Goal: Transaction & Acquisition: Purchase product/service

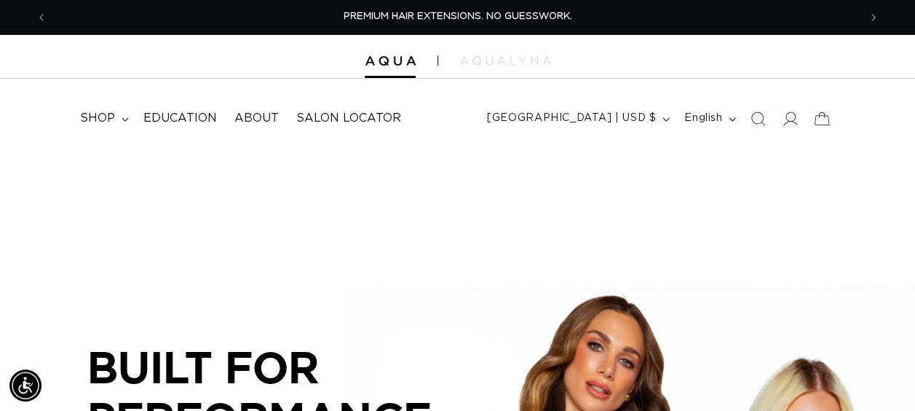
click at [105, 111] on span "shop" at bounding box center [97, 118] width 35 height 15
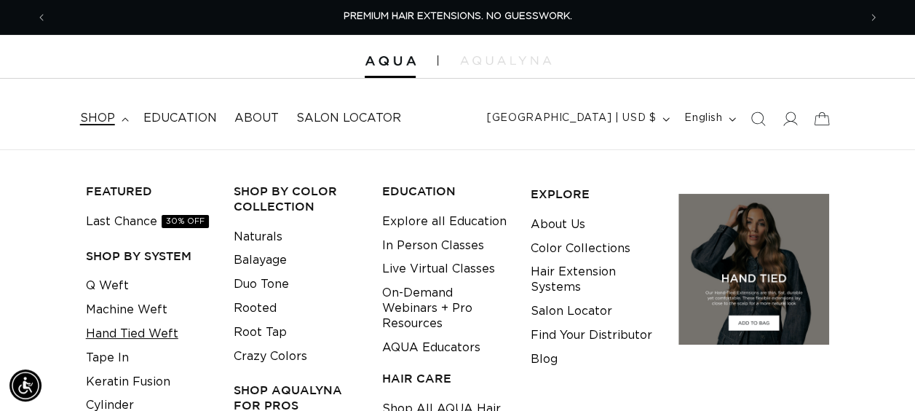
click at [105, 336] on link "Hand Tied Weft" at bounding box center [132, 334] width 92 height 24
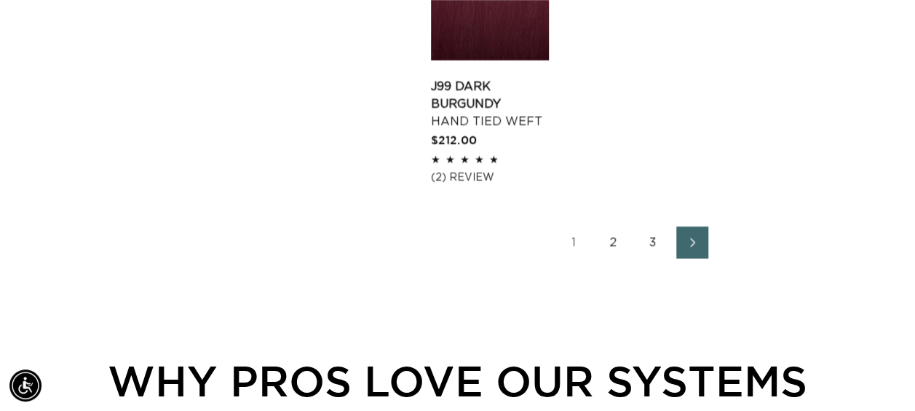
scroll to position [0, 1622]
click at [611, 233] on link "2" at bounding box center [614, 242] width 32 height 32
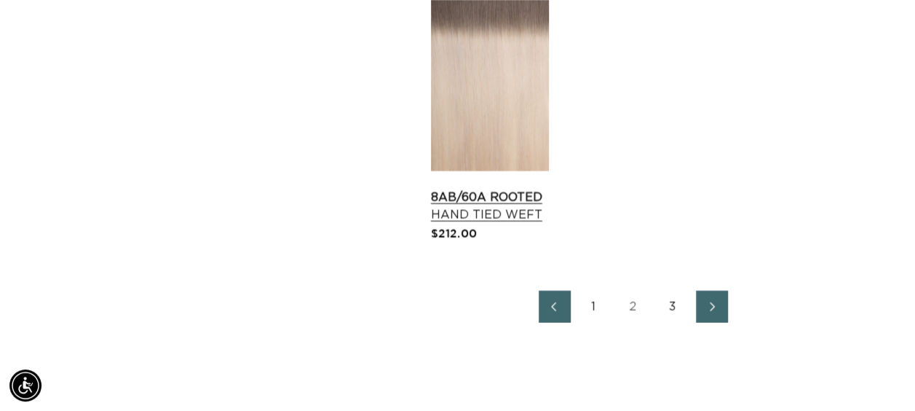
click at [444, 189] on link "8AB/60A Rooted Hand Tied Weft" at bounding box center [490, 206] width 118 height 35
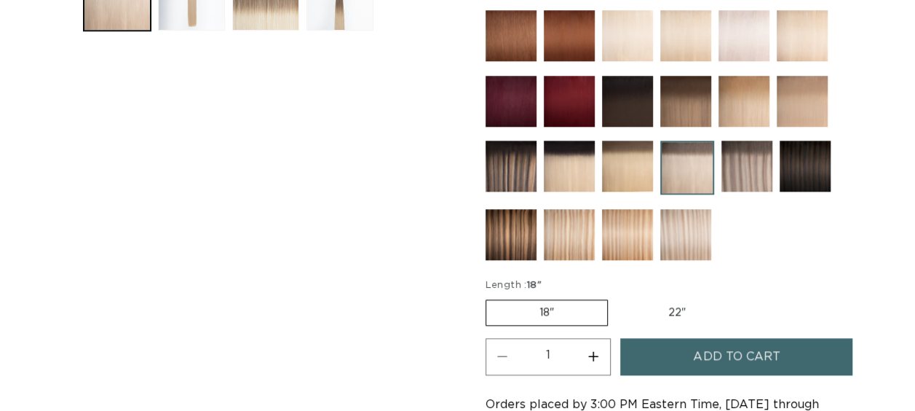
scroll to position [801, 0]
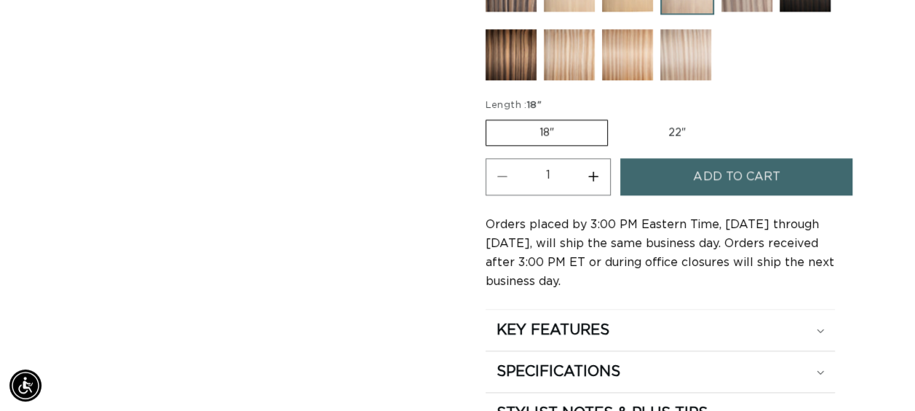
click at [674, 131] on label "22" Variant sold out or unavailable" at bounding box center [677, 132] width 124 height 25
click at [616, 117] on input "22" Variant sold out or unavailable" at bounding box center [615, 116] width 1 height 1
radio input "true"
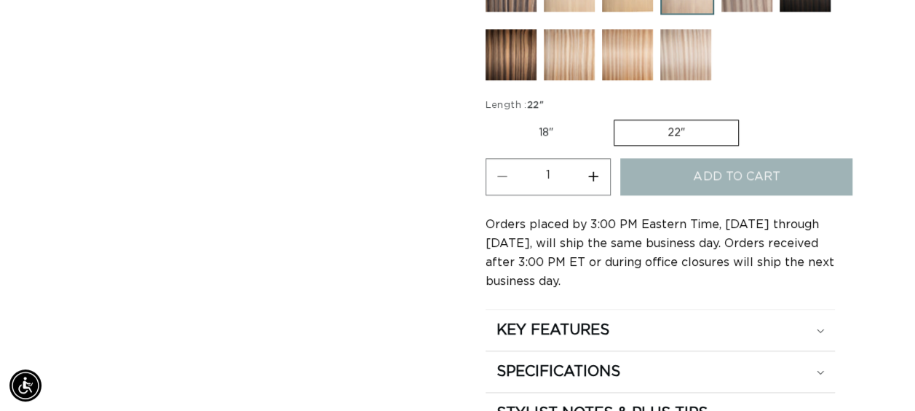
scroll to position [0, 811]
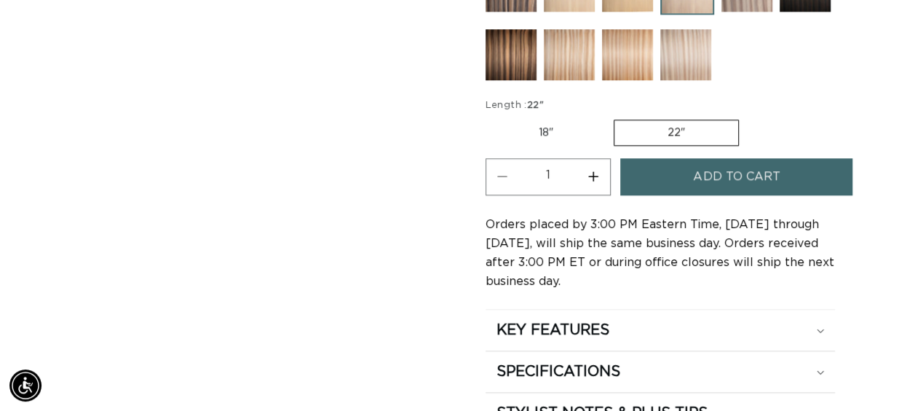
scroll to position [0, 1622]
click at [590, 173] on button "Increase quantity for 8AB/60A Rooted - Hand Tied Weft" at bounding box center [593, 176] width 33 height 37
click at [592, 170] on button "Increase quantity for 8AB/60A Rooted - Hand Tied Weft" at bounding box center [593, 176] width 33 height 37
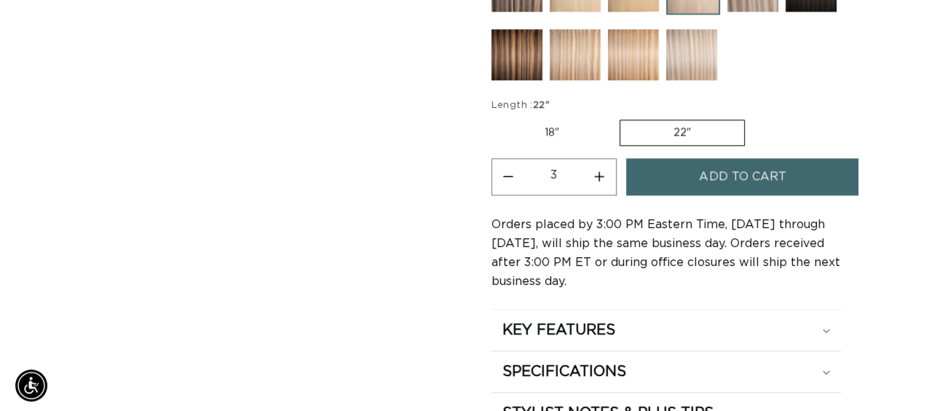
scroll to position [0, 0]
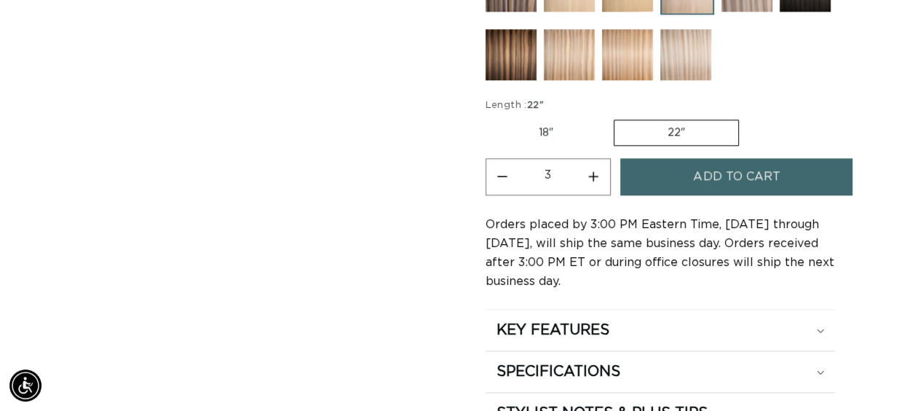
click at [592, 170] on button "Increase quantity for 8AB/60A Rooted - Hand Tied Weft" at bounding box center [593, 176] width 33 height 37
type input "4"
click at [706, 165] on span "Add to cart" at bounding box center [736, 176] width 87 height 37
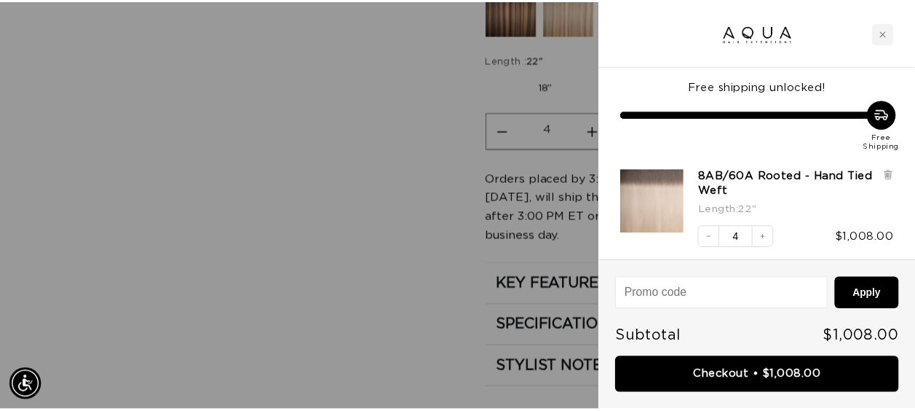
scroll to position [0, 1645]
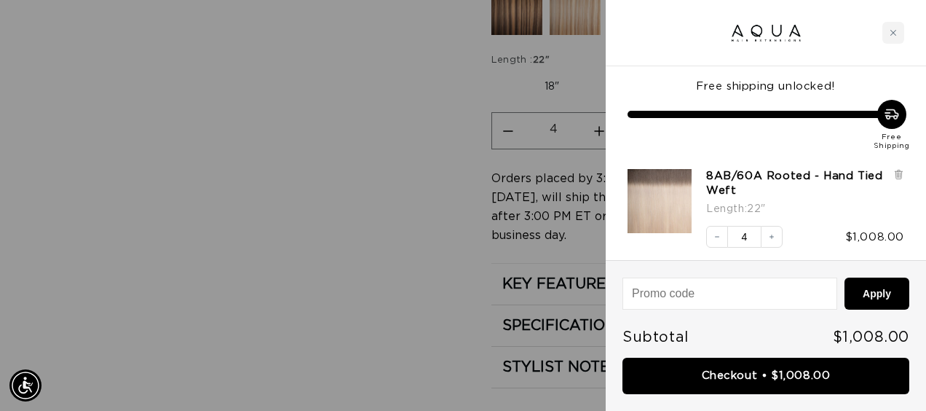
click at [384, 144] on div at bounding box center [463, 205] width 926 height 411
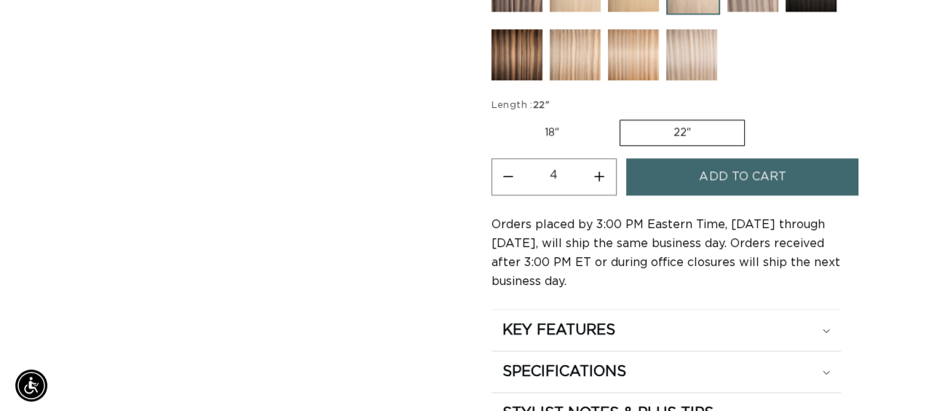
scroll to position [0, 0]
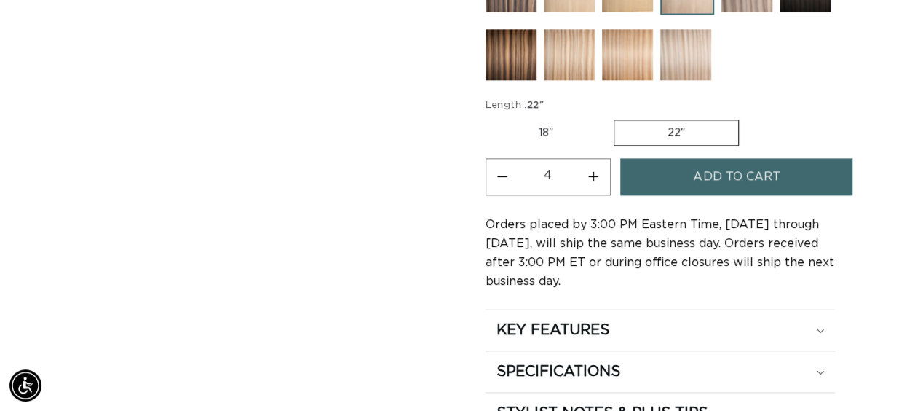
click at [770, 175] on span "Add to cart" at bounding box center [736, 176] width 87 height 37
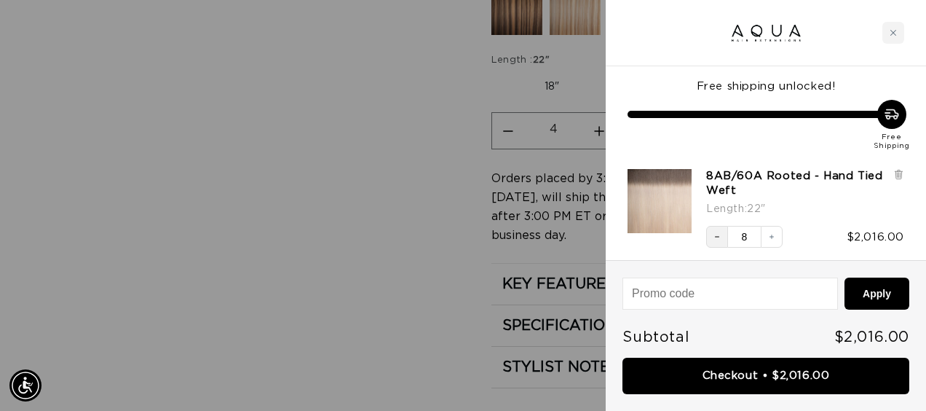
click at [716, 237] on icon "Decrease quantity" at bounding box center [717, 236] width 9 height 9
click at [719, 236] on icon "Decrease quantity" at bounding box center [717, 236] width 9 height 9
click at [718, 243] on button "Decrease quantity" at bounding box center [717, 237] width 22 height 22
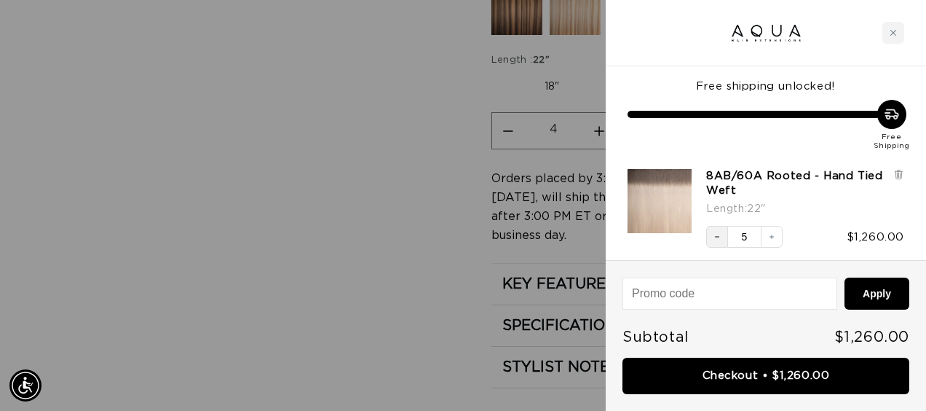
click at [724, 229] on button "Decrease quantity" at bounding box center [717, 237] width 22 height 22
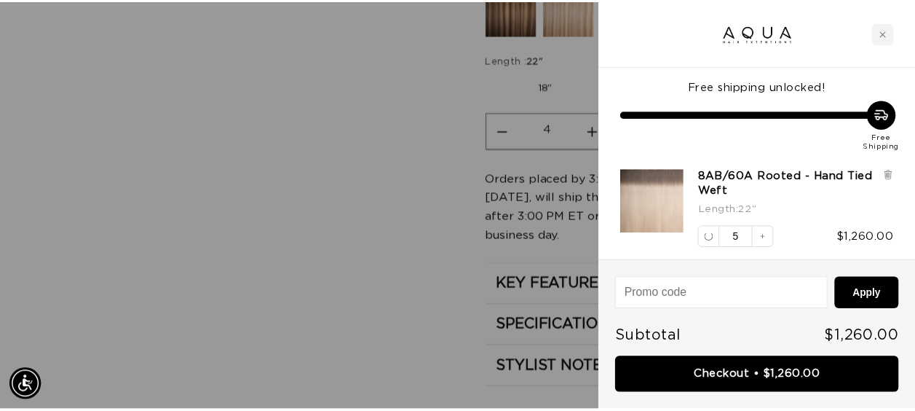
scroll to position [0, 0]
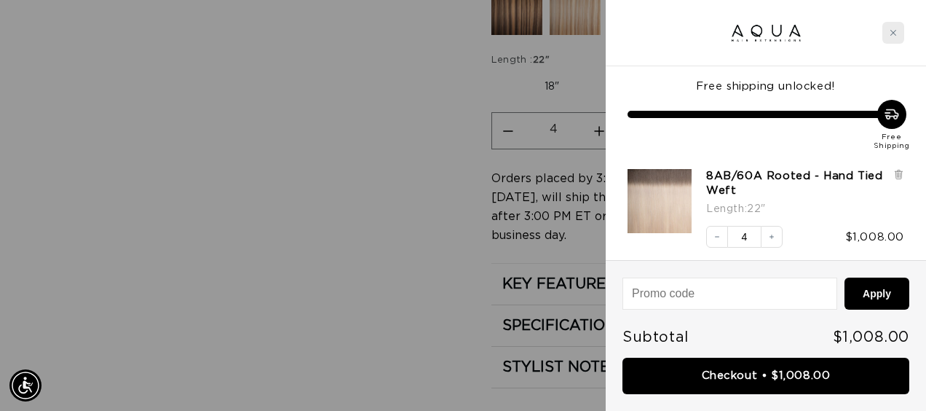
click at [892, 31] on icon "Close cart" at bounding box center [892, 32] width 7 height 7
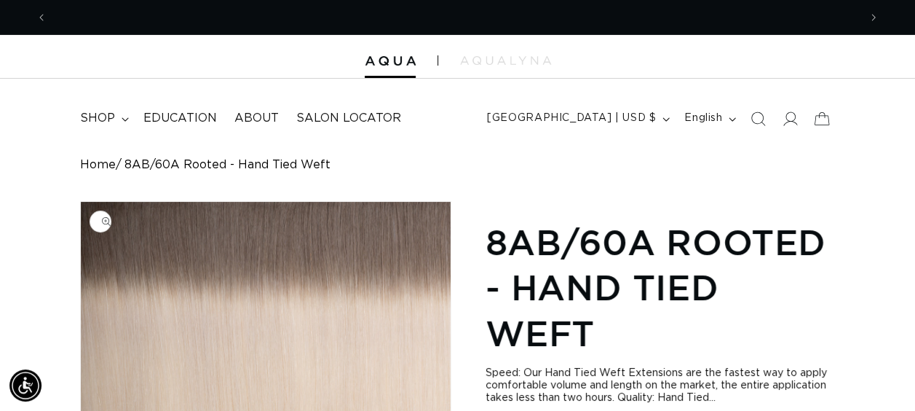
scroll to position [0, 811]
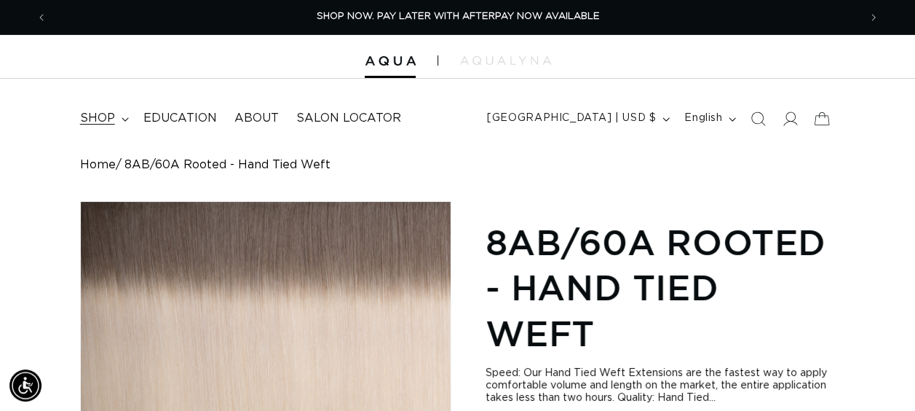
click at [116, 122] on summary "shop" at bounding box center [102, 118] width 63 height 33
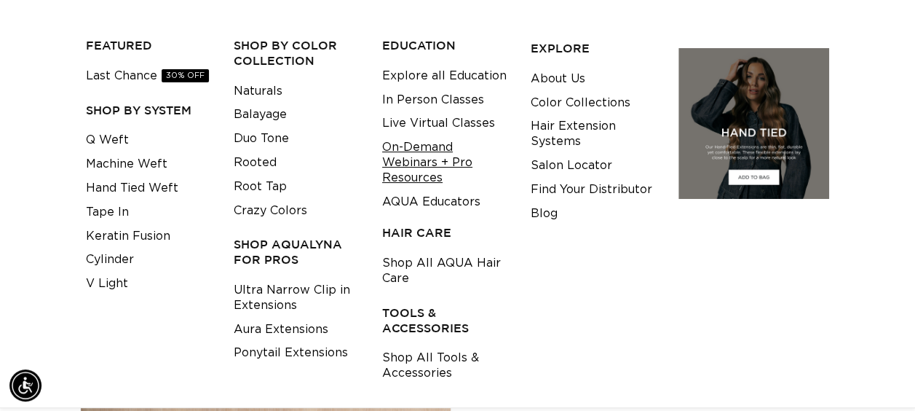
scroll to position [0, 1622]
click at [418, 364] on link "Shop All Tools & Accessories" at bounding box center [445, 365] width 126 height 39
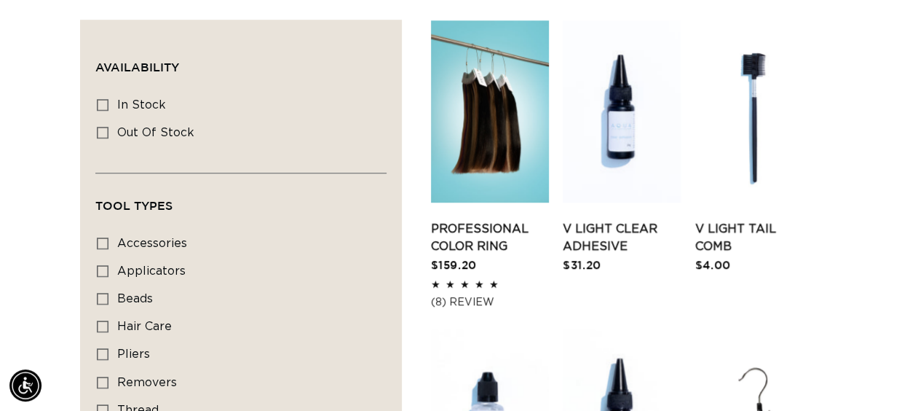
scroll to position [655, 0]
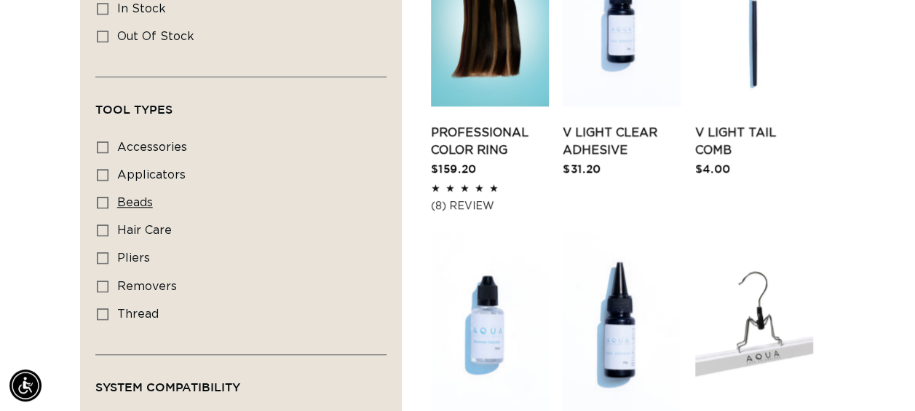
click at [105, 205] on rect at bounding box center [103, 202] width 10 height 10
click at [105, 205] on input "beads beads (2 products)" at bounding box center [103, 203] width 12 height 12
checkbox input "true"
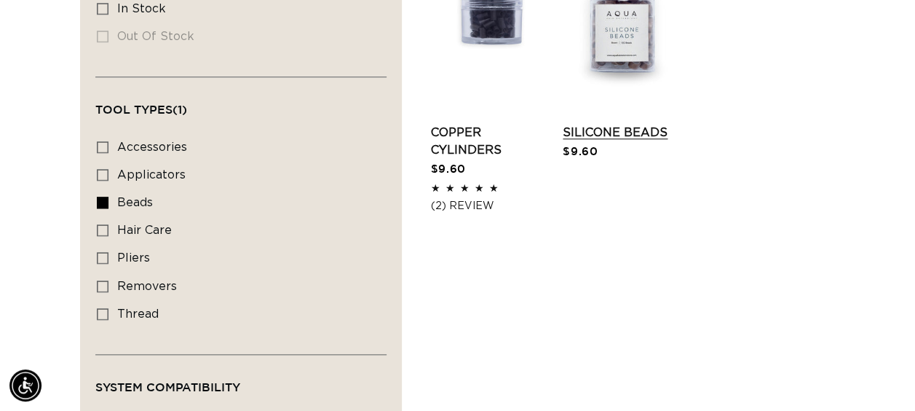
scroll to position [510, 0]
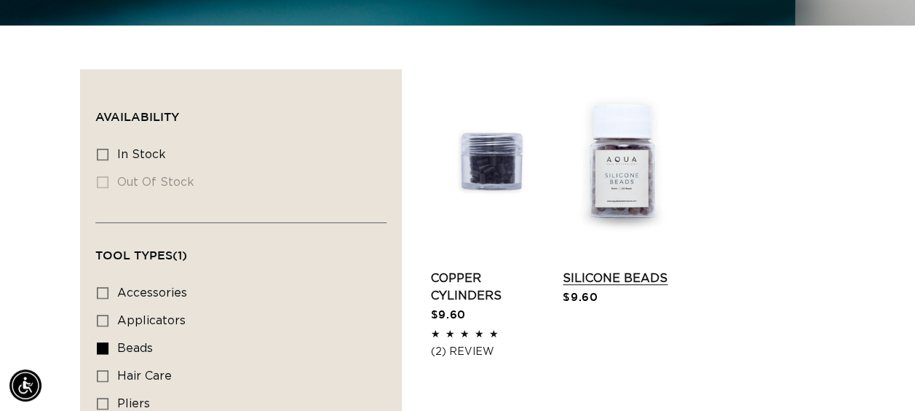
click at [625, 269] on link "Silicone Beads" at bounding box center [622, 277] width 118 height 17
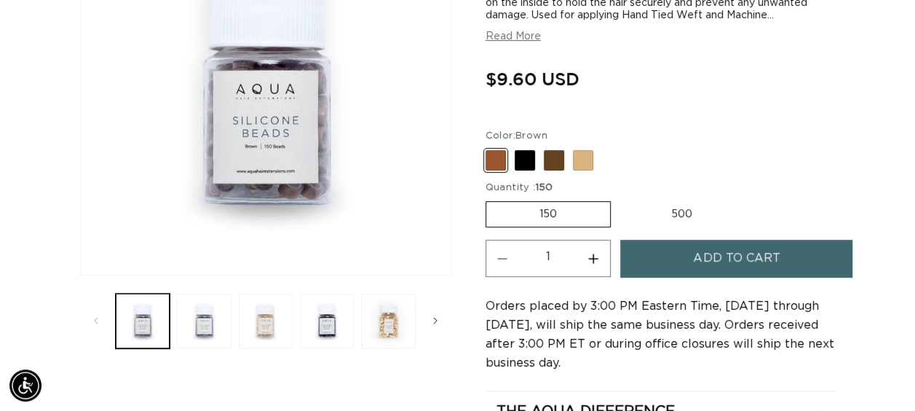
click at [587, 257] on button "Increase quantity for Silicone Beads" at bounding box center [593, 257] width 33 height 37
type input "4"
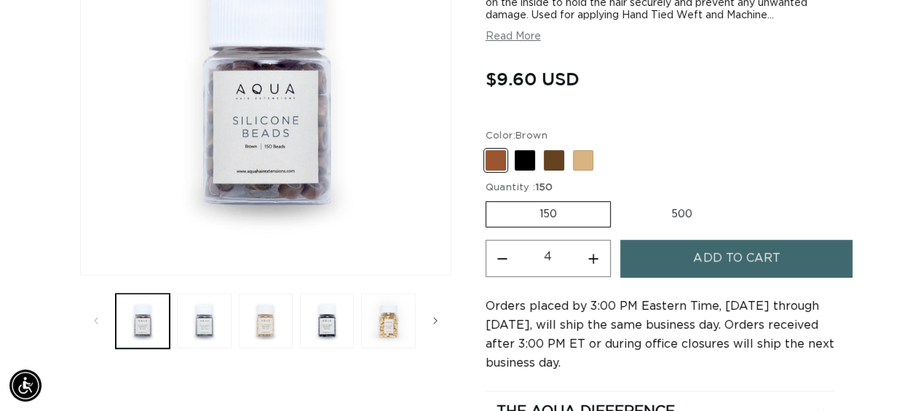
click at [691, 255] on button "Add to cart" at bounding box center [736, 257] width 232 height 37
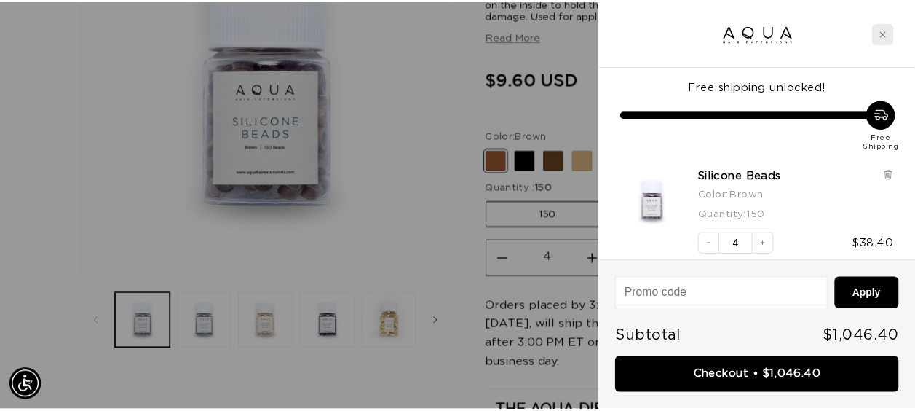
scroll to position [0, 0]
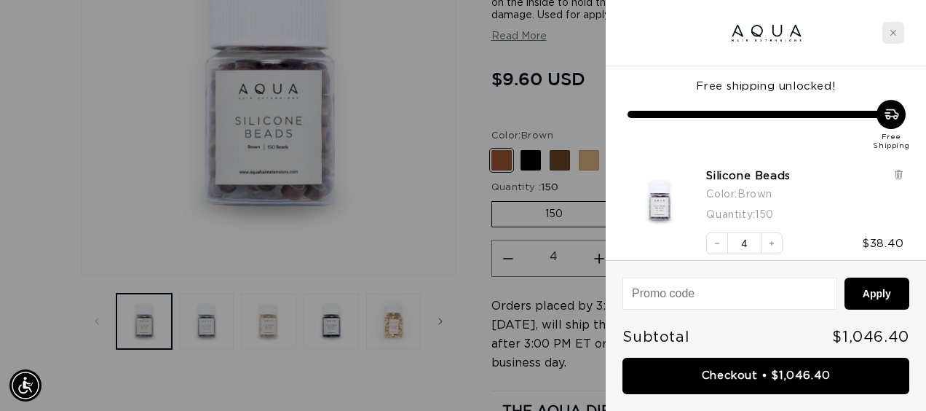
click at [892, 38] on div "Close cart" at bounding box center [893, 33] width 22 height 22
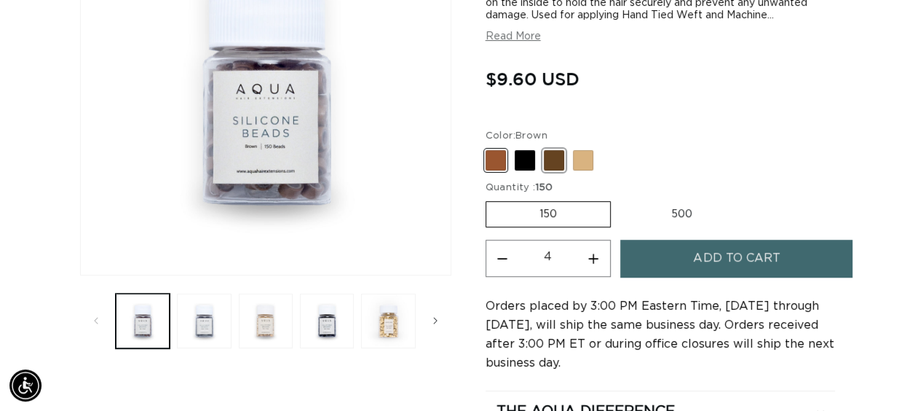
click at [555, 159] on span at bounding box center [554, 160] width 20 height 20
click at [490, 148] on input "Dark Brown Variant sold out or unavailable" at bounding box center [489, 147] width 1 height 1
radio input "true"
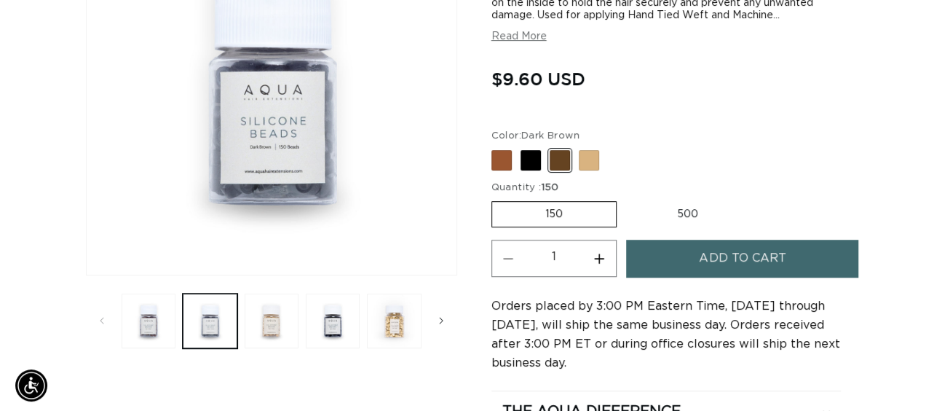
scroll to position [0, 811]
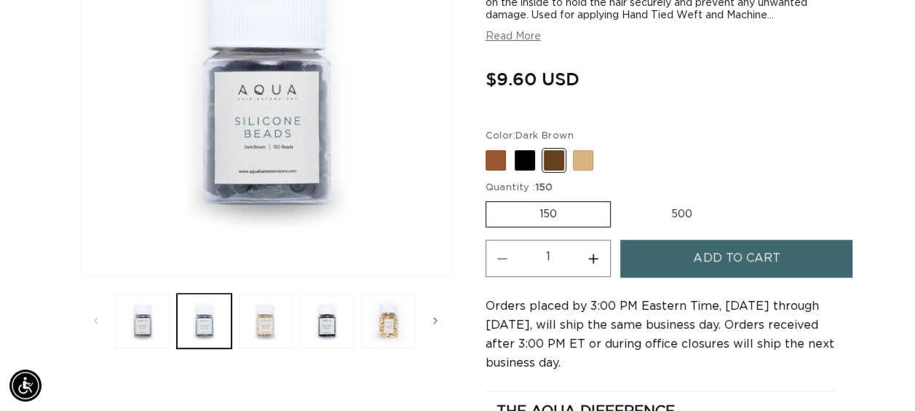
click at [592, 263] on button "Increase quantity for Silicone Beads" at bounding box center [593, 257] width 33 height 37
type input "5"
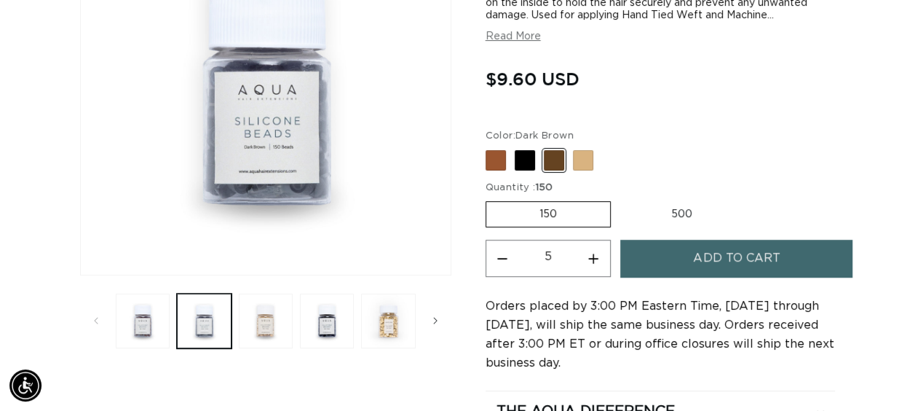
click at [659, 254] on button "Add to cart" at bounding box center [736, 257] width 232 height 37
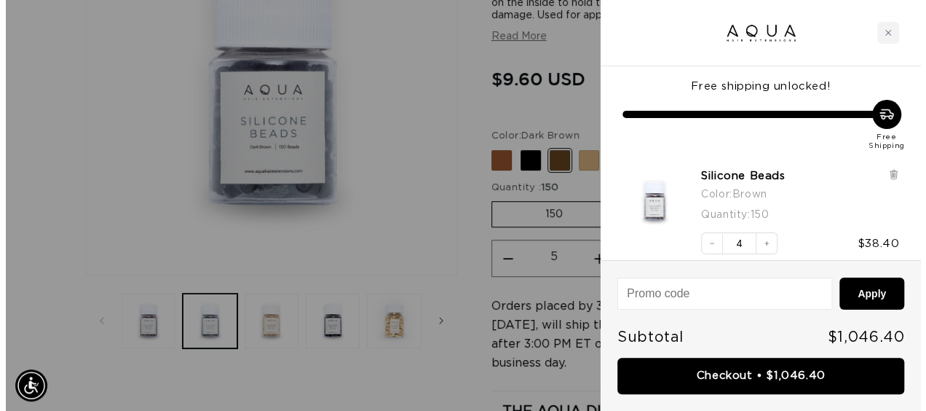
scroll to position [0, 823]
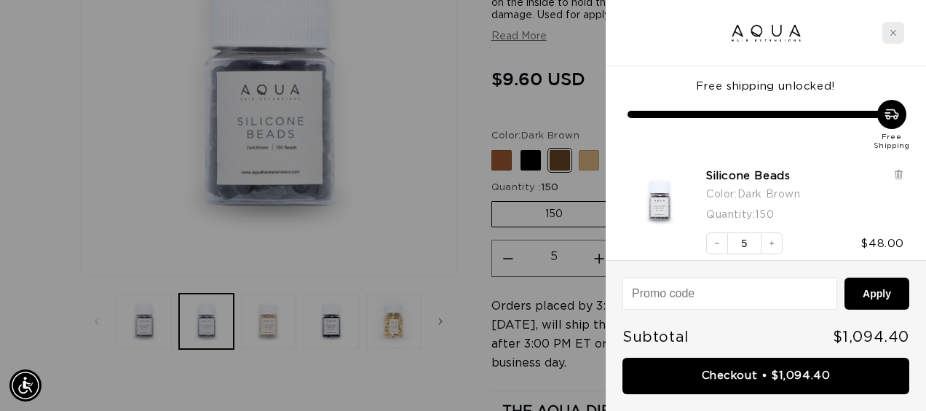
click at [898, 36] on div "Close cart" at bounding box center [893, 33] width 22 height 22
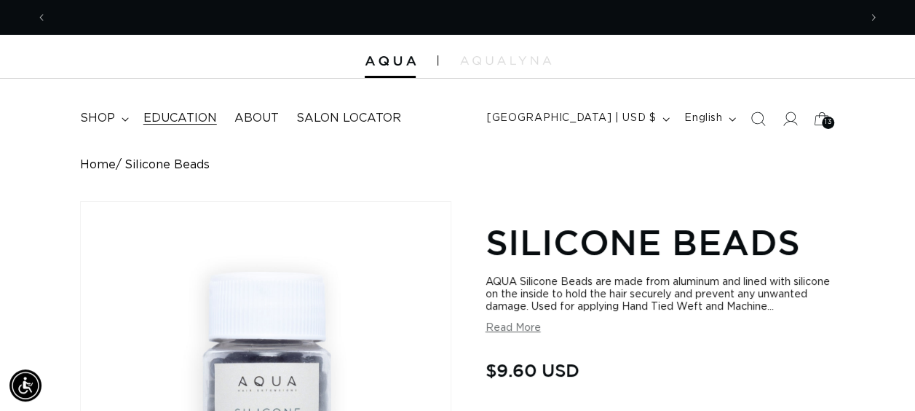
scroll to position [0, 811]
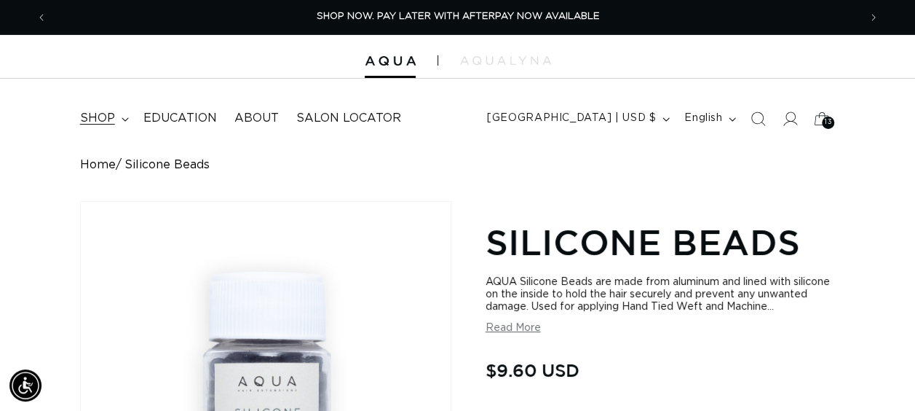
click at [111, 125] on span "shop" at bounding box center [97, 118] width 35 height 15
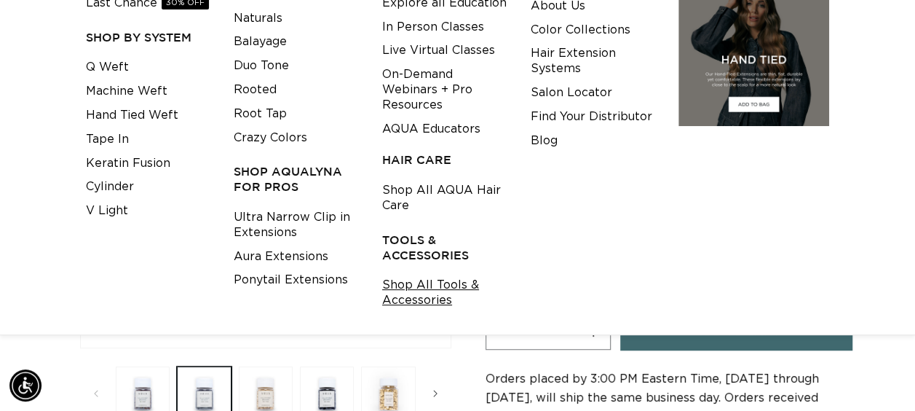
scroll to position [0, 1622]
click at [411, 283] on link "Shop All Tools & Accessories" at bounding box center [445, 292] width 126 height 39
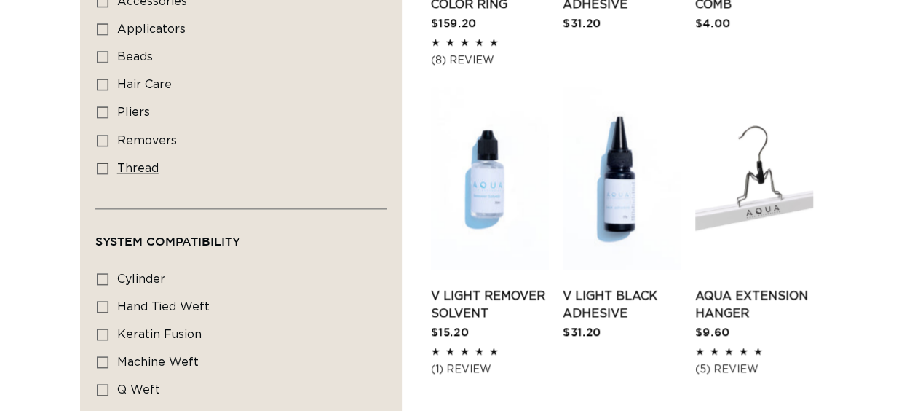
scroll to position [801, 0]
click at [106, 162] on icon at bounding box center [103, 168] width 12 height 12
click at [106, 162] on input "thread thread (2 products)" at bounding box center [103, 168] width 12 height 12
checkbox input "true"
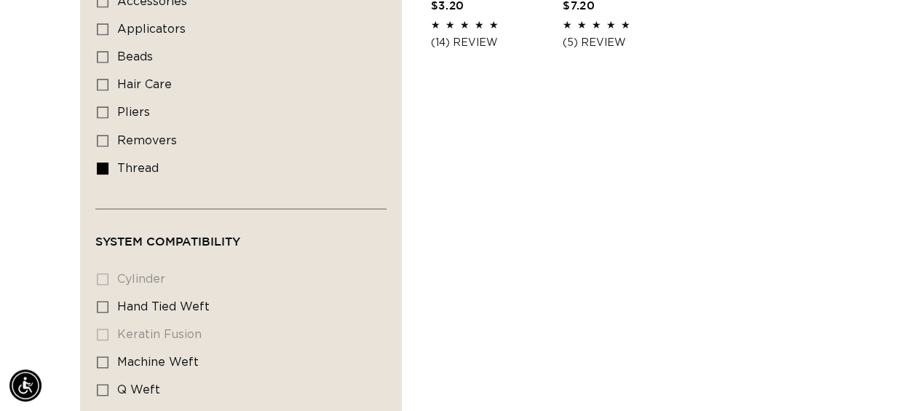
scroll to position [551, 0]
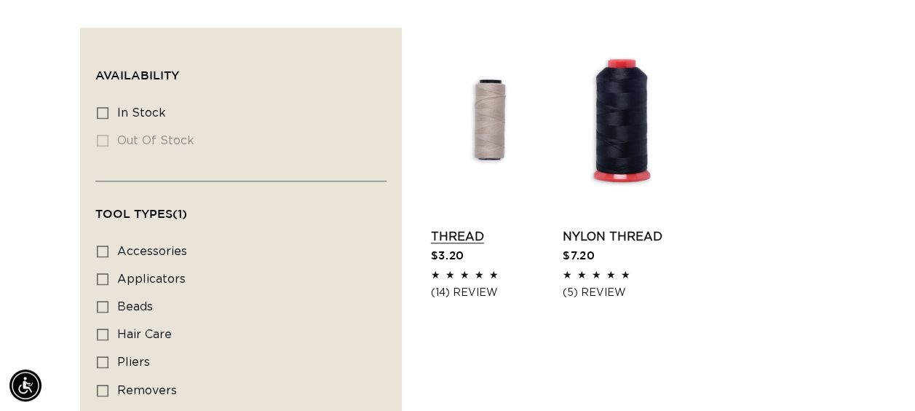
click at [474, 228] on link "Thread" at bounding box center [490, 236] width 118 height 17
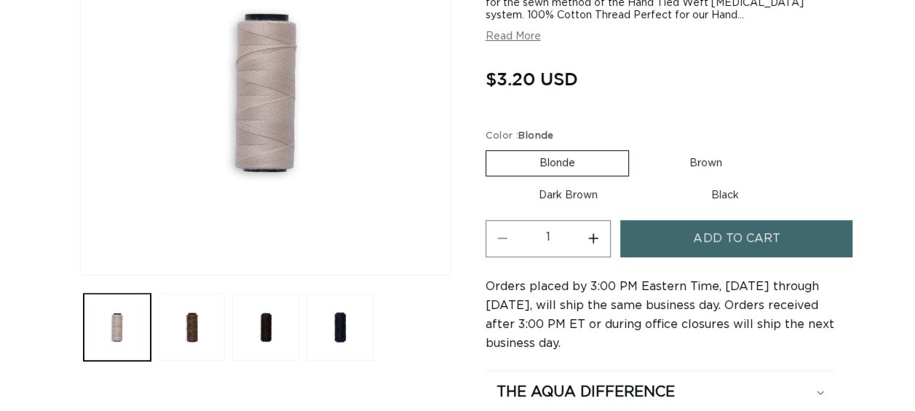
click at [710, 167] on label "Brown Variant sold out or unavailable" at bounding box center [705, 163] width 139 height 25
click at [637, 148] on input "Brown Variant sold out or unavailable" at bounding box center [636, 147] width 1 height 1
radio input "true"
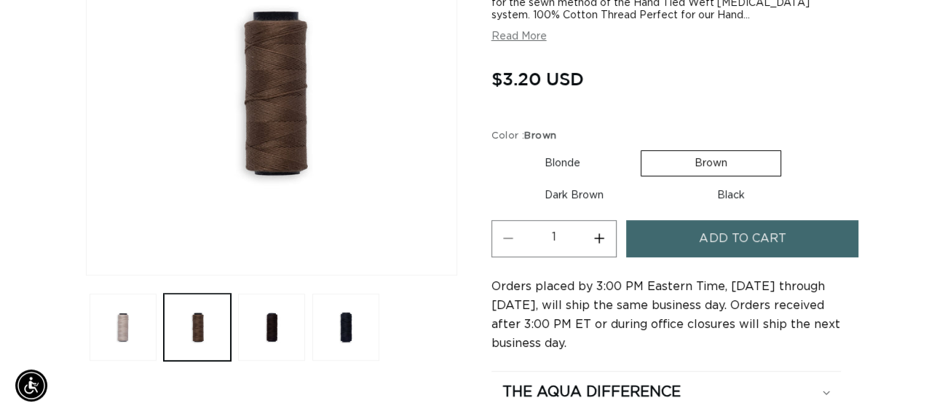
scroll to position [0, 811]
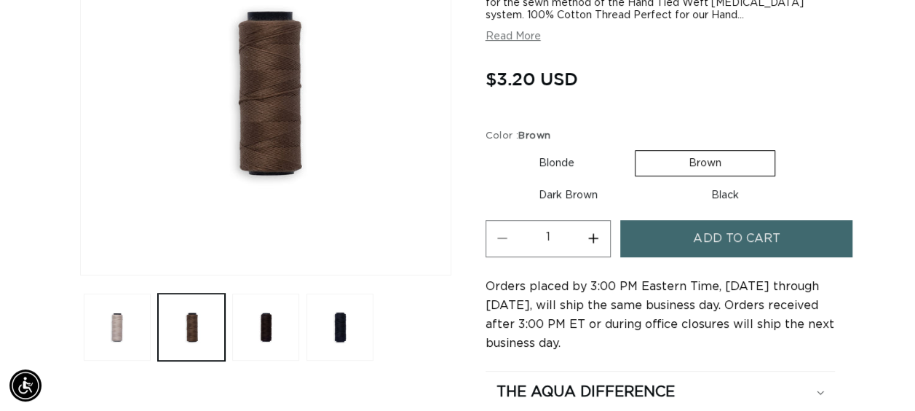
click at [600, 240] on button "Increase quantity for Thread" at bounding box center [593, 238] width 33 height 37
type input "4"
click at [681, 243] on button "Add to cart" at bounding box center [736, 238] width 232 height 37
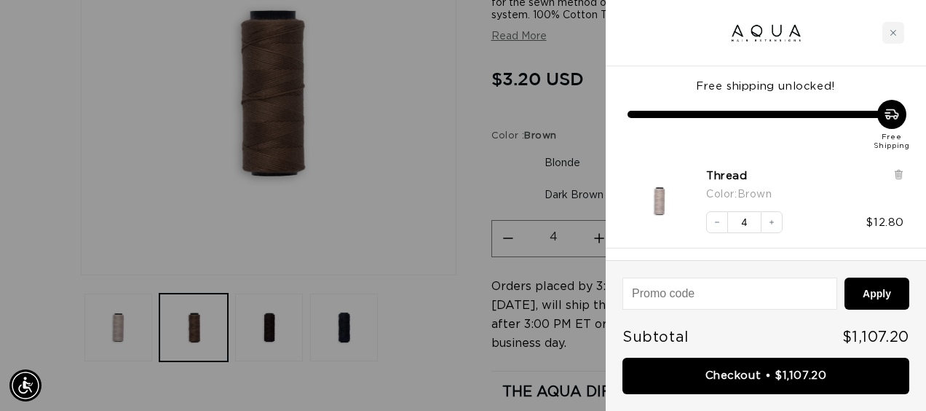
scroll to position [0, 0]
click at [895, 32] on icon "Close cart" at bounding box center [892, 32] width 7 height 7
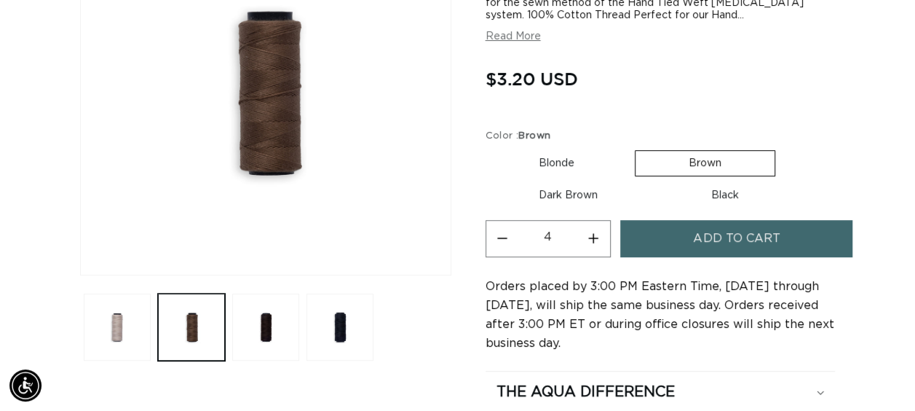
scroll to position [0, 811]
click at [590, 191] on label "Dark Brown Variant sold out or unavailable" at bounding box center [567, 195] width 165 height 25
click at [782, 148] on input "Dark Brown Variant sold out or unavailable" at bounding box center [782, 147] width 1 height 1
radio input "true"
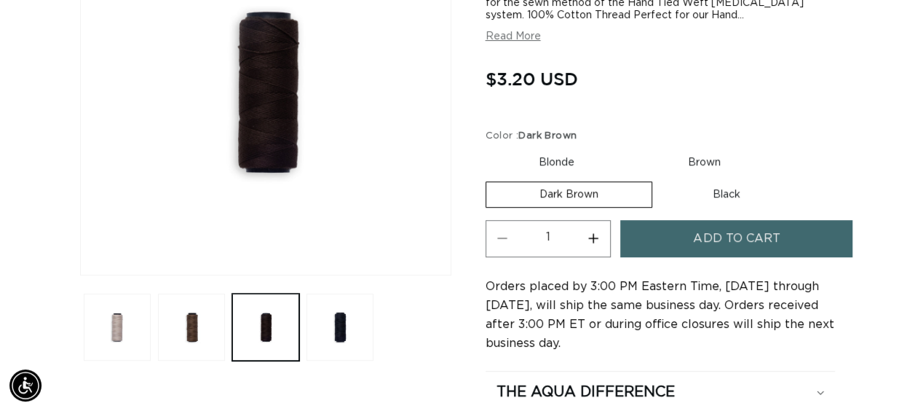
click at [595, 249] on button "Increase quantity for Thread" at bounding box center [593, 238] width 33 height 37
click at [595, 247] on button "Increase quantity for Thread" at bounding box center [593, 238] width 33 height 37
type input "4"
click at [647, 237] on button "Add to cart" at bounding box center [736, 238] width 232 height 37
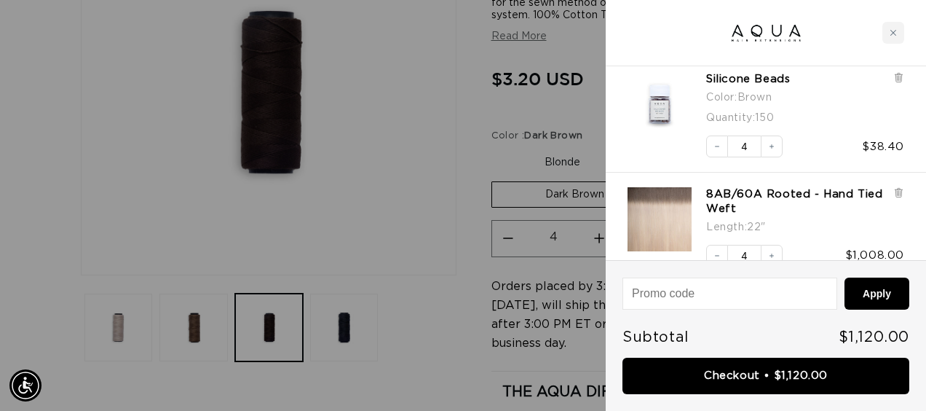
scroll to position [421, 0]
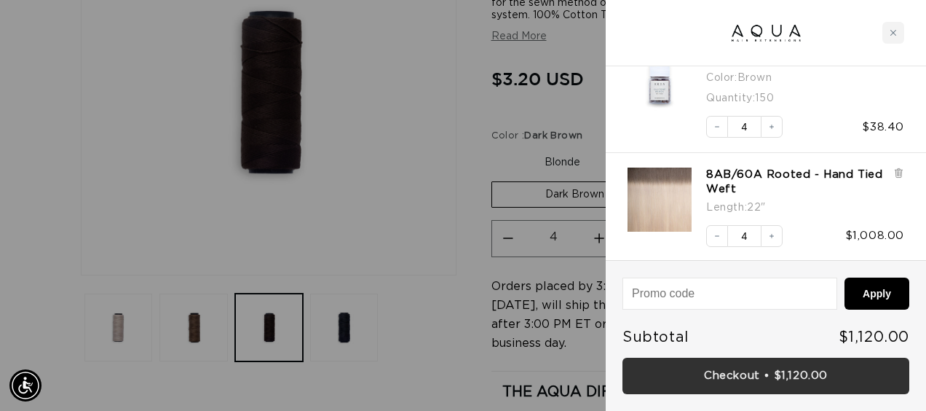
click at [754, 371] on link "Checkout • $1,120.00" at bounding box center [765, 375] width 287 height 37
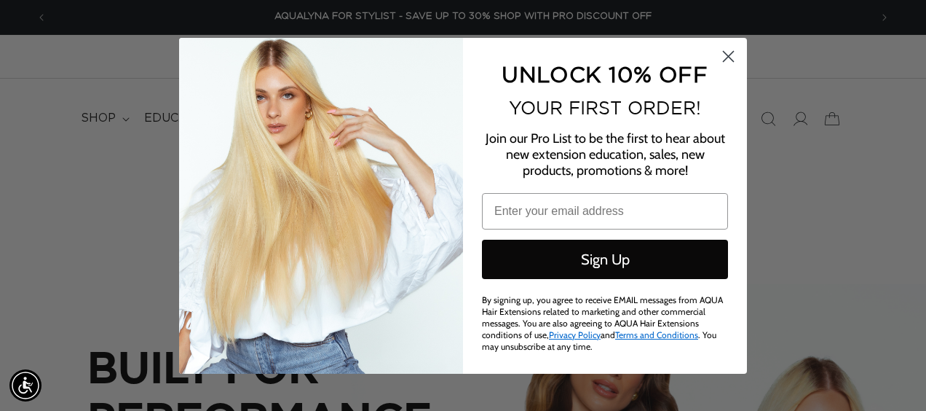
click at [725, 61] on circle "Close dialog" at bounding box center [728, 56] width 24 height 24
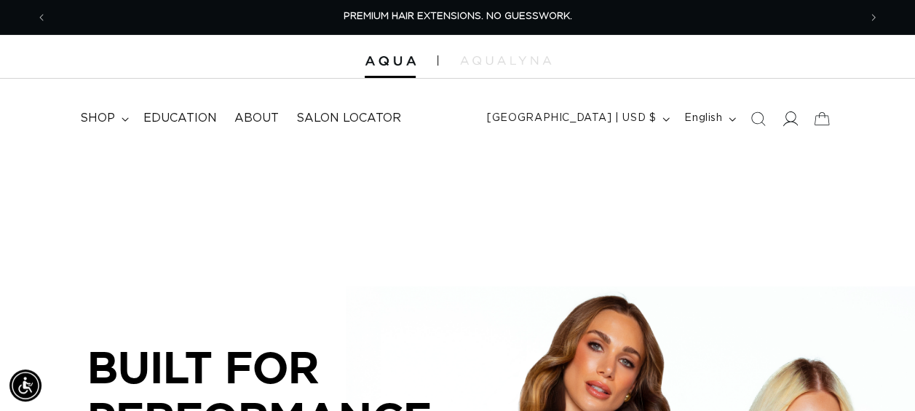
click at [790, 108] on span at bounding box center [790, 119] width 32 height 32
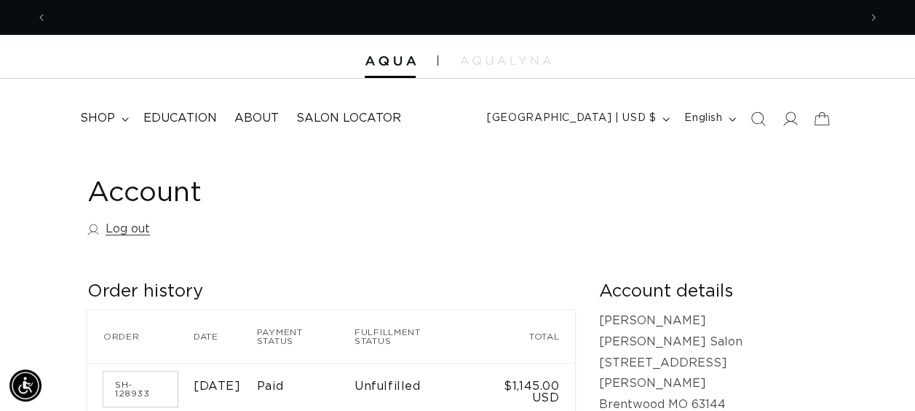
scroll to position [0, 811]
click at [130, 371] on link "SH-128933" at bounding box center [140, 388] width 74 height 35
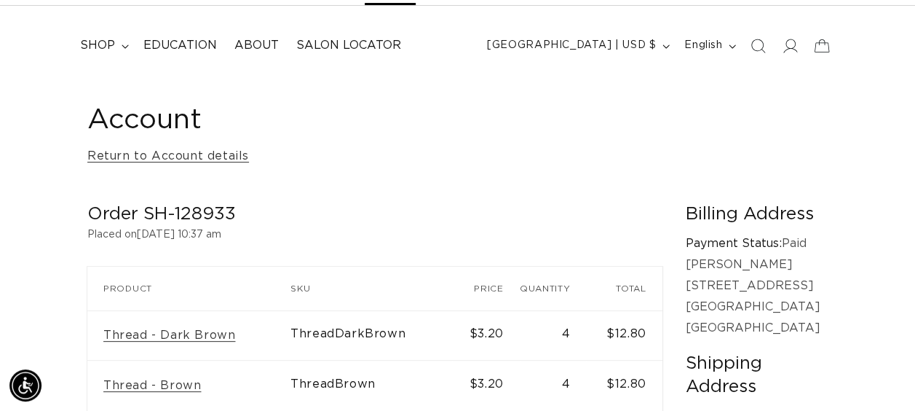
scroll to position [0, 1622]
drag, startPoint x: 233, startPoint y: 207, endPoint x: 144, endPoint y: 221, distance: 89.9
click at [144, 221] on h2 "Order SH-128933" at bounding box center [374, 214] width 575 height 23
drag, startPoint x: 144, startPoint y: 221, endPoint x: 153, endPoint y: 213, distance: 11.8
copy h2 "SH-128933"
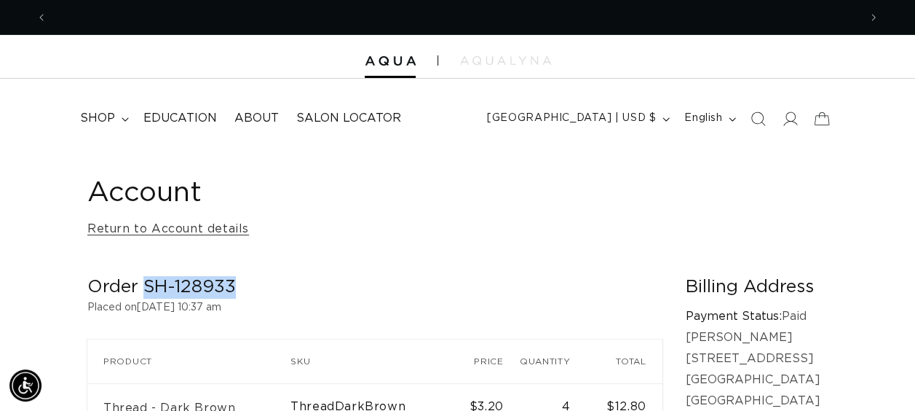
scroll to position [0, 811]
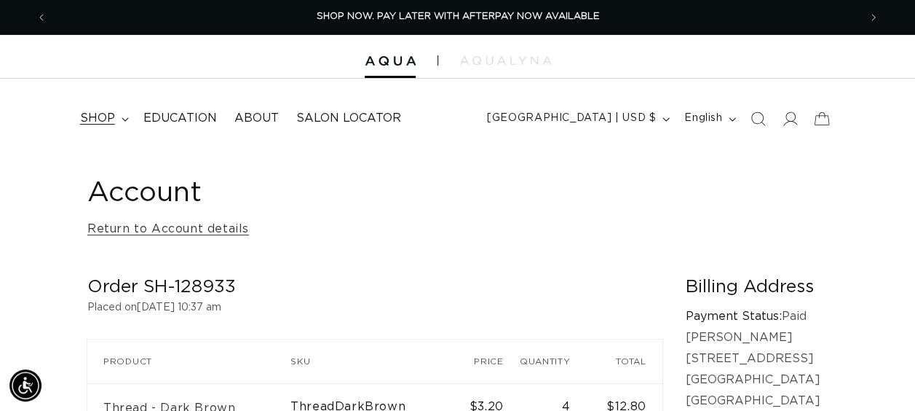
click at [84, 124] on span "shop" at bounding box center [97, 118] width 35 height 15
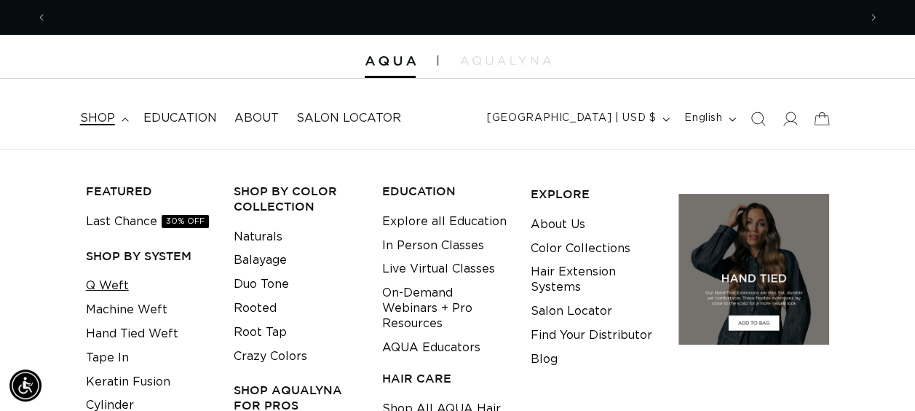
scroll to position [0, 1622]
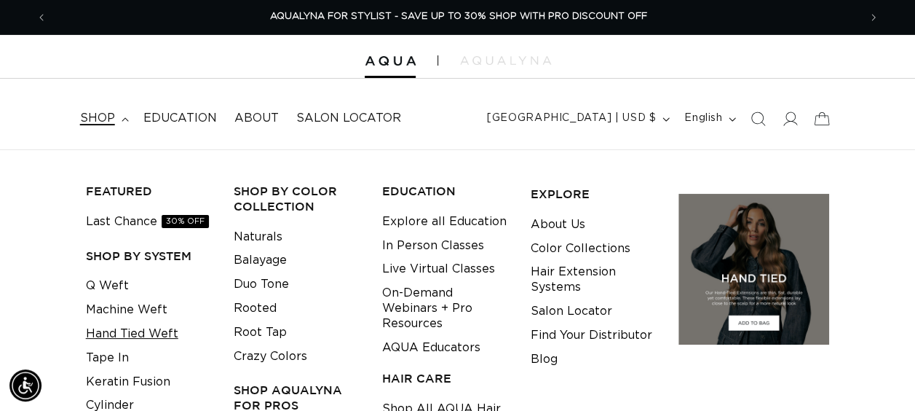
click at [124, 325] on link "Hand Tied Weft" at bounding box center [132, 334] width 92 height 24
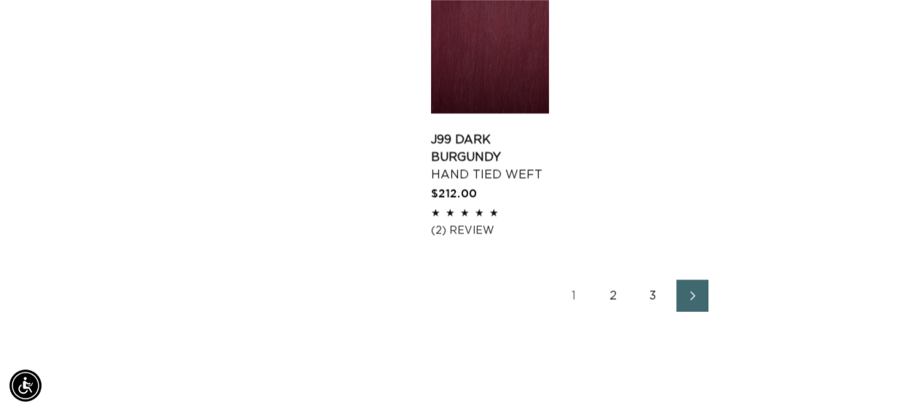
scroll to position [2256, 0]
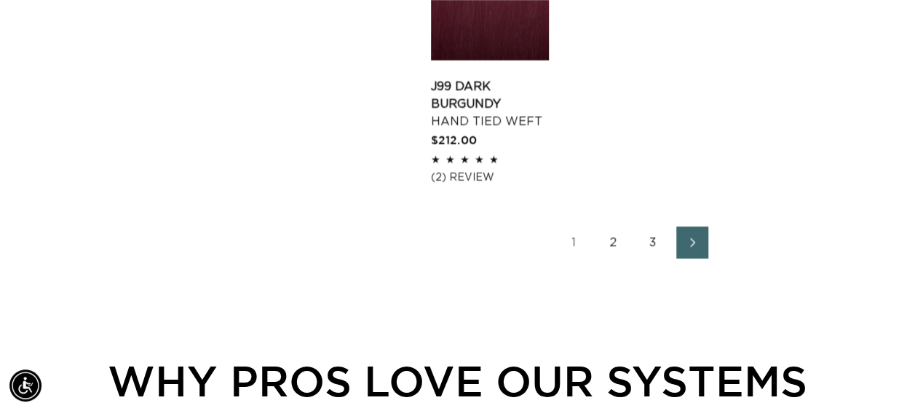
click at [609, 246] on link "2" at bounding box center [614, 242] width 32 height 32
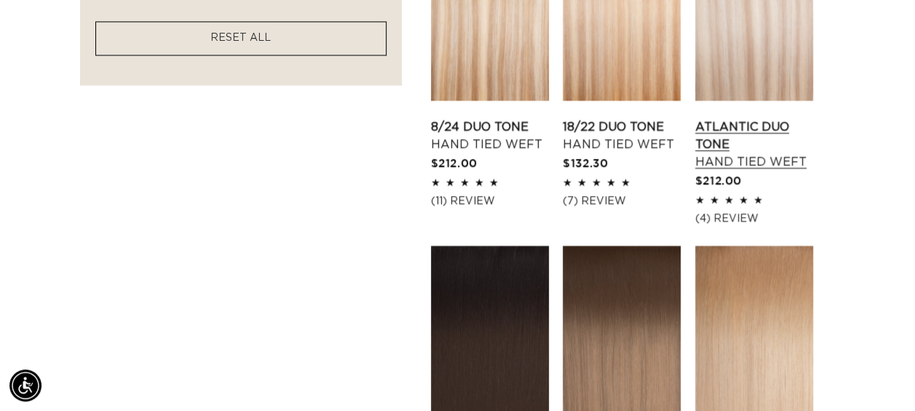
scroll to position [0, 1622]
click at [729, 118] on link "Atlantic Duo Tone Hand Tied Weft" at bounding box center [754, 144] width 118 height 52
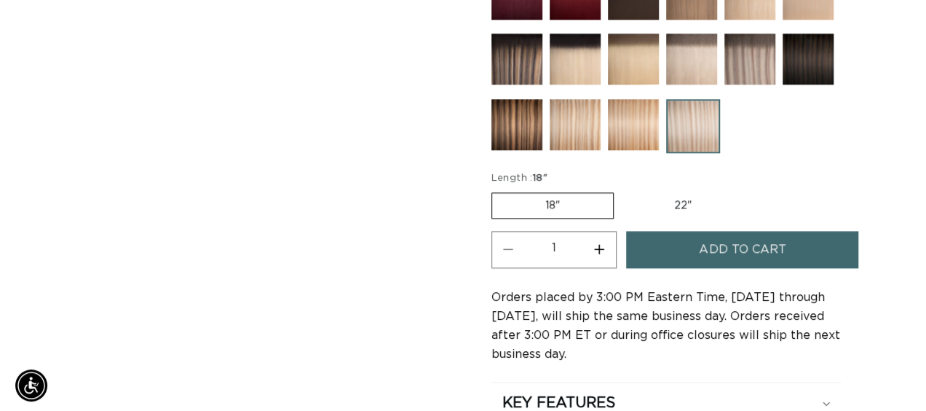
scroll to position [0, 1622]
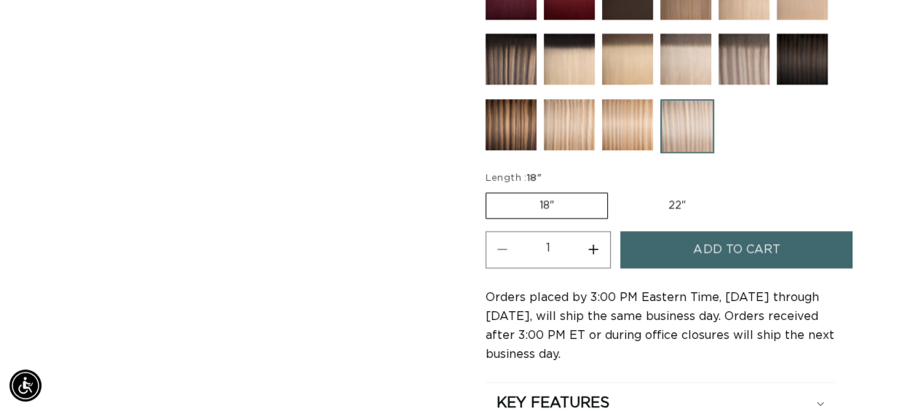
click at [675, 238] on button "Add to cart" at bounding box center [736, 249] width 232 height 37
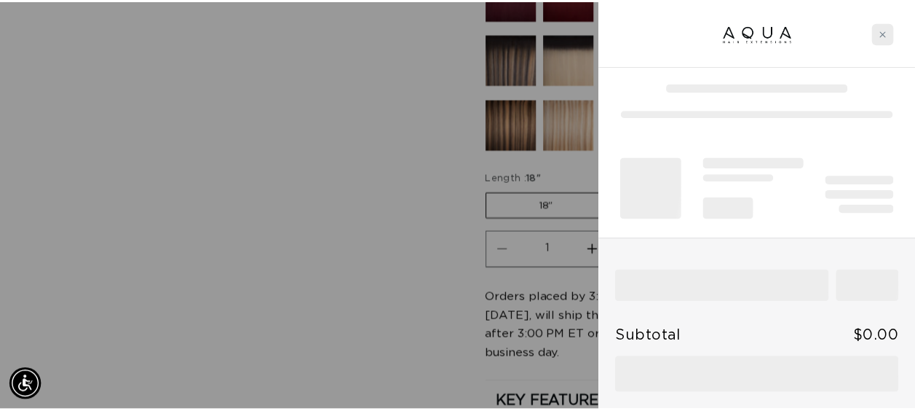
scroll to position [0, 0]
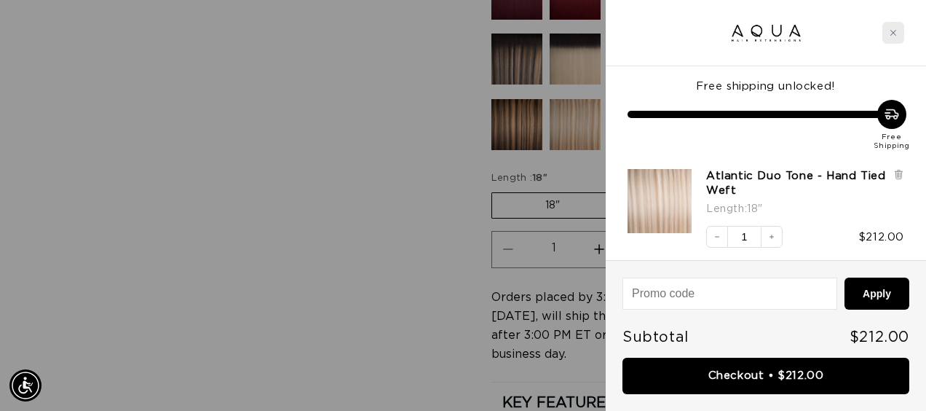
click at [892, 32] on icon "Close cart" at bounding box center [893, 33] width 6 height 6
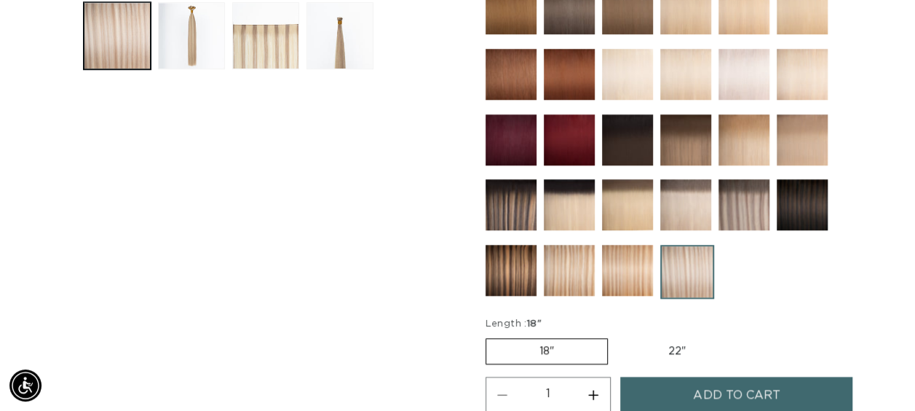
scroll to position [0, 811]
click at [630, 201] on img at bounding box center [627, 204] width 51 height 51
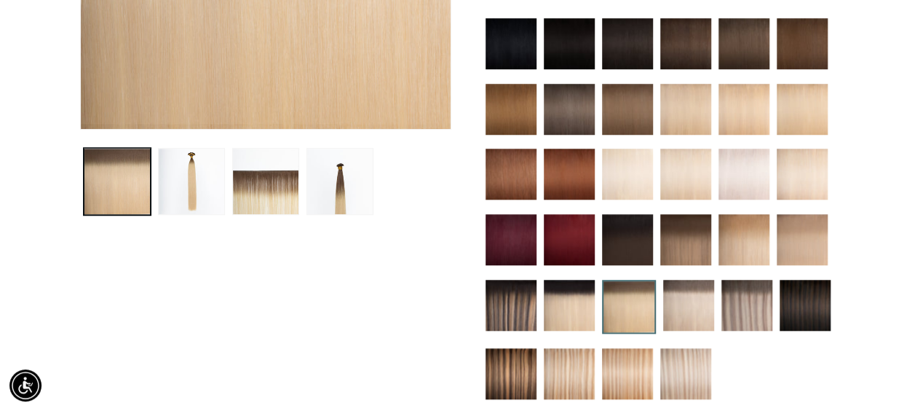
scroll to position [0, 1622]
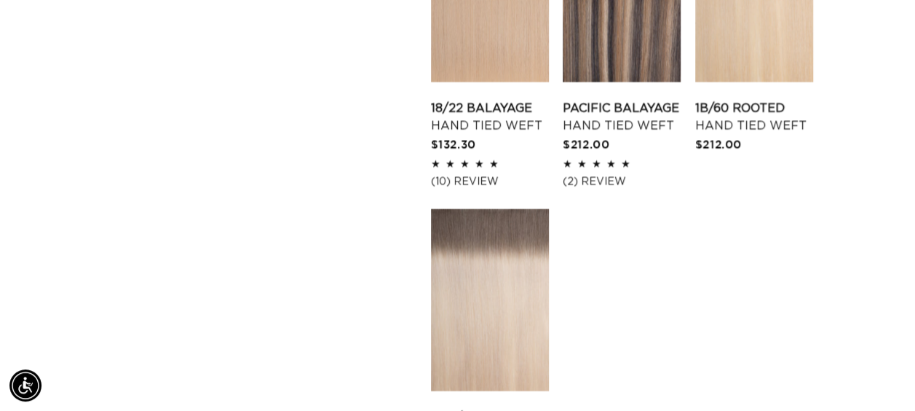
scroll to position [1965, 0]
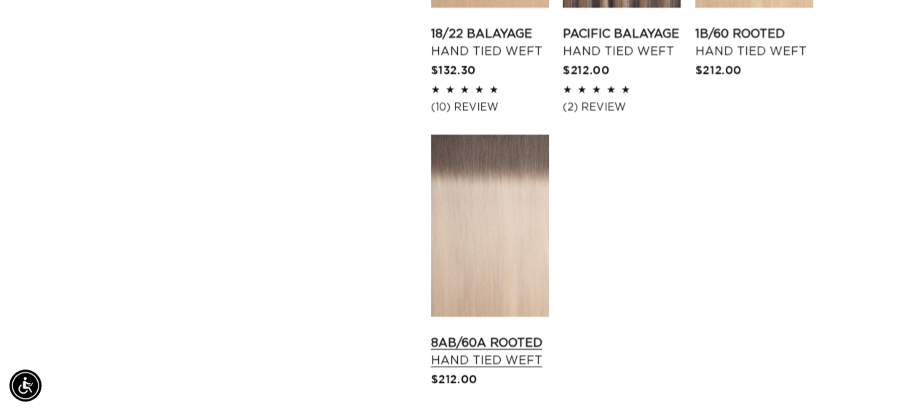
click at [457, 334] on link "8AB/60A Rooted Hand Tied Weft" at bounding box center [490, 351] width 118 height 35
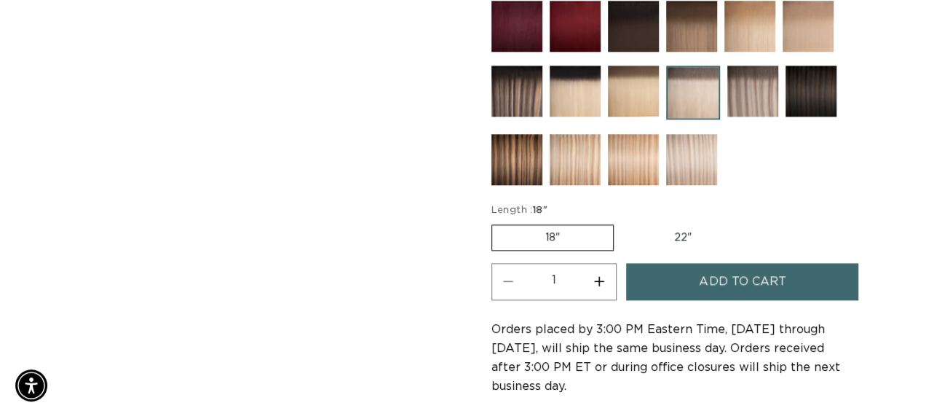
scroll to position [728, 0]
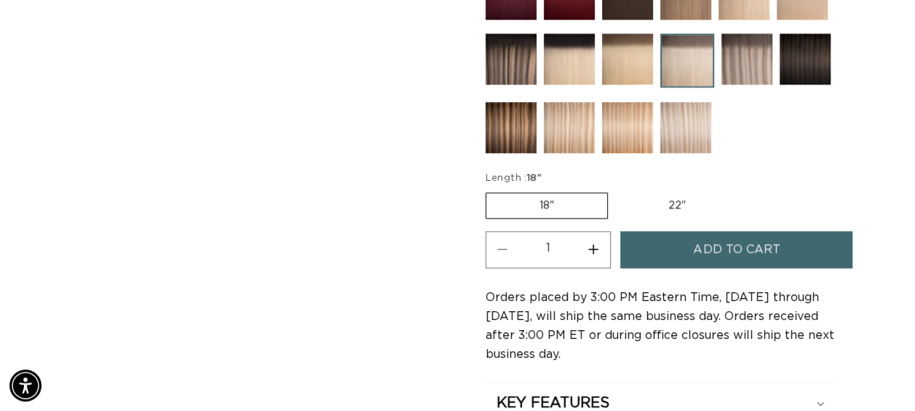
click at [680, 251] on button "Add to cart" at bounding box center [736, 249] width 232 height 37
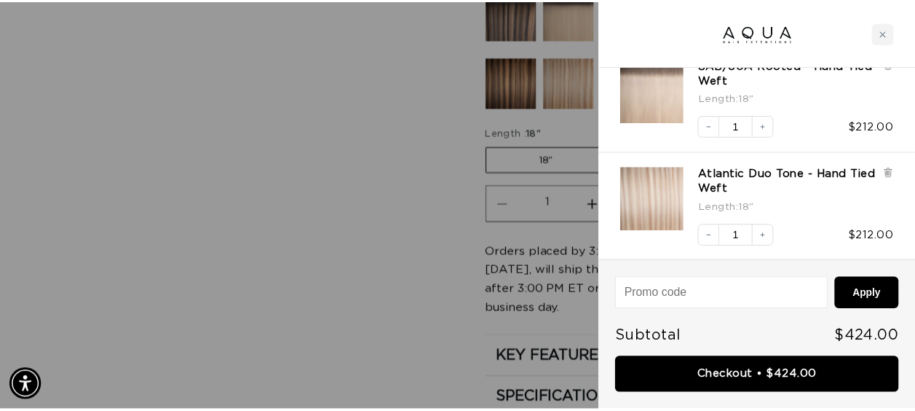
scroll to position [0, 0]
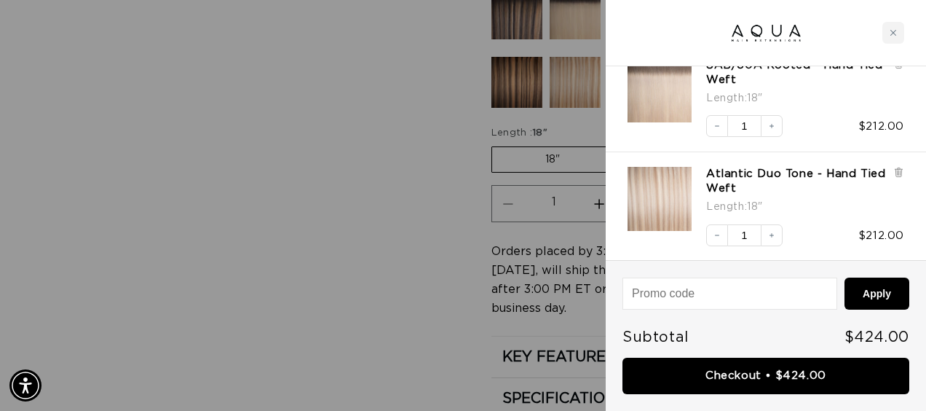
click at [362, 171] on div at bounding box center [463, 205] width 926 height 411
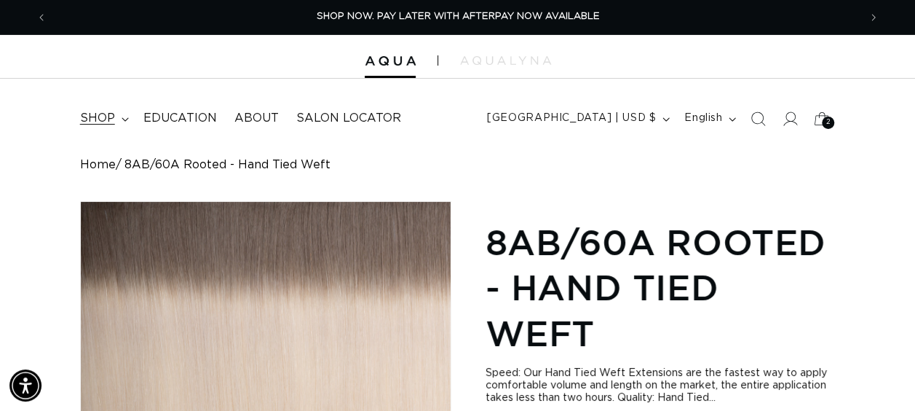
click at [114, 125] on span "shop" at bounding box center [97, 118] width 35 height 15
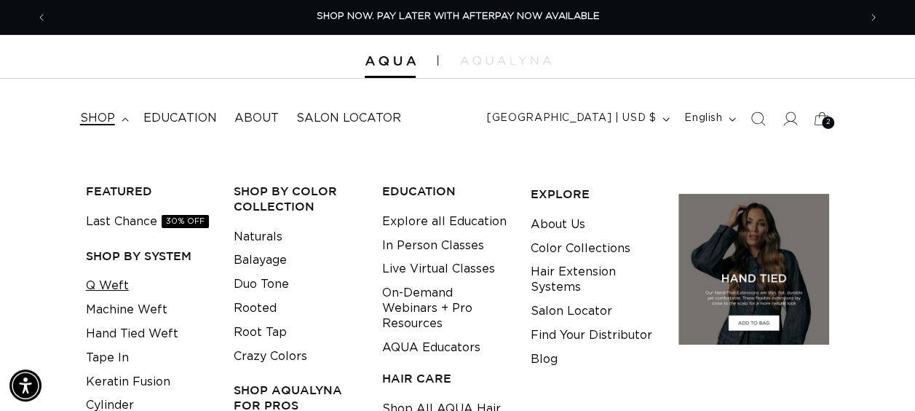
click at [111, 292] on link "Q Weft" at bounding box center [107, 286] width 43 height 24
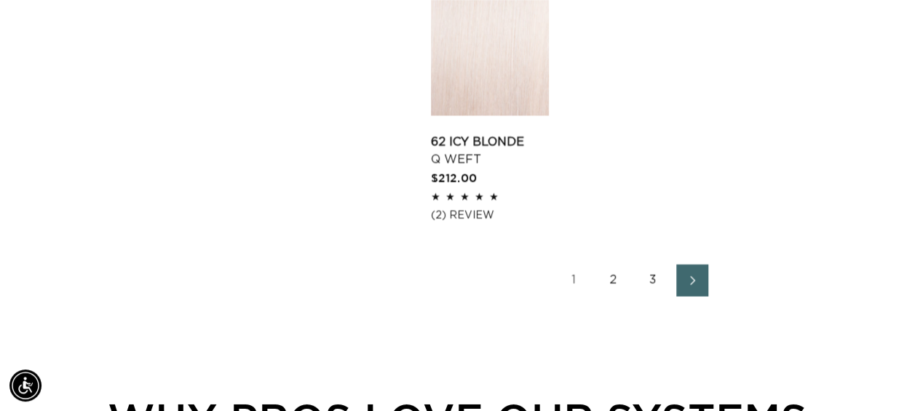
scroll to position [2184, 0]
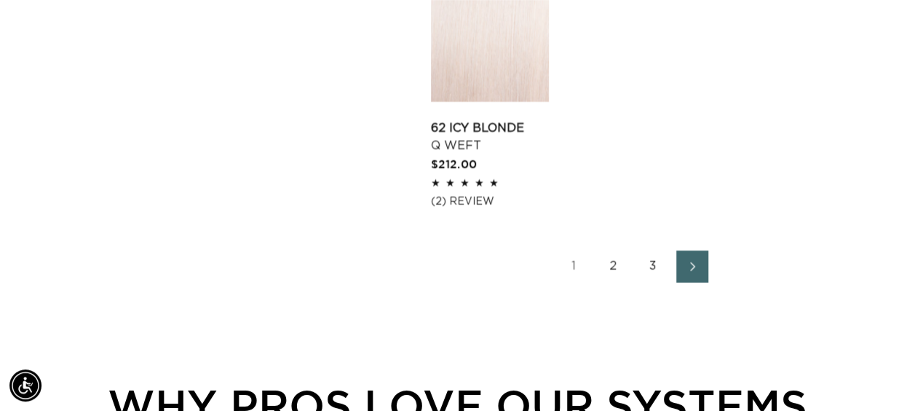
click at [651, 250] on link "3" at bounding box center [653, 266] width 32 height 32
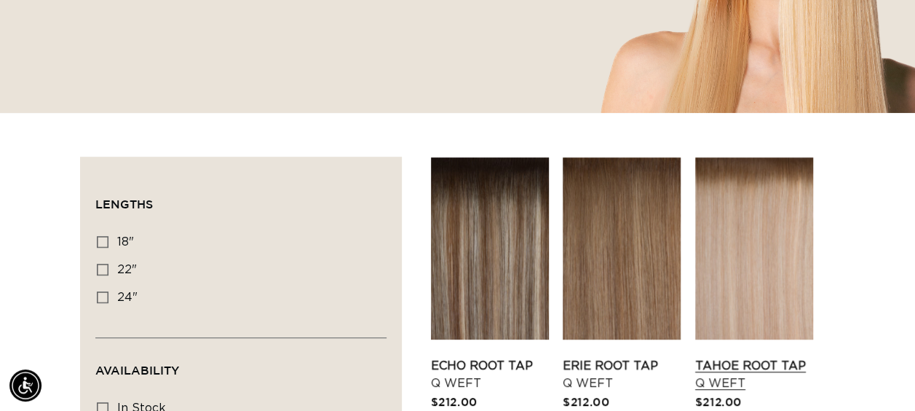
click at [761, 357] on link "Tahoe Root Tap Q Weft" at bounding box center [754, 374] width 118 height 35
click at [474, 357] on link "Echo Root Tap Q Weft" at bounding box center [490, 374] width 118 height 35
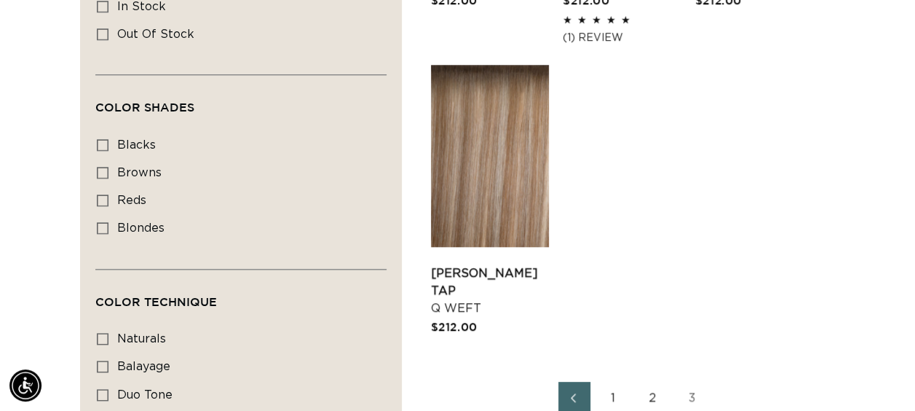
scroll to position [801, 0]
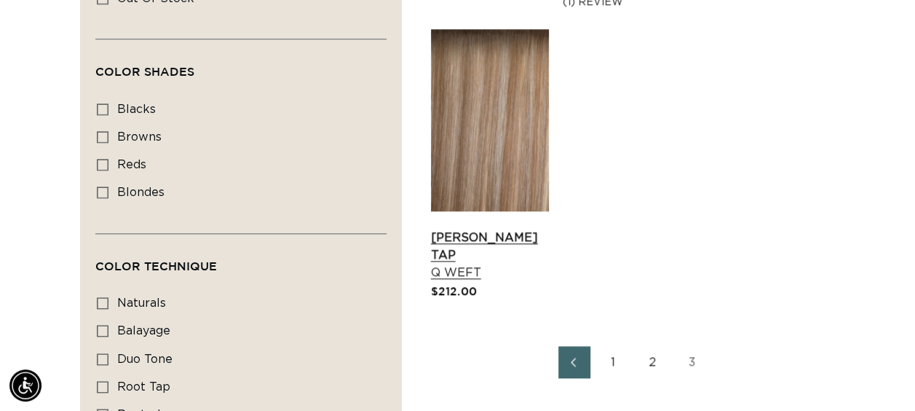
click at [504, 229] on link "Victoria Root Tap Q Weft" at bounding box center [490, 255] width 118 height 52
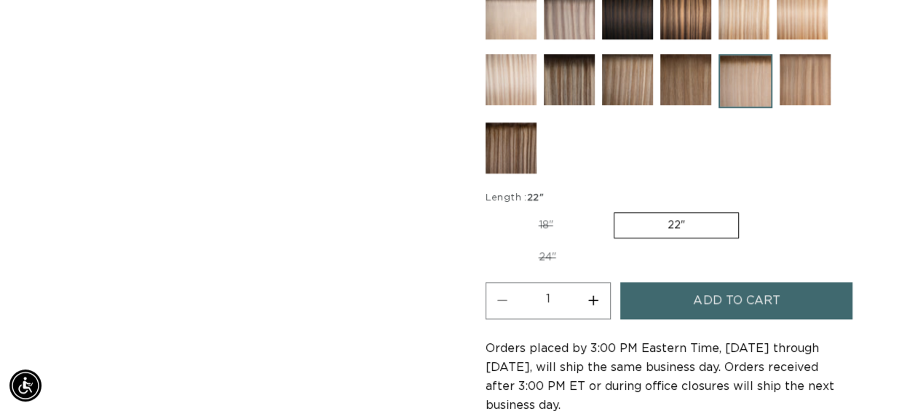
scroll to position [0, 811]
click at [549, 256] on label "24" Variant sold out or unavailable" at bounding box center [547, 257] width 124 height 25
click at [746, 210] on input "24" Variant sold out or unavailable" at bounding box center [746, 209] width 1 height 1
radio input "true"
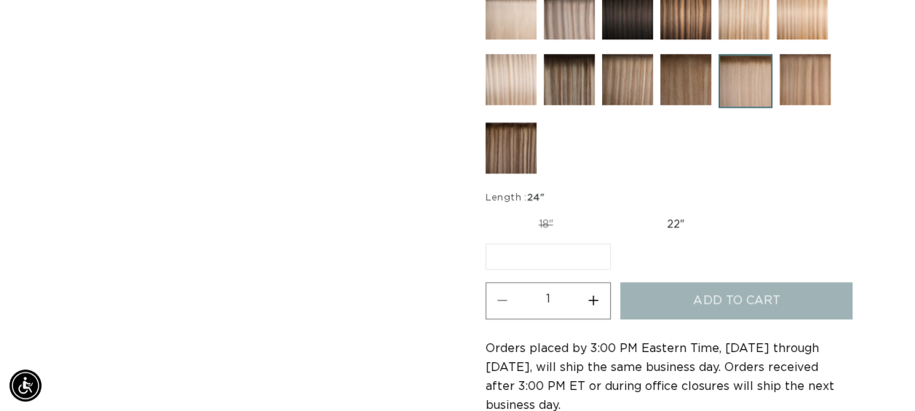
scroll to position [0, 1622]
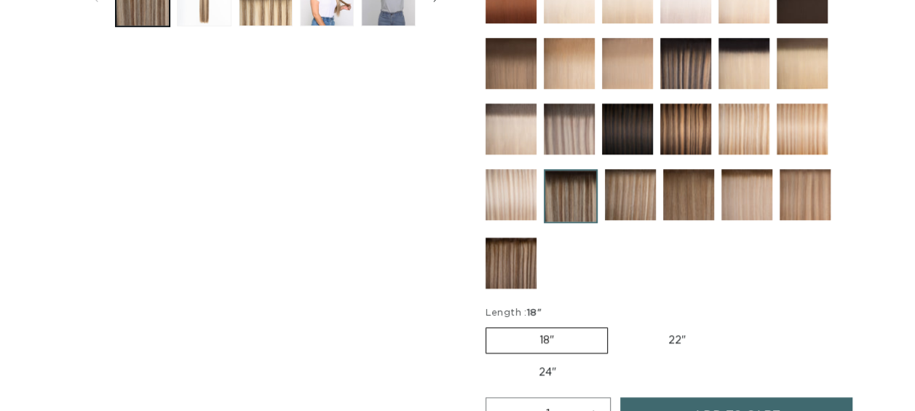
scroll to position [801, 0]
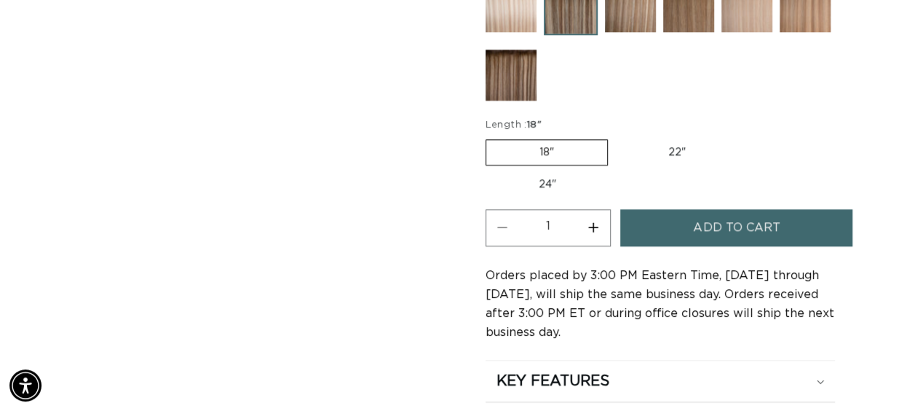
click at [547, 179] on label "24" Variant sold out or unavailable" at bounding box center [547, 184] width 124 height 25
click at [746, 137] on input "24" Variant sold out or unavailable" at bounding box center [746, 136] width 1 height 1
radio input "true"
click at [596, 226] on button "Increase quantity for Echo Root Tap - Q Weft" at bounding box center [593, 227] width 33 height 37
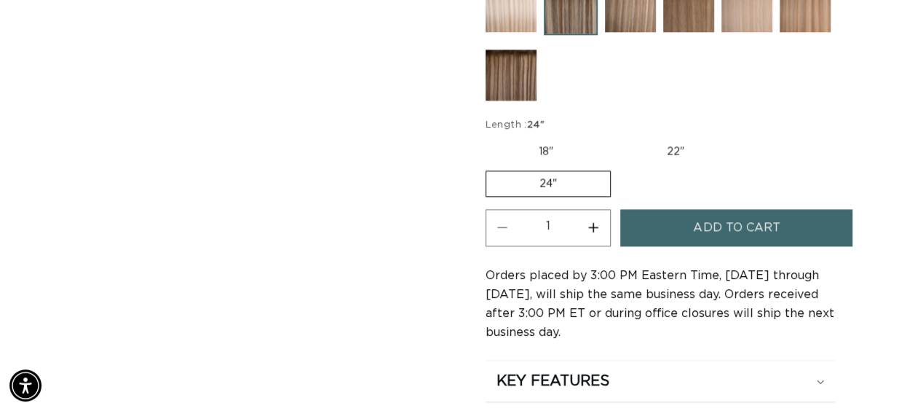
type input "2"
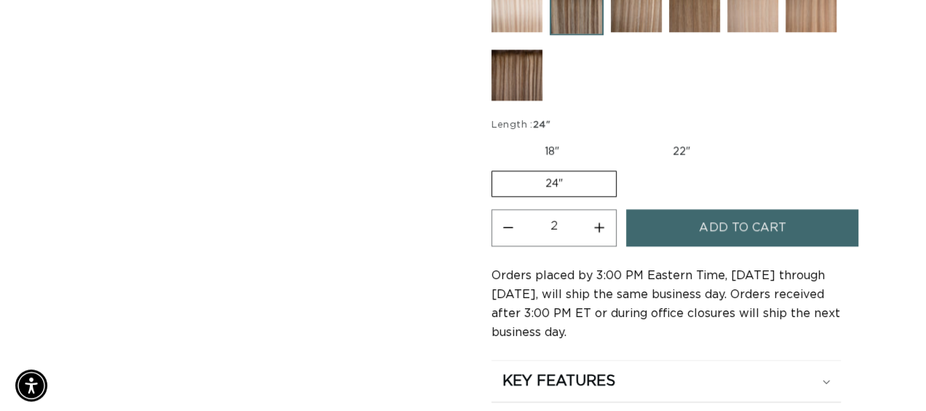
scroll to position [0, 1622]
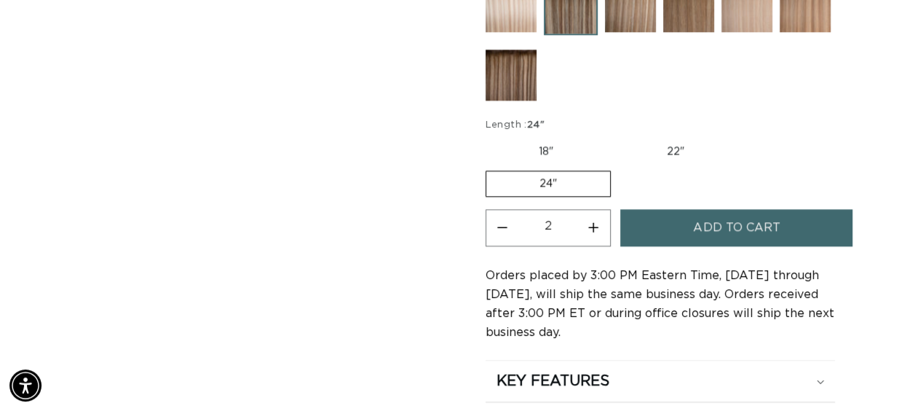
click at [766, 224] on span "Add to cart" at bounding box center [736, 227] width 87 height 37
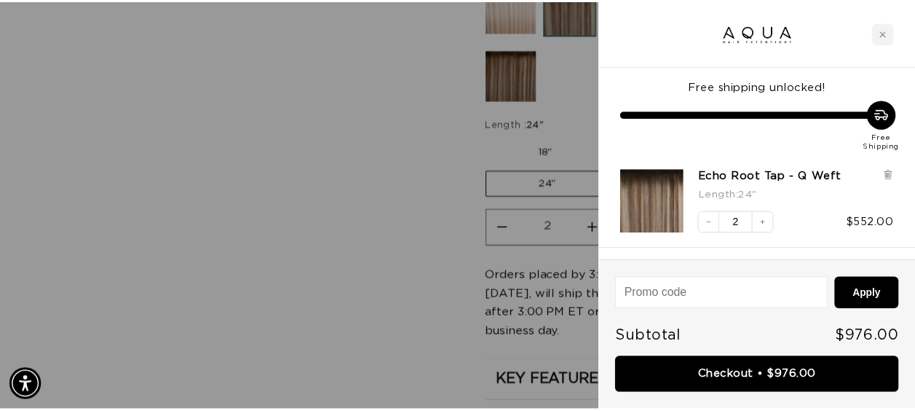
scroll to position [0, 0]
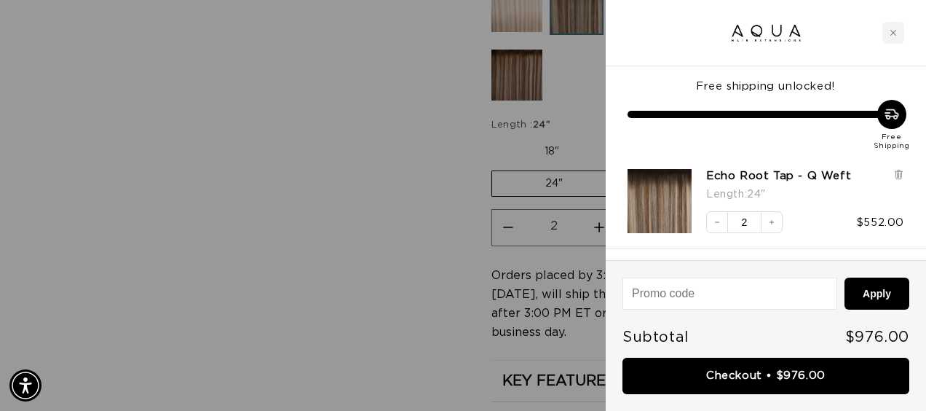
click at [317, 213] on div at bounding box center [463, 205] width 926 height 411
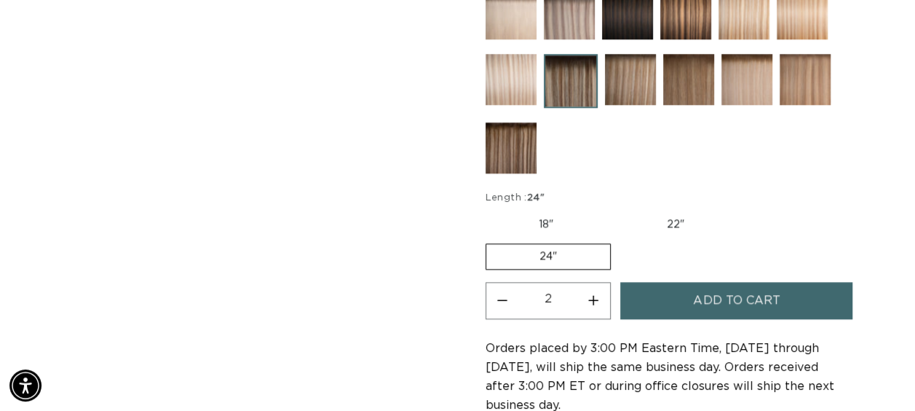
scroll to position [0, 1622]
click at [671, 226] on label "22" Variant sold out or unavailable" at bounding box center [676, 224] width 124 height 25
click at [614, 210] on input "22" Variant sold out or unavailable" at bounding box center [614, 209] width 1 height 1
radio input "true"
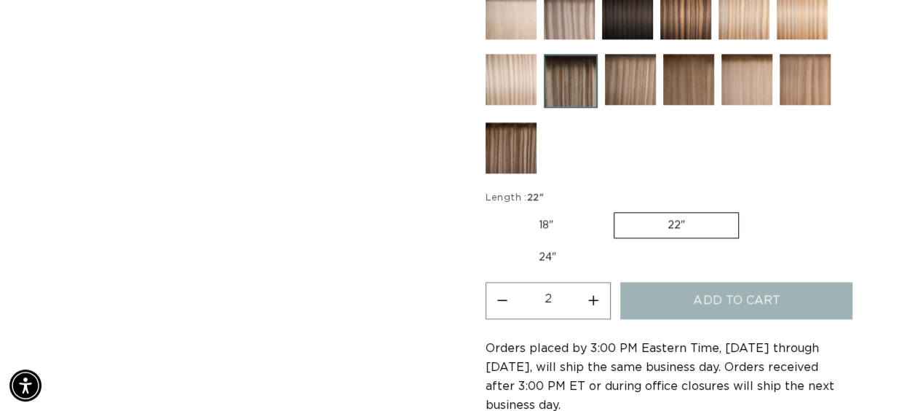
scroll to position [0, 0]
type input "1"
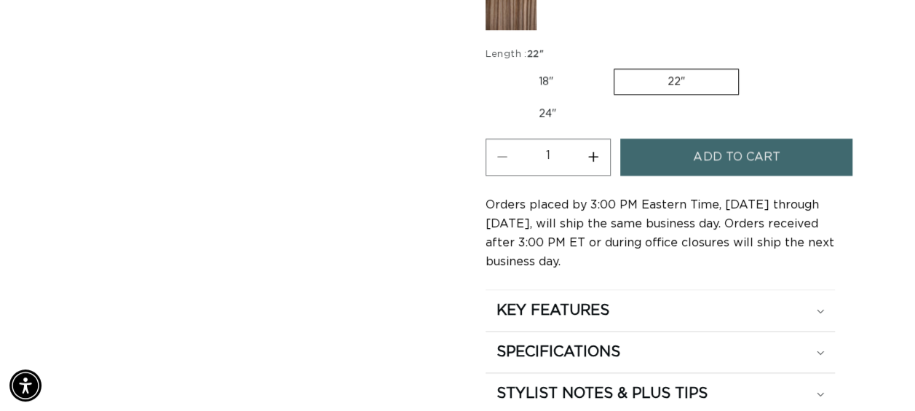
scroll to position [873, 0]
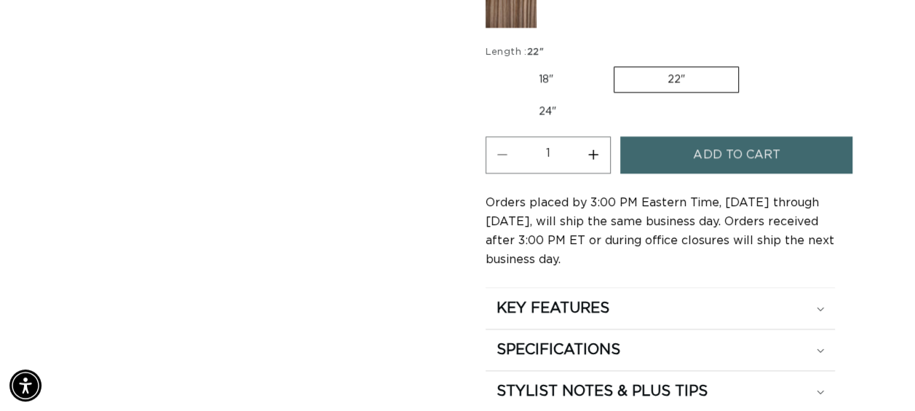
click at [778, 143] on span "Add to cart" at bounding box center [736, 154] width 87 height 37
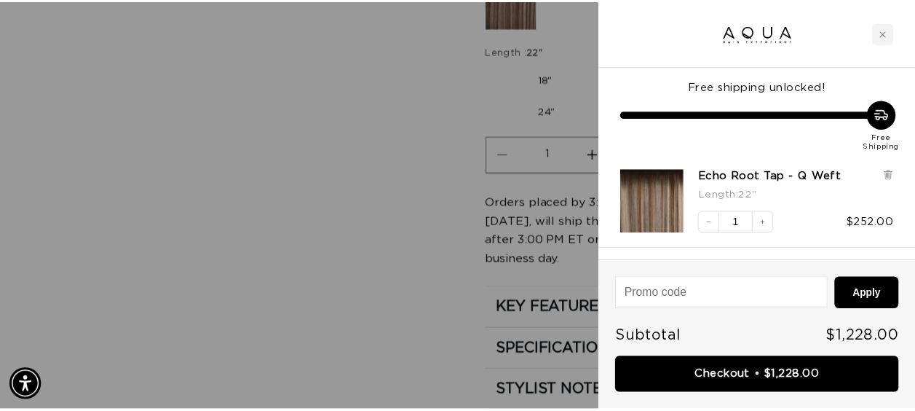
scroll to position [0, 0]
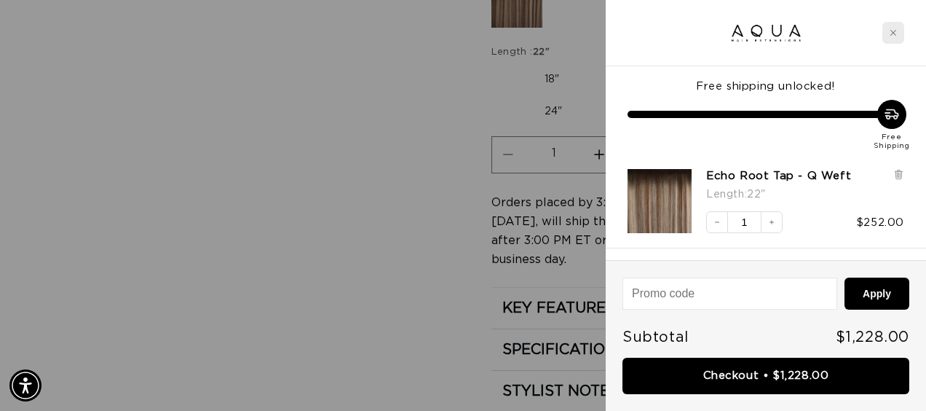
click at [897, 38] on div "Close cart" at bounding box center [893, 33] width 22 height 22
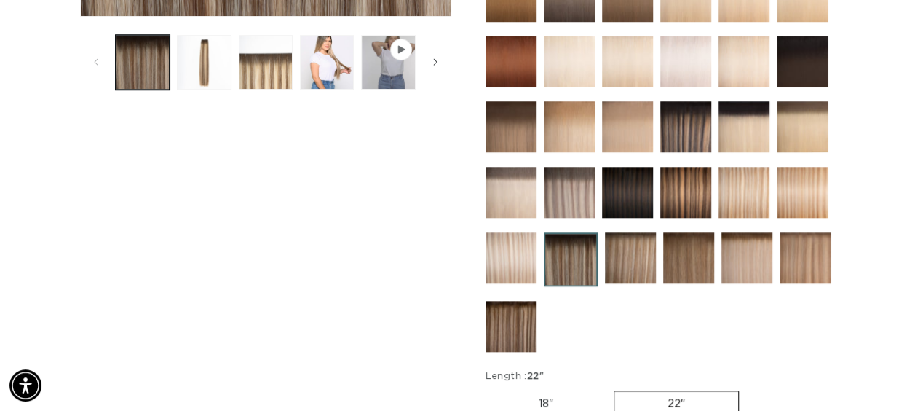
scroll to position [0, 811]
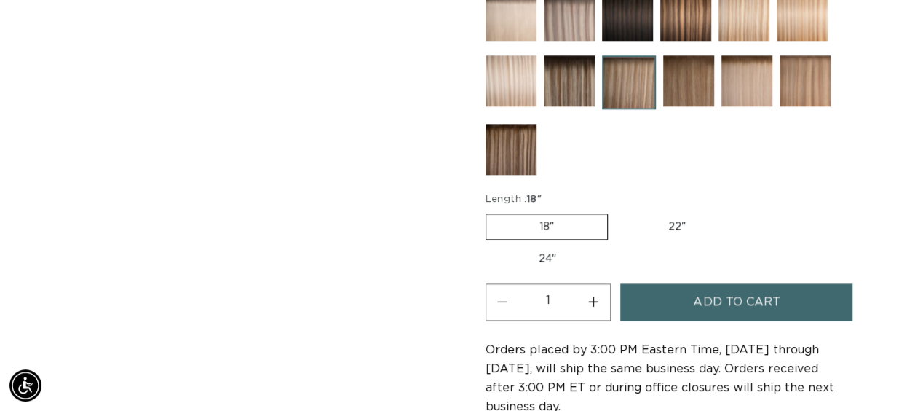
scroll to position [728, 0]
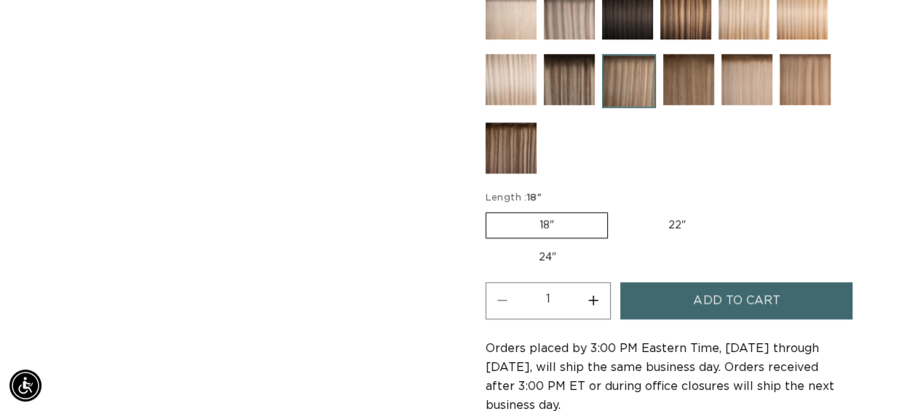
click at [673, 230] on label "22" Variant sold out or unavailable" at bounding box center [677, 225] width 124 height 25
click at [616, 210] on input "22" Variant sold out or unavailable" at bounding box center [615, 209] width 1 height 1
radio input "true"
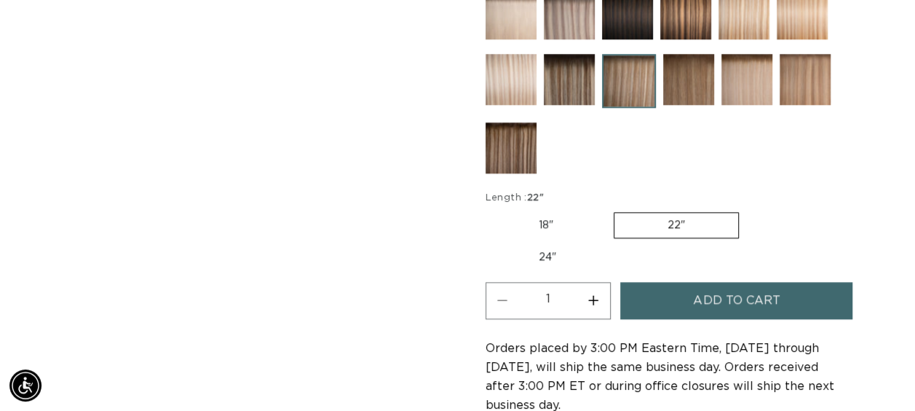
click at [729, 298] on span "Add to cart" at bounding box center [736, 300] width 87 height 37
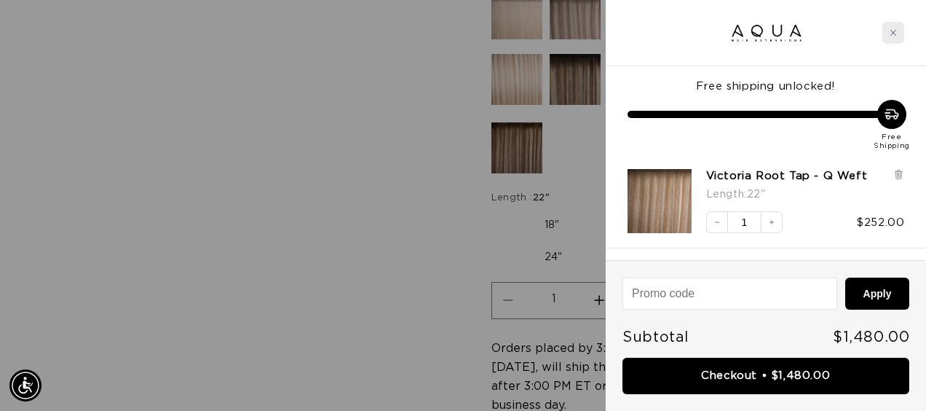
click at [901, 41] on div "Close cart" at bounding box center [893, 33] width 22 height 22
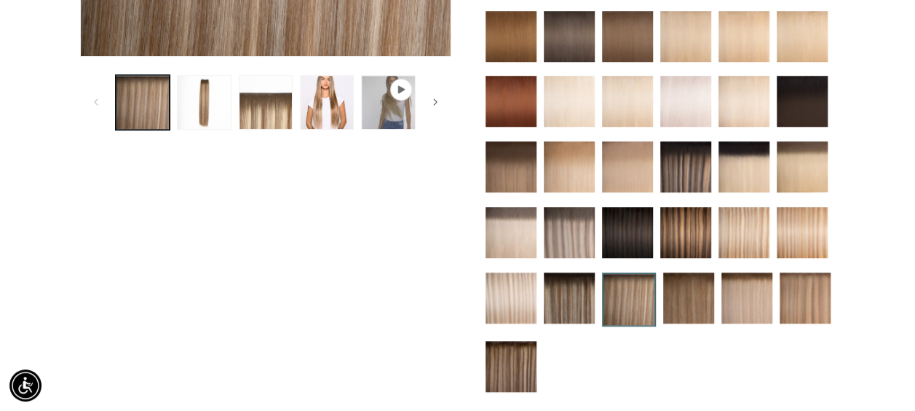
scroll to position [0, 811]
click at [621, 90] on img at bounding box center [627, 101] width 51 height 51
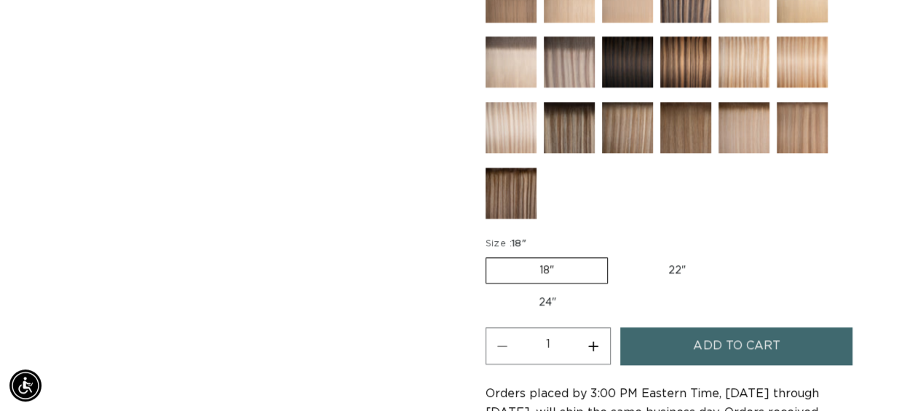
scroll to position [0, 811]
click at [668, 258] on label "22" Variant sold out or unavailable" at bounding box center [677, 270] width 124 height 25
click at [616, 255] on input "22" Variant sold out or unavailable" at bounding box center [615, 254] width 1 height 1
radio input "true"
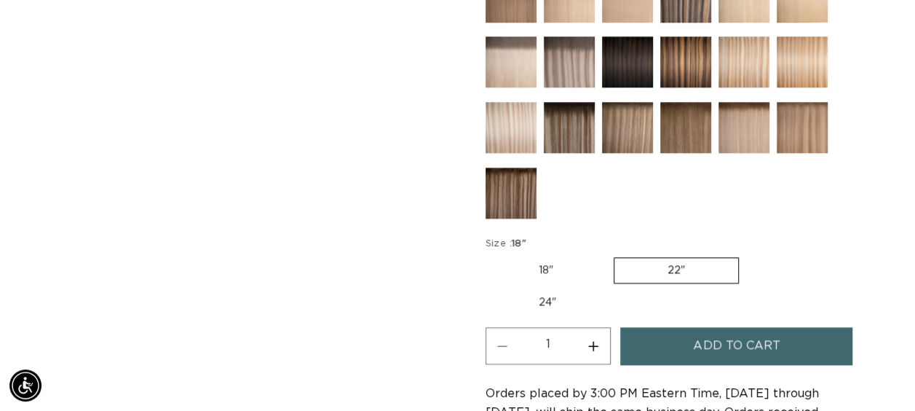
click at [674, 263] on label "22" Variant sold out or unavailable" at bounding box center [676, 270] width 125 height 26
click at [614, 255] on input "22" Variant sold out or unavailable" at bounding box center [614, 254] width 1 height 1
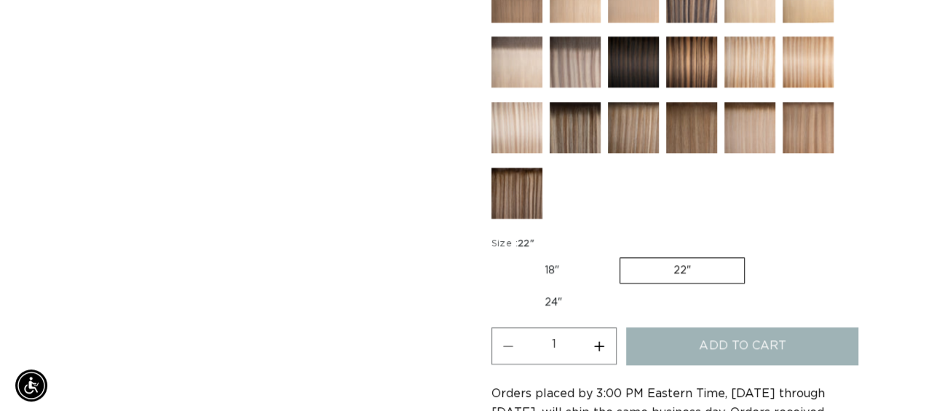
scroll to position [0, 1622]
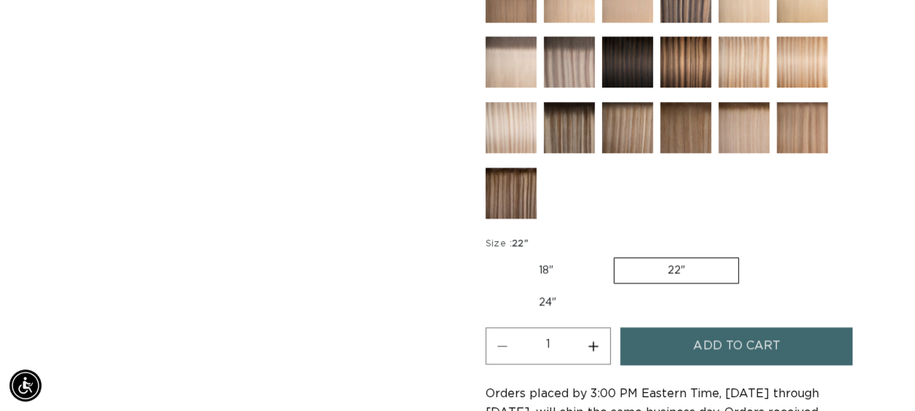
click at [587, 344] on button "Increase quantity for 60 Most Platinum - Q Weft" at bounding box center [593, 345] width 33 height 37
type input "2"
click at [731, 342] on span "Add to cart" at bounding box center [736, 345] width 87 height 37
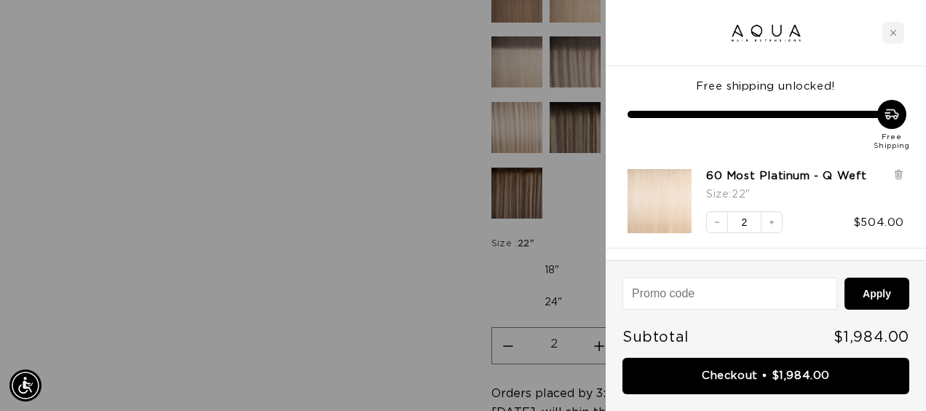
click at [205, 182] on div at bounding box center [463, 205] width 926 height 411
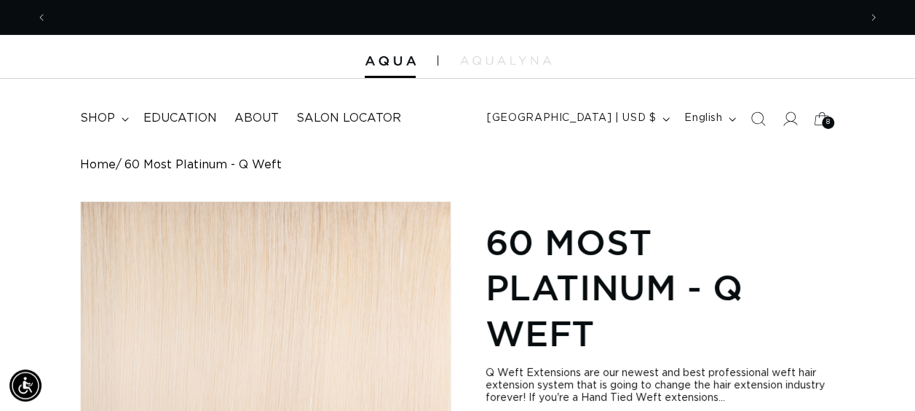
scroll to position [0, 811]
click at [118, 122] on summary "shop" at bounding box center [102, 118] width 63 height 33
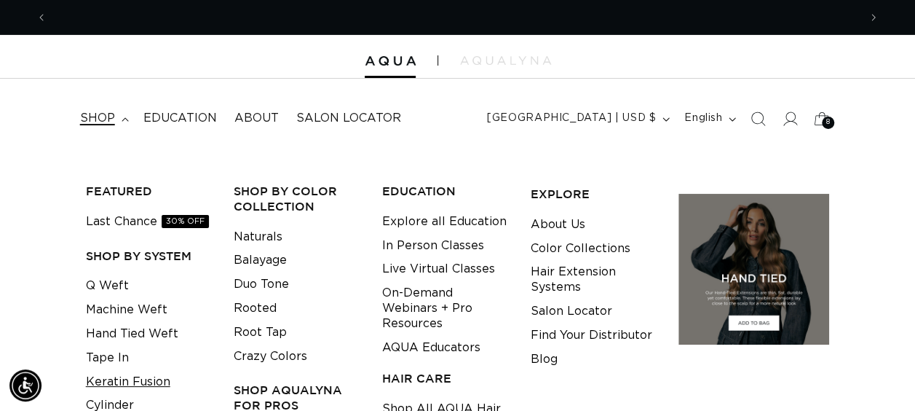
scroll to position [0, 1622]
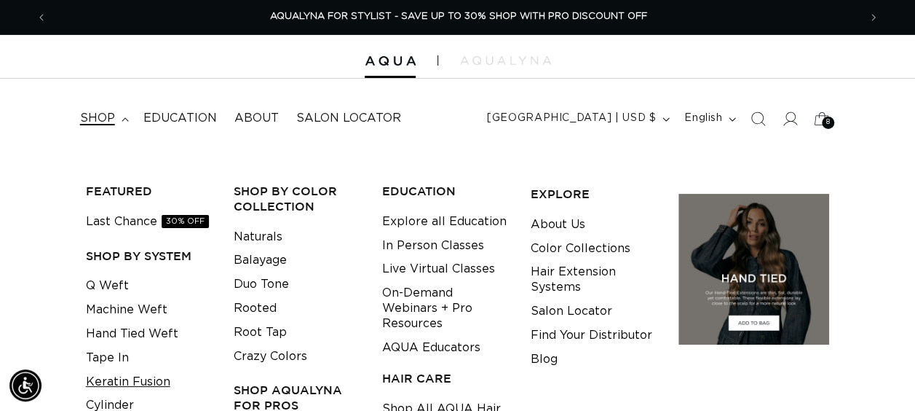
click at [116, 380] on link "Keratin Fusion" at bounding box center [128, 382] width 84 height 24
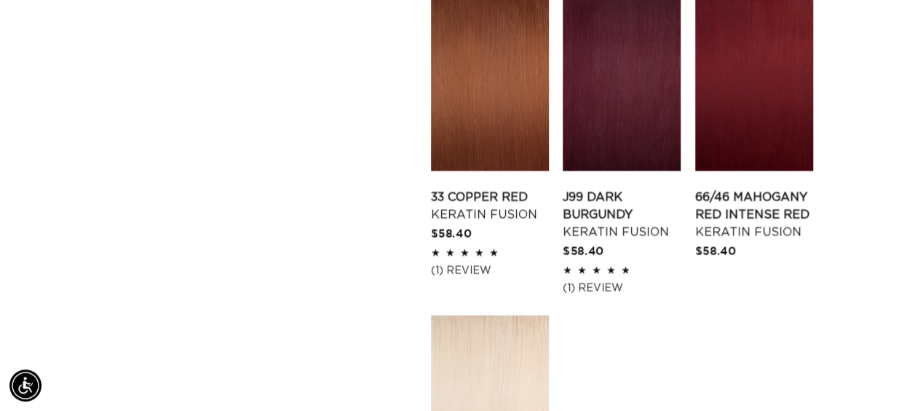
scroll to position [2111, 0]
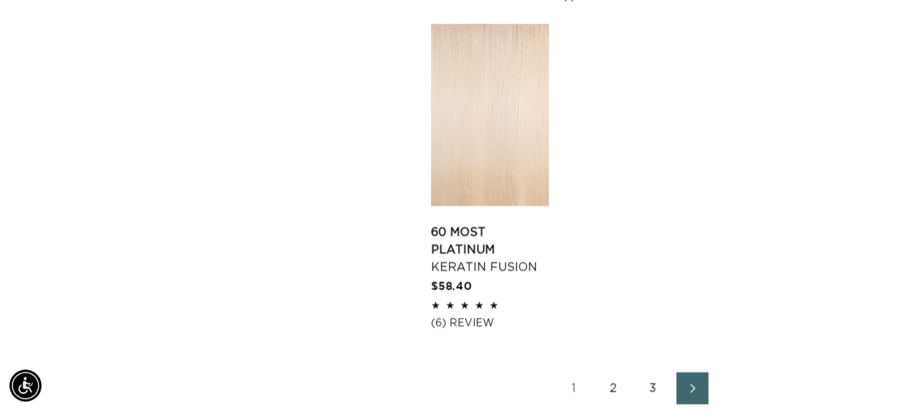
click at [611, 372] on link "2" at bounding box center [614, 388] width 32 height 32
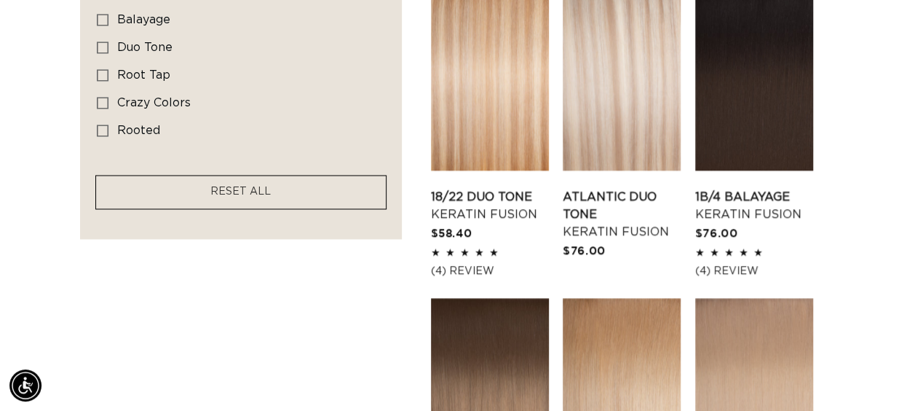
scroll to position [1237, 0]
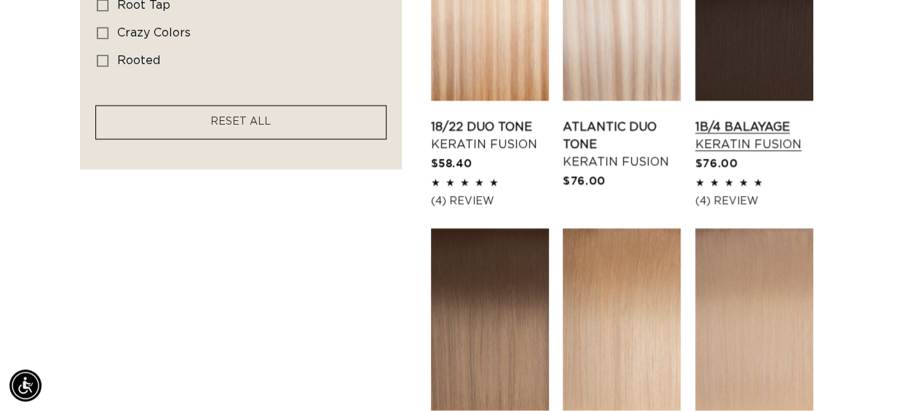
click at [740, 118] on link "1B/4 Balayage Keratin Fusion" at bounding box center [754, 135] width 118 height 35
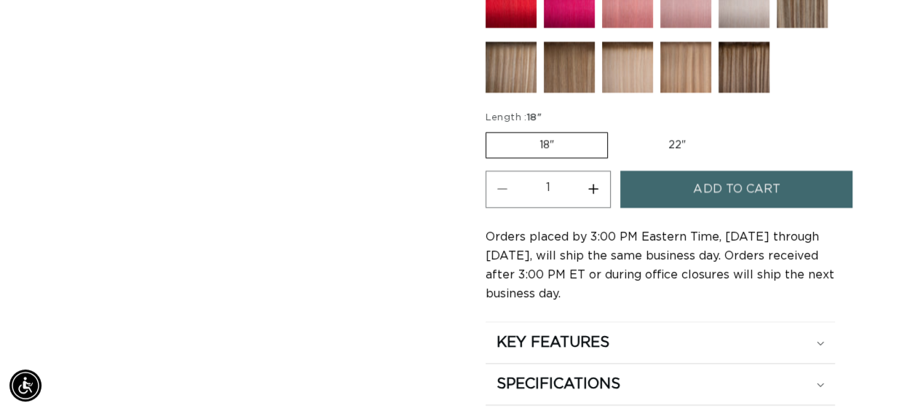
scroll to position [0, 811]
drag, startPoint x: 662, startPoint y: 141, endPoint x: 707, endPoint y: 159, distance: 48.4
click at [662, 141] on label "22" Variant sold out or unavailable" at bounding box center [677, 144] width 124 height 25
click at [616, 130] on input "22" Variant sold out or unavailable" at bounding box center [615, 129] width 1 height 1
radio input "true"
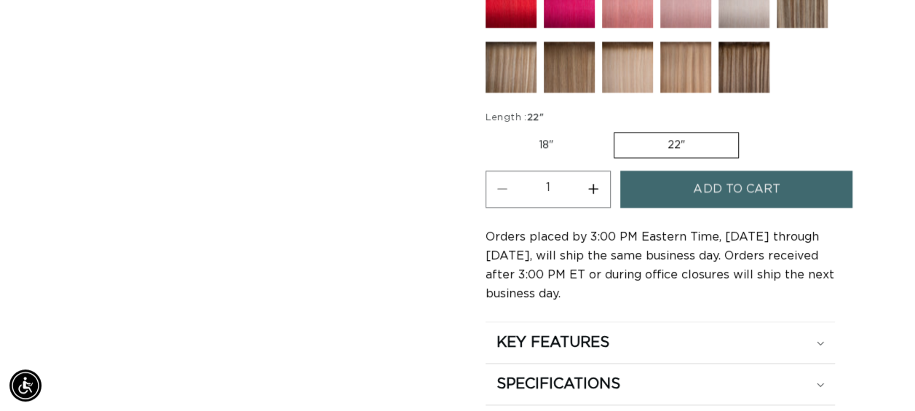
click at [790, 173] on button "Add to cart" at bounding box center [736, 188] width 232 height 37
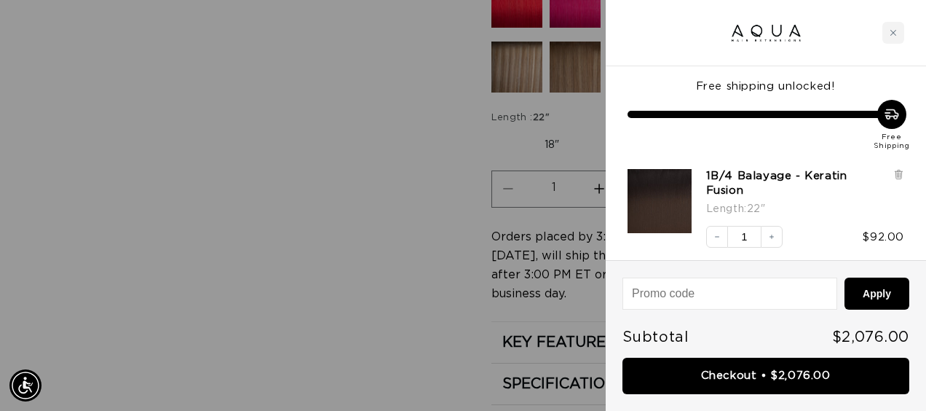
click at [355, 135] on div at bounding box center [463, 205] width 926 height 411
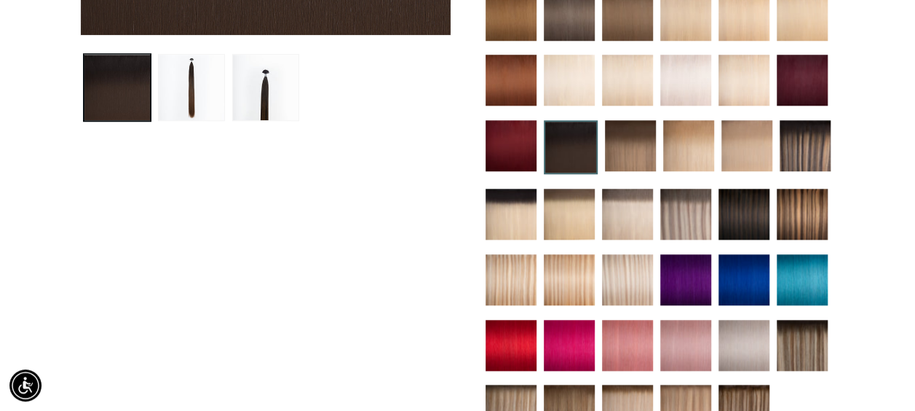
scroll to position [510, 0]
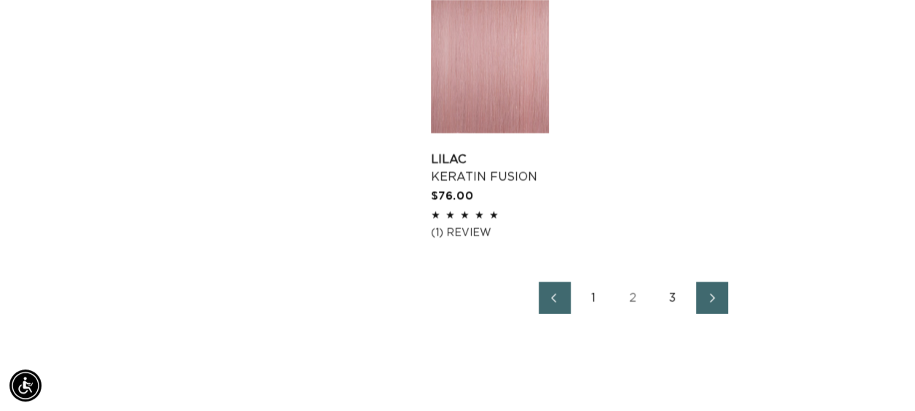
scroll to position [2184, 0]
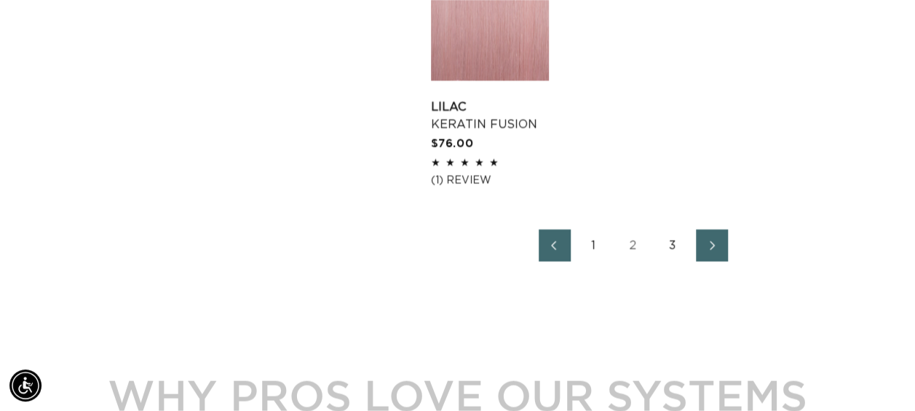
click at [670, 246] on link "3" at bounding box center [673, 245] width 32 height 32
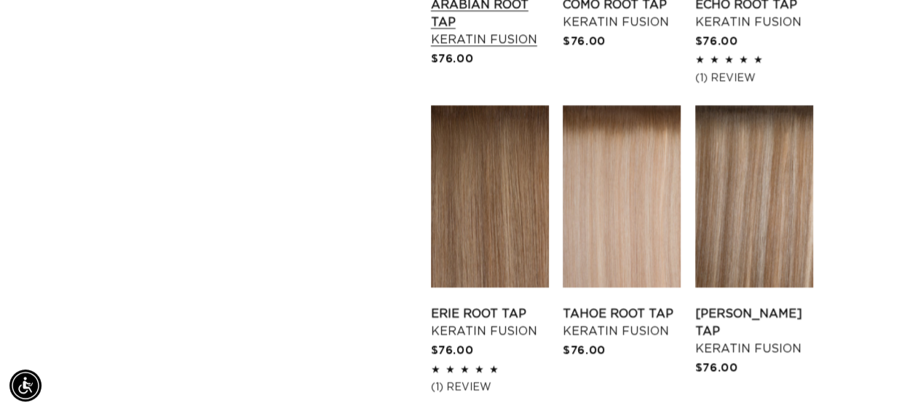
scroll to position [1674, 0]
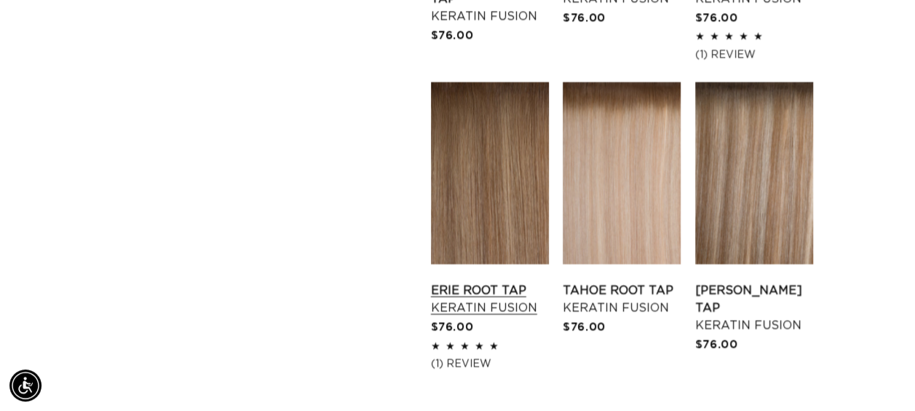
click at [512, 282] on link "Erie Root Tap Keratin Fusion" at bounding box center [490, 299] width 118 height 35
click at [620, 282] on link "Tahoe Root Tap Keratin Fusion" at bounding box center [622, 299] width 118 height 35
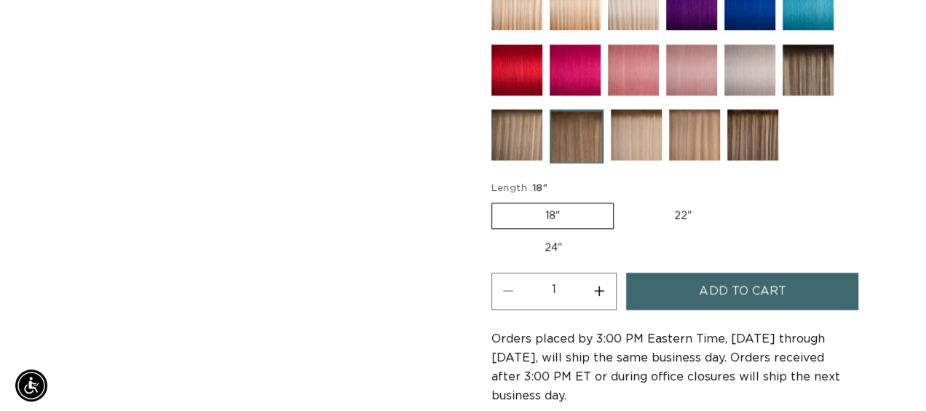
scroll to position [0, 811]
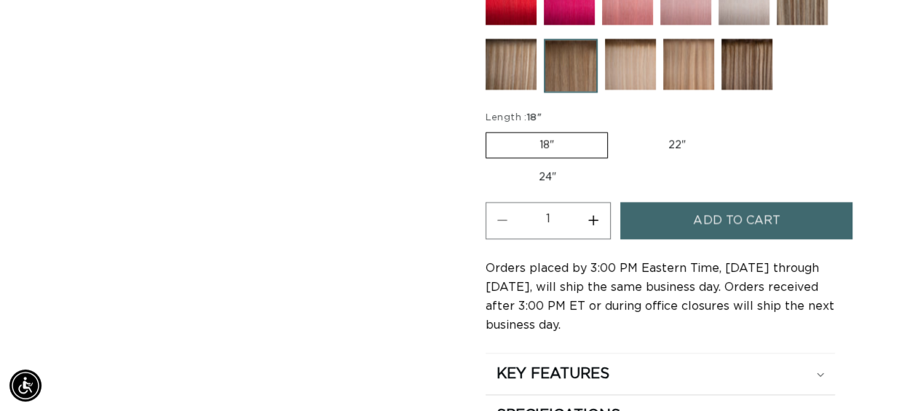
click at [705, 207] on span "Add to cart" at bounding box center [736, 220] width 87 height 37
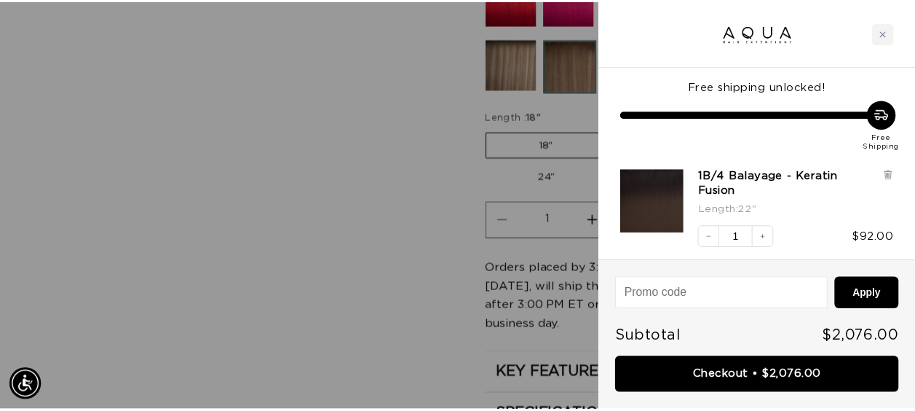
scroll to position [0, 1645]
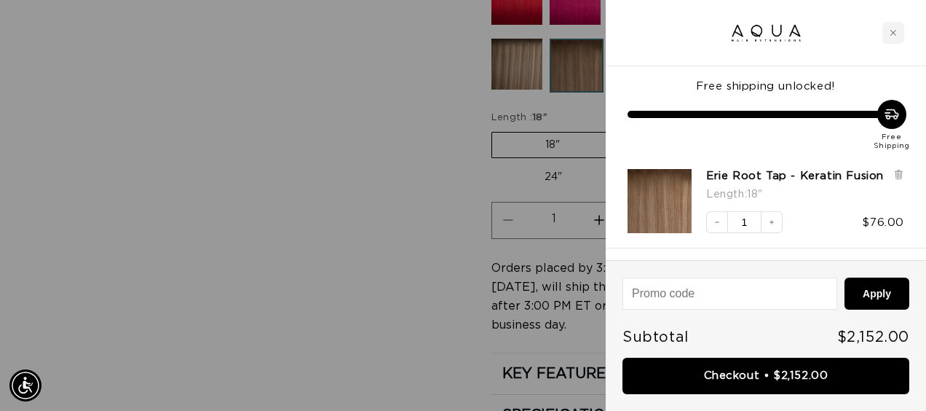
click at [269, 142] on div at bounding box center [463, 205] width 926 height 411
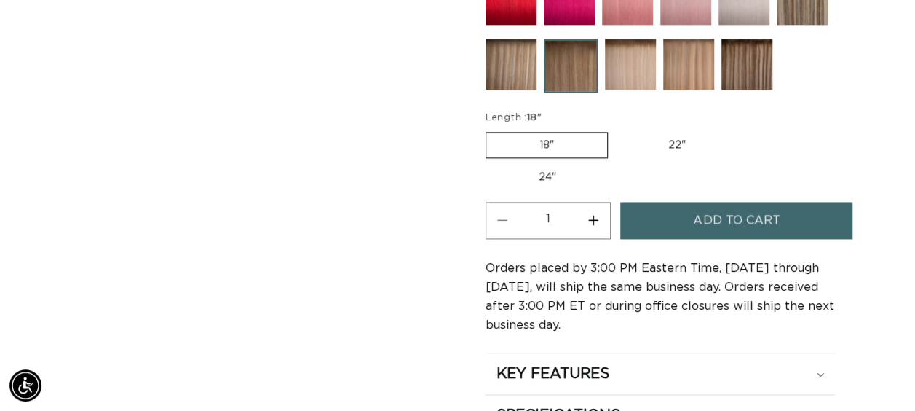
scroll to position [0, 811]
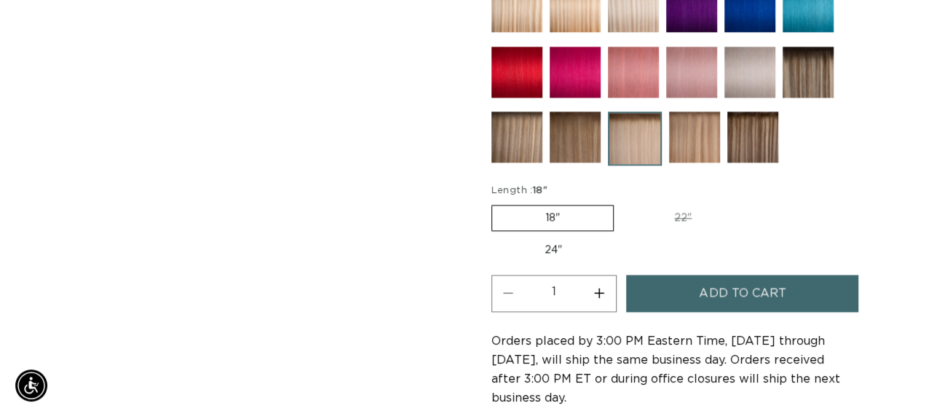
scroll to position [0, 811]
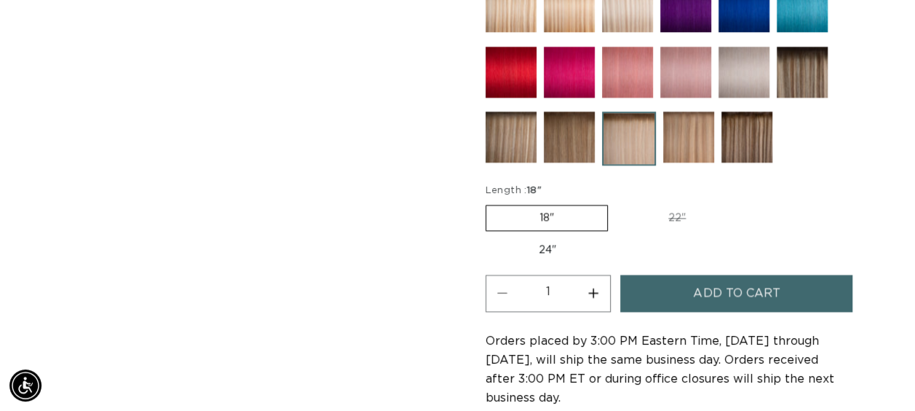
click at [598, 282] on button "Increase quantity for Tahoe Root Tap - Keratin Fusion" at bounding box center [593, 292] width 33 height 37
type input "3"
click at [702, 296] on span "Add to cart" at bounding box center [736, 292] width 87 height 37
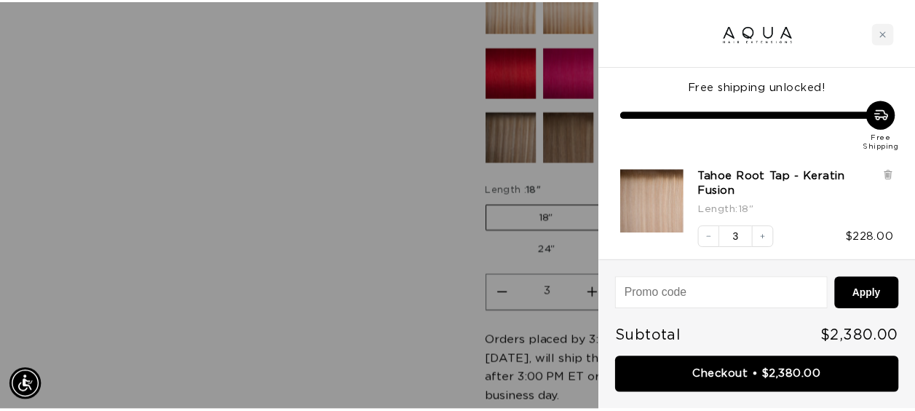
scroll to position [0, 1645]
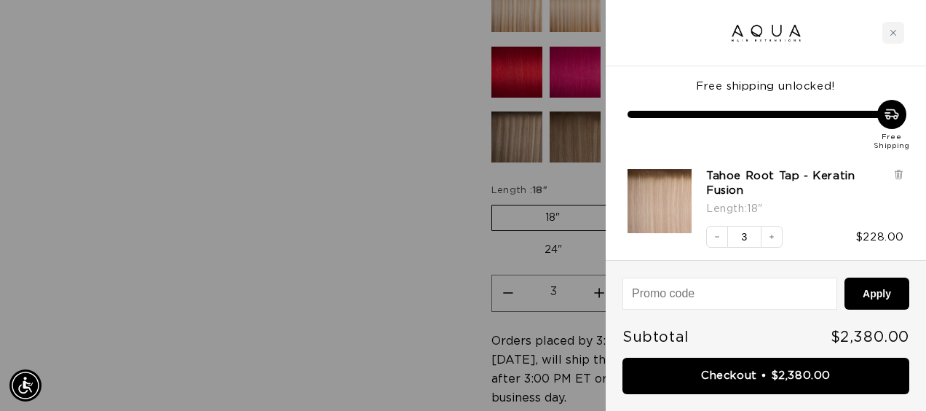
click at [186, 199] on div at bounding box center [463, 205] width 926 height 411
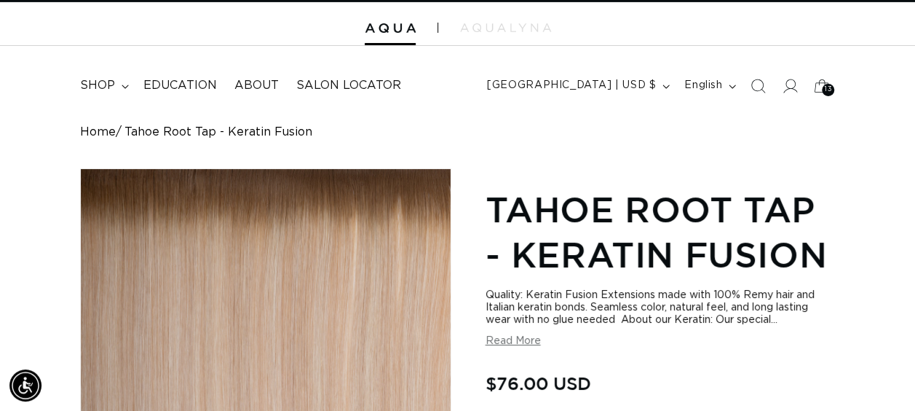
scroll to position [0, 0]
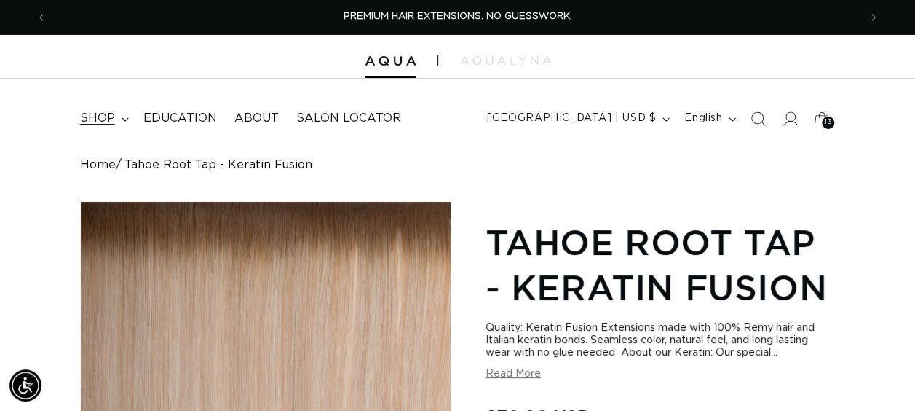
click at [92, 116] on span "shop" at bounding box center [97, 118] width 35 height 15
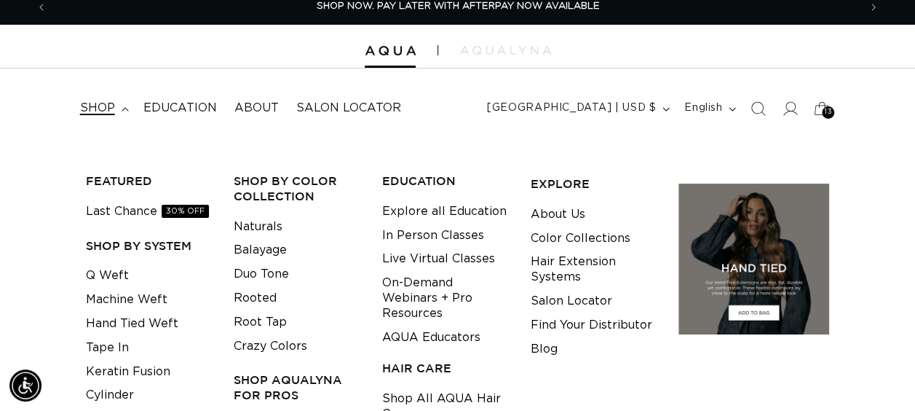
scroll to position [218, 0]
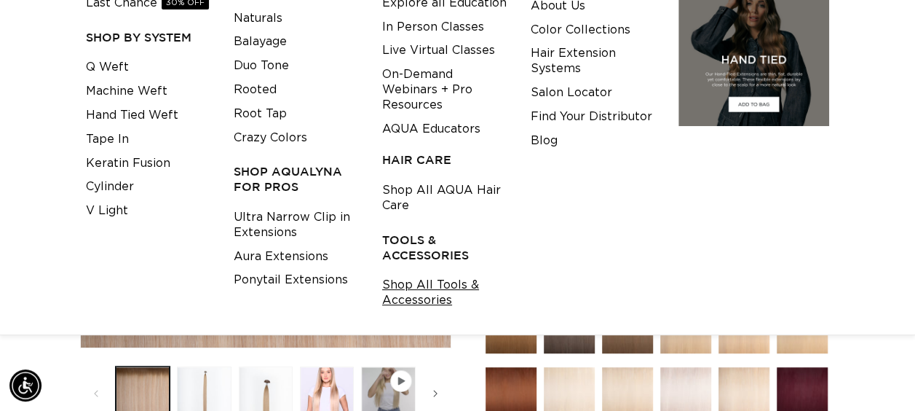
click at [433, 281] on link "Shop All Tools & Accessories" at bounding box center [445, 292] width 126 height 39
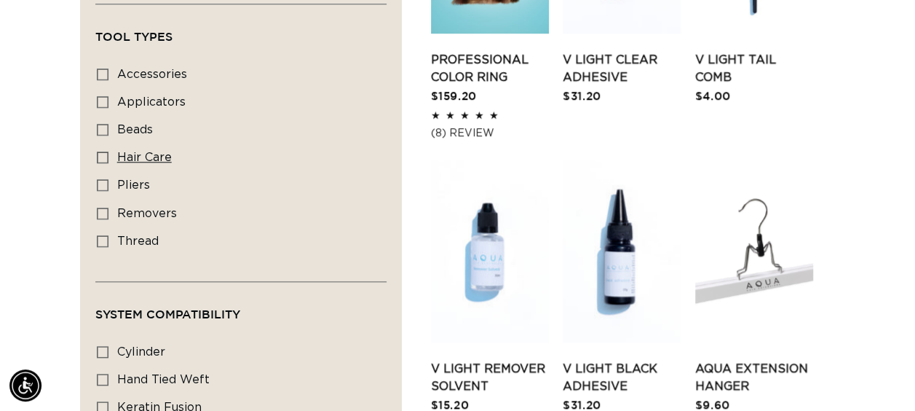
scroll to position [0, 811]
click at [102, 239] on icon at bounding box center [103, 241] width 12 height 12
click at [102, 239] on input "thread thread (2 products)" at bounding box center [103, 241] width 12 height 12
checkbox input "true"
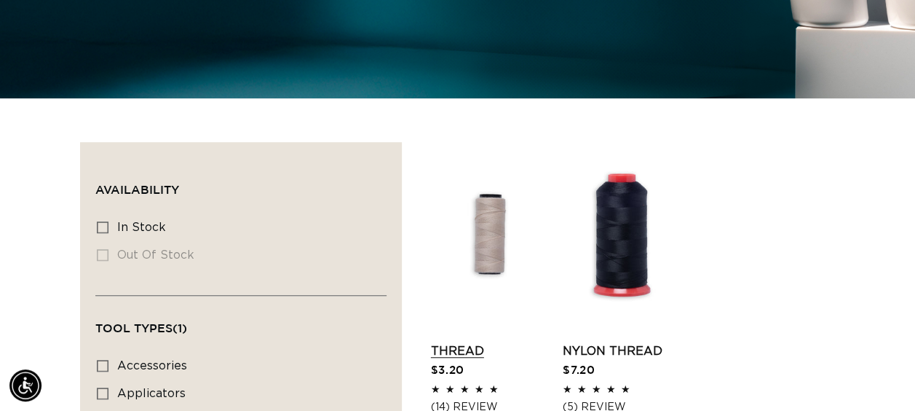
click at [475, 342] on link "Thread" at bounding box center [490, 350] width 118 height 17
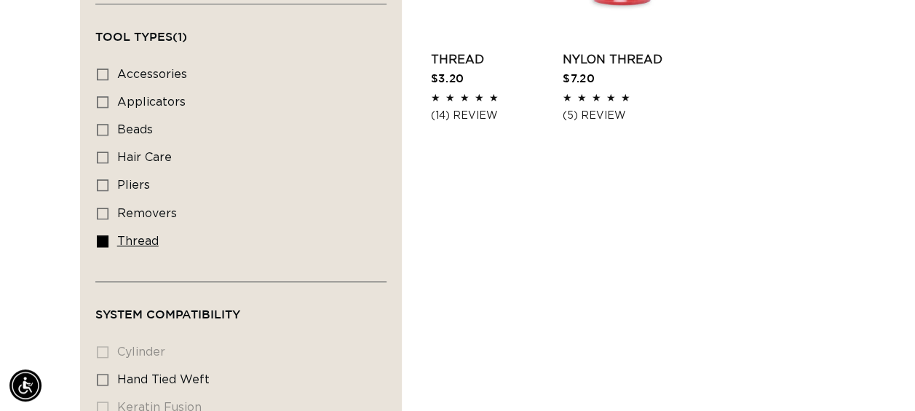
scroll to position [0, 1622]
click at [106, 242] on icon at bounding box center [103, 241] width 12 height 12
click at [106, 242] on input "thread thread (2 products)" at bounding box center [103, 241] width 12 height 12
checkbox input "false"
click at [109, 124] on label "beads beads (2 products)" at bounding box center [237, 130] width 280 height 28
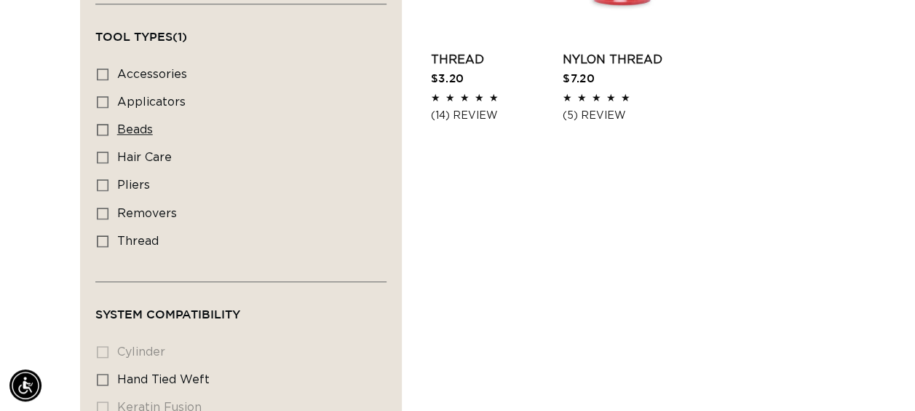
click at [108, 124] on input "beads beads (2 products)" at bounding box center [103, 130] width 12 height 12
checkbox input "true"
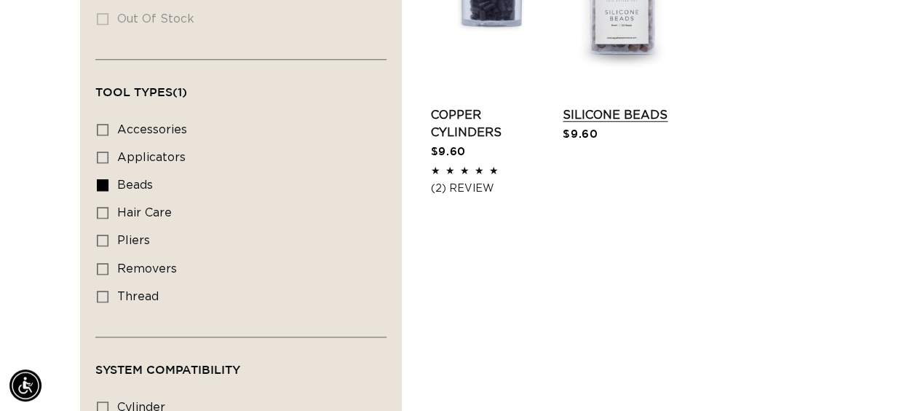
scroll to position [510, 0]
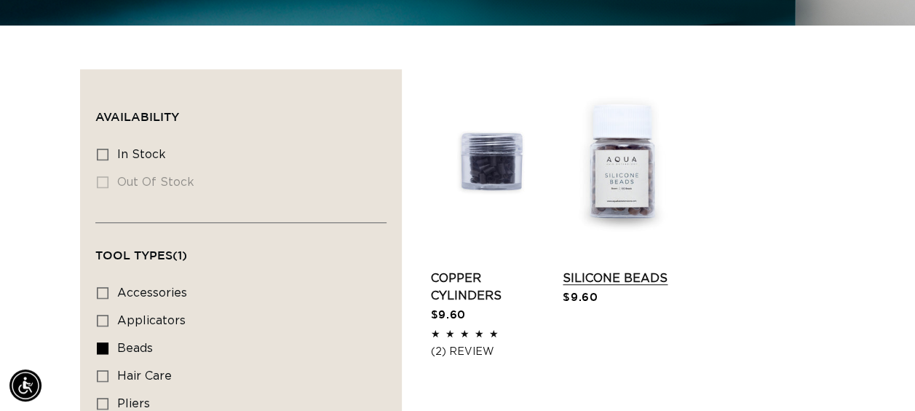
click at [633, 269] on link "Silicone Beads" at bounding box center [622, 277] width 118 height 17
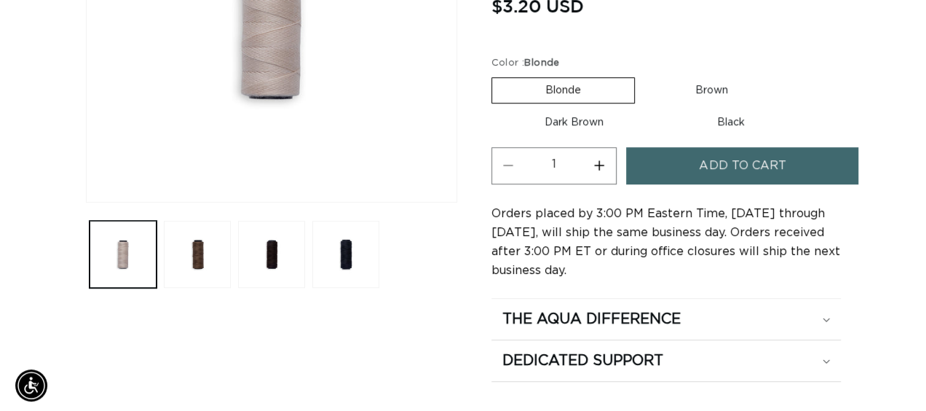
scroll to position [0, 1622]
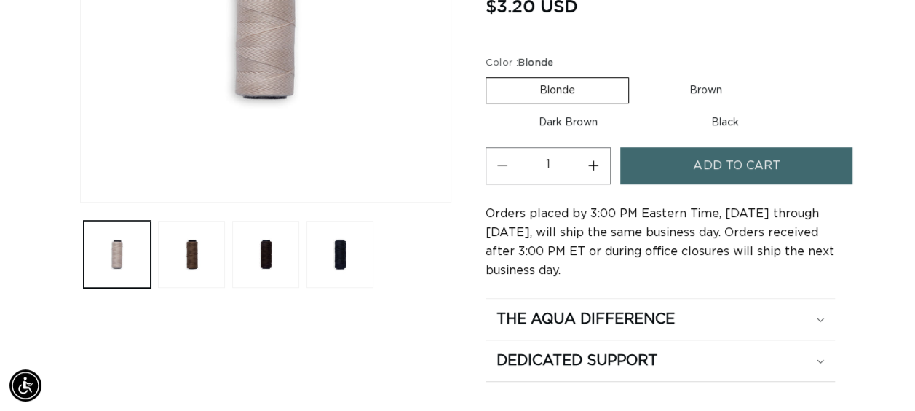
click at [678, 84] on label "Brown Variant sold out or unavailable" at bounding box center [705, 90] width 139 height 25
click at [637, 75] on input "Brown Variant sold out or unavailable" at bounding box center [636, 74] width 1 height 1
radio input "true"
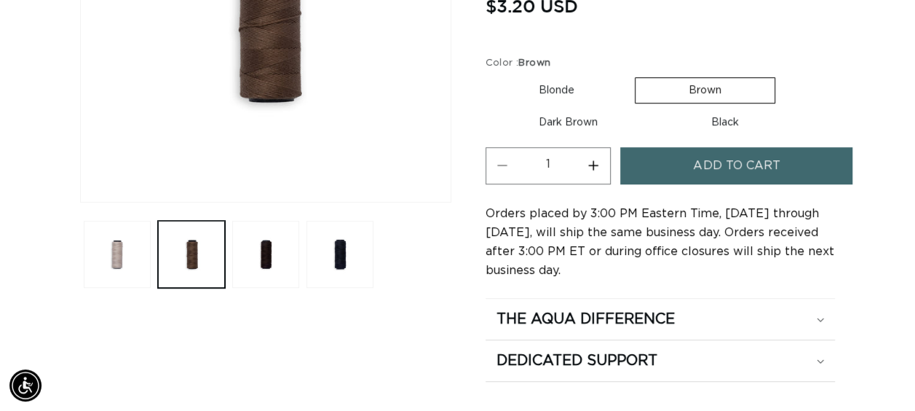
click at [590, 162] on button "Increase quantity for Thread" at bounding box center [593, 165] width 33 height 37
type input "5"
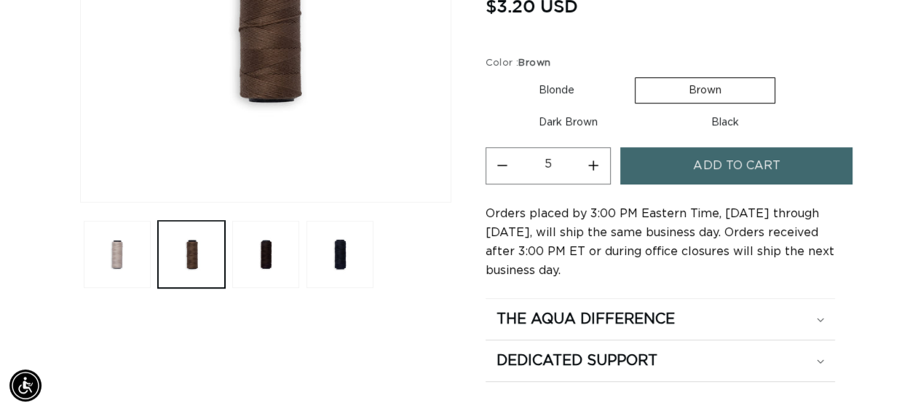
click at [680, 163] on button "Add to cart" at bounding box center [736, 165] width 232 height 37
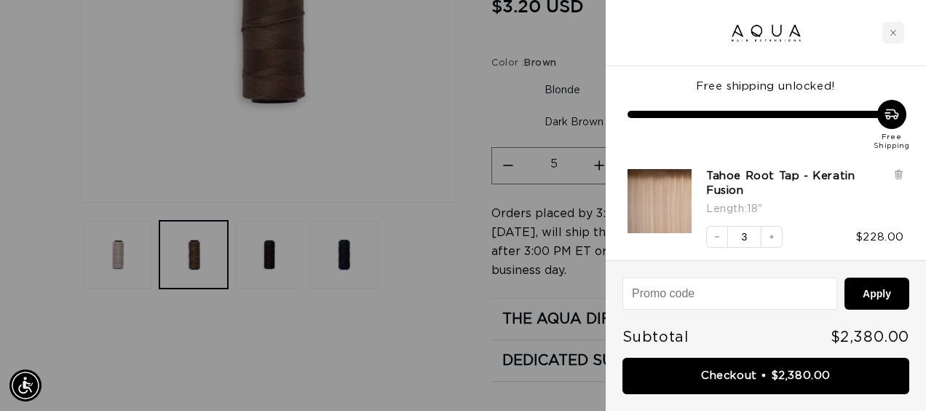
click at [395, 134] on div at bounding box center [463, 205] width 926 height 411
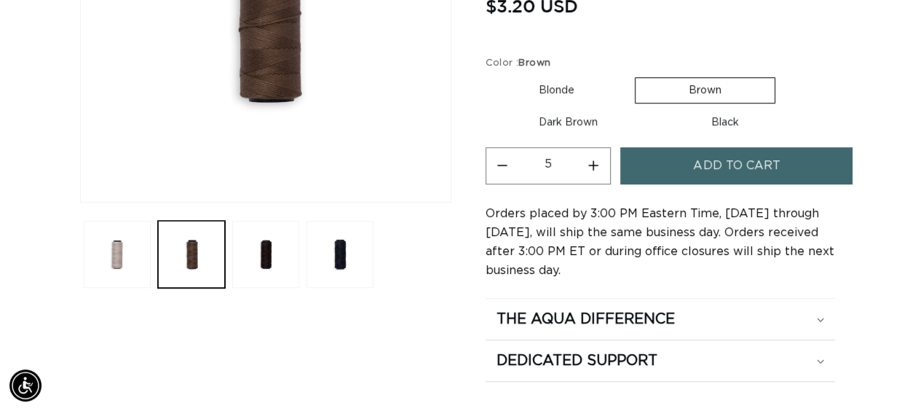
click at [574, 119] on label "Dark Brown Variant sold out or unavailable" at bounding box center [567, 122] width 165 height 25
click at [782, 75] on input "Dark Brown Variant sold out or unavailable" at bounding box center [782, 74] width 1 height 1
radio input "true"
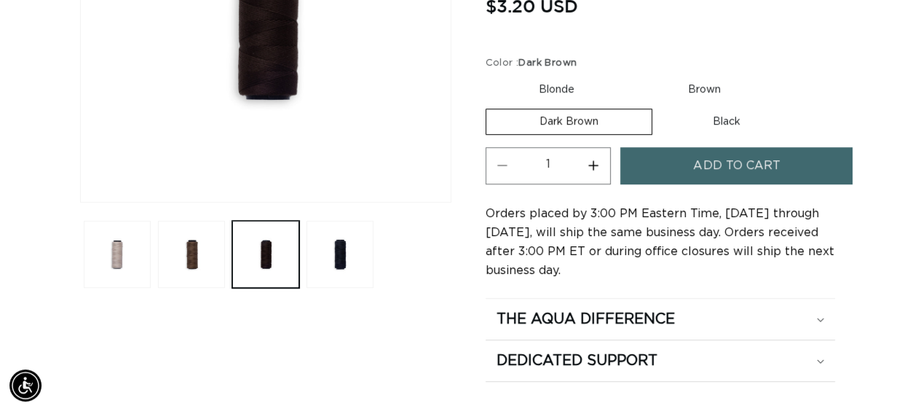
click at [591, 162] on button "Increase quantity for Thread" at bounding box center [593, 165] width 33 height 37
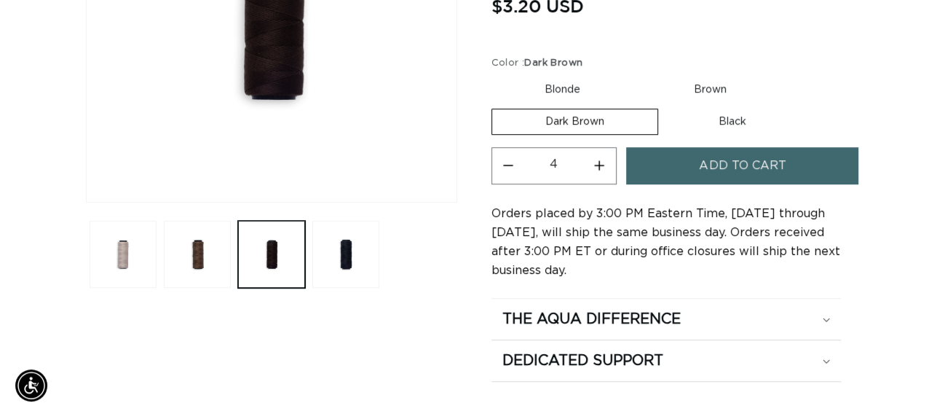
scroll to position [0, 811]
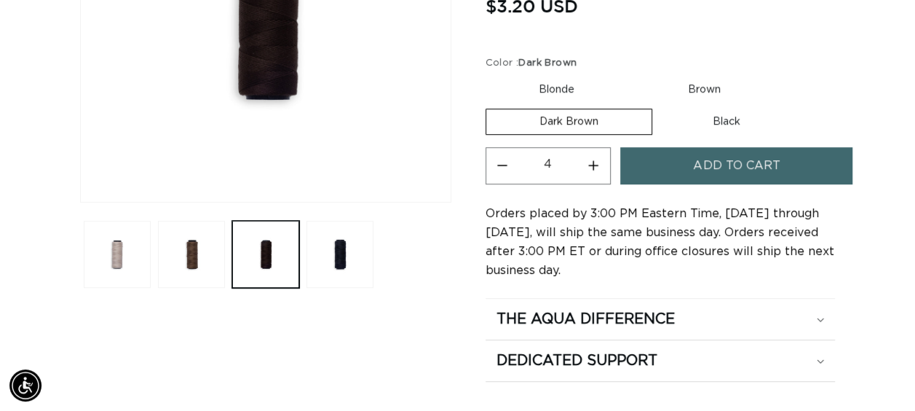
click at [591, 162] on button "Increase quantity for Thread" at bounding box center [593, 165] width 33 height 37
type input "5"
click at [683, 159] on button "Add to cart" at bounding box center [736, 165] width 232 height 37
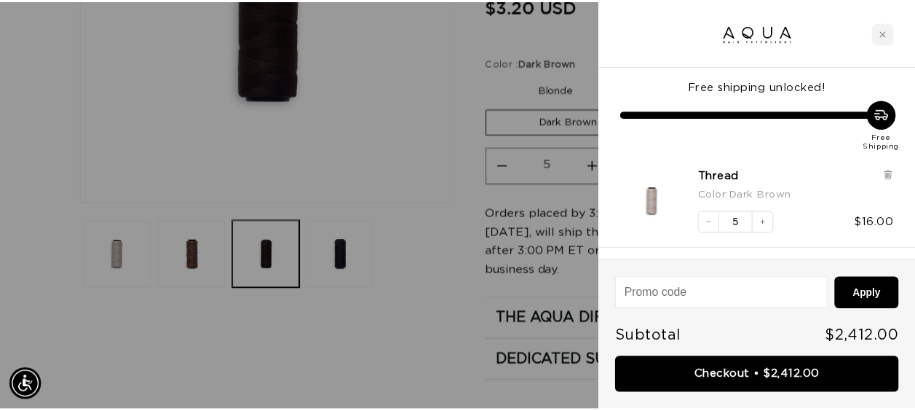
scroll to position [0, 1645]
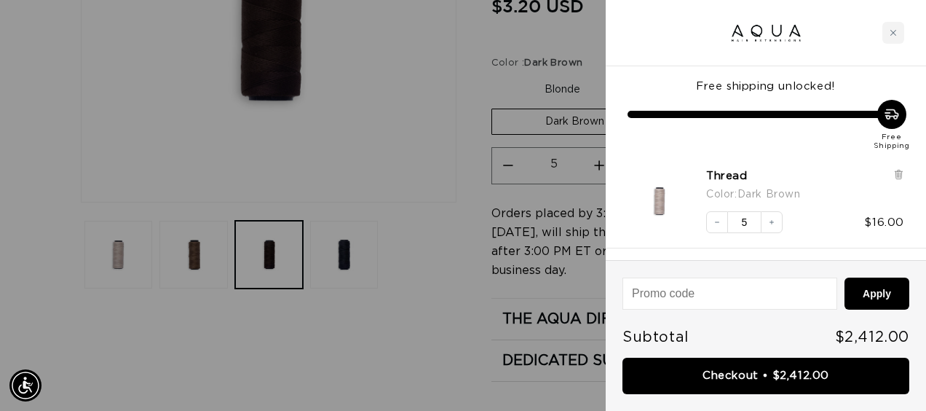
click at [429, 110] on div at bounding box center [463, 205] width 926 height 411
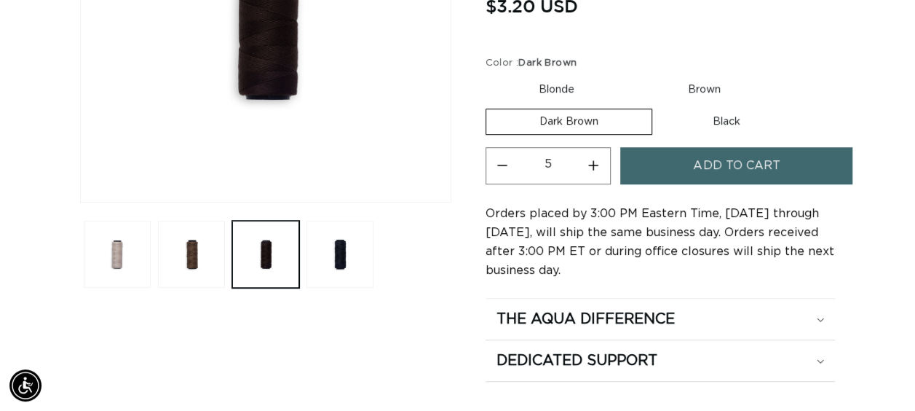
scroll to position [0, 1622]
click at [710, 117] on label "Black Variant sold out or unavailable" at bounding box center [726, 121] width 134 height 25
click at [660, 106] on input "Black Variant sold out or unavailable" at bounding box center [659, 106] width 1 height 1
radio input "true"
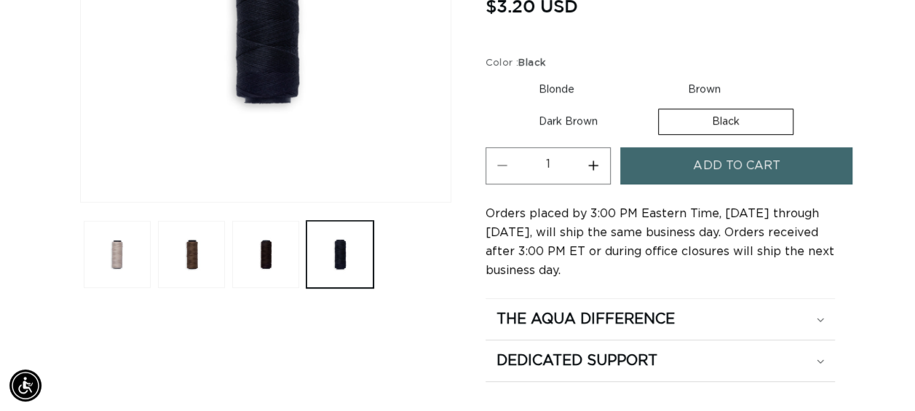
click at [599, 160] on button "Increase quantity for Thread" at bounding box center [593, 165] width 33 height 37
type input "5"
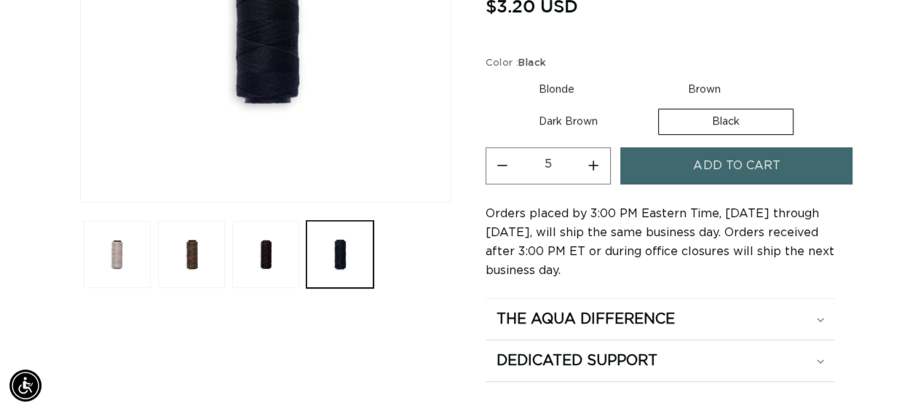
click at [631, 167] on button "Add to cart" at bounding box center [736, 165] width 232 height 37
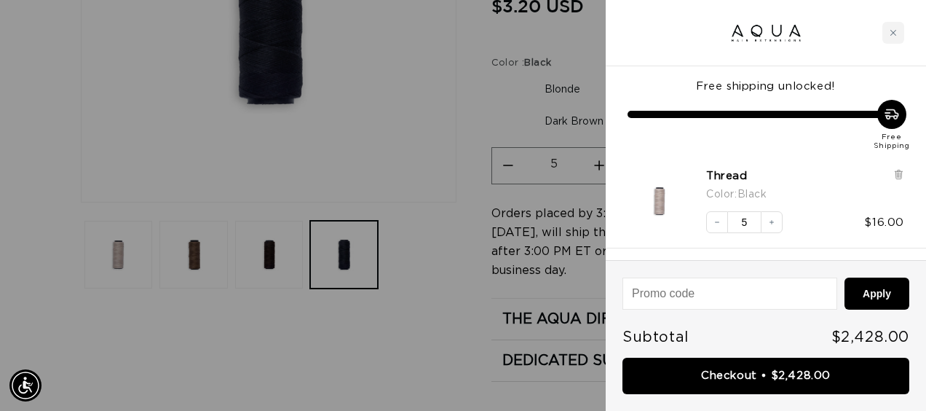
click at [413, 333] on div at bounding box center [463, 205] width 926 height 411
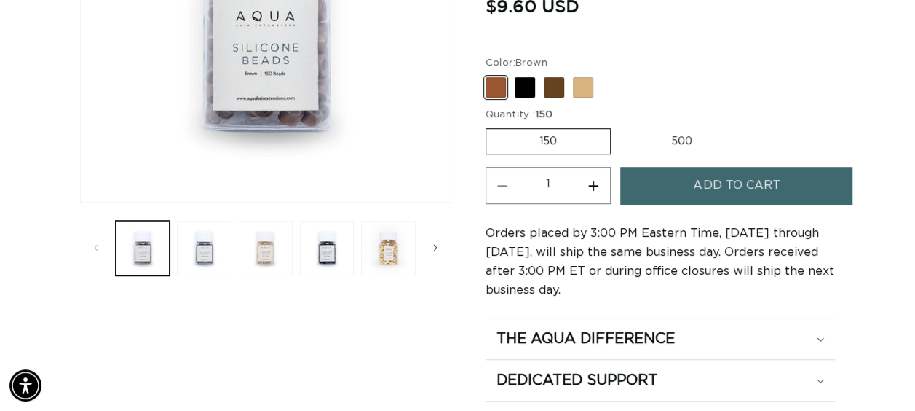
scroll to position [0, 811]
click at [595, 193] on button "Increase quantity for Silicone Beads" at bounding box center [593, 185] width 33 height 37
type input "4"
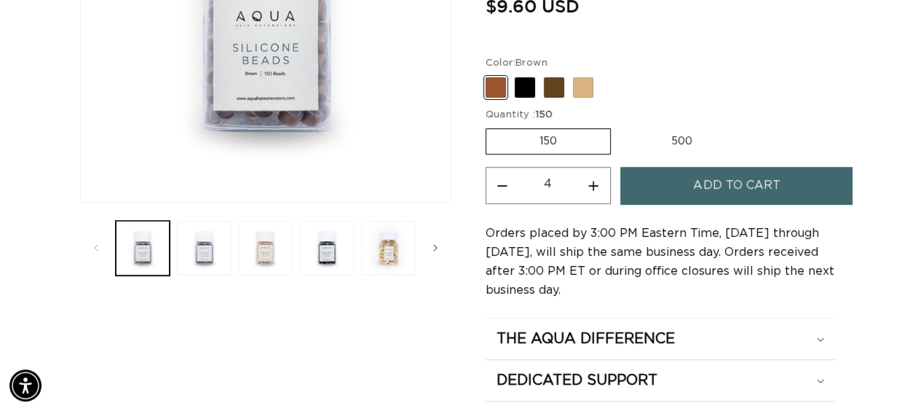
click at [670, 195] on button "Add to cart" at bounding box center [736, 185] width 232 height 37
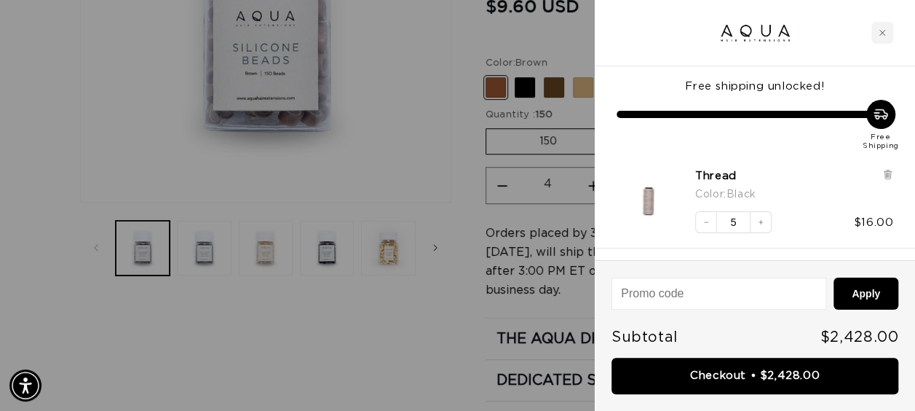
scroll to position [0, 1645]
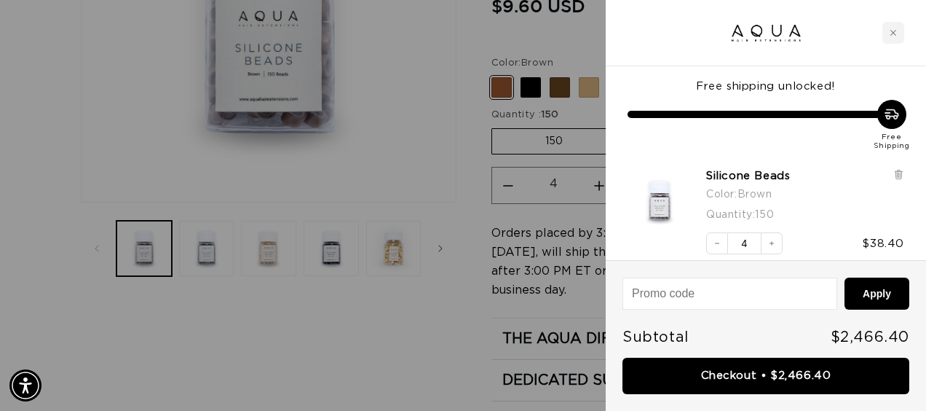
click at [558, 48] on div at bounding box center [463, 205] width 926 height 411
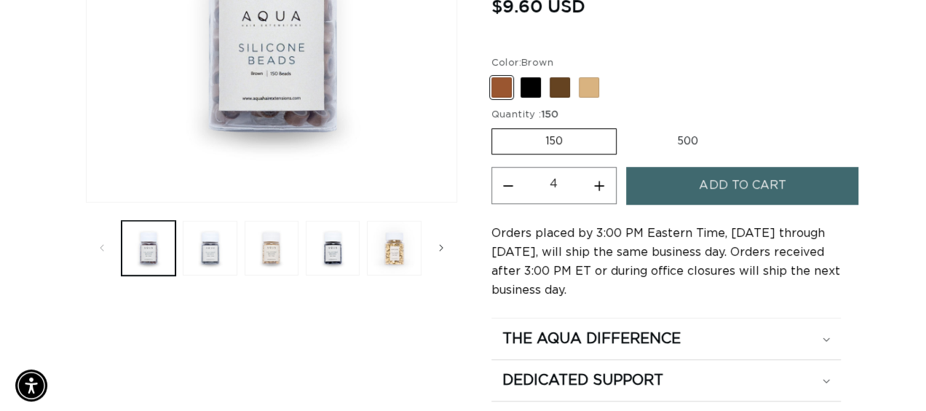
scroll to position [0, 0]
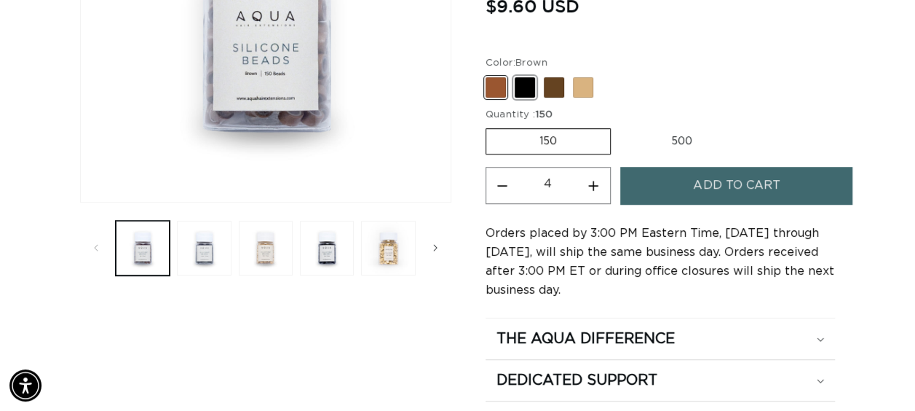
click at [527, 84] on span at bounding box center [525, 87] width 20 height 20
click at [490, 75] on input "Black Variant sold out or unavailable" at bounding box center [489, 74] width 1 height 1
radio input "true"
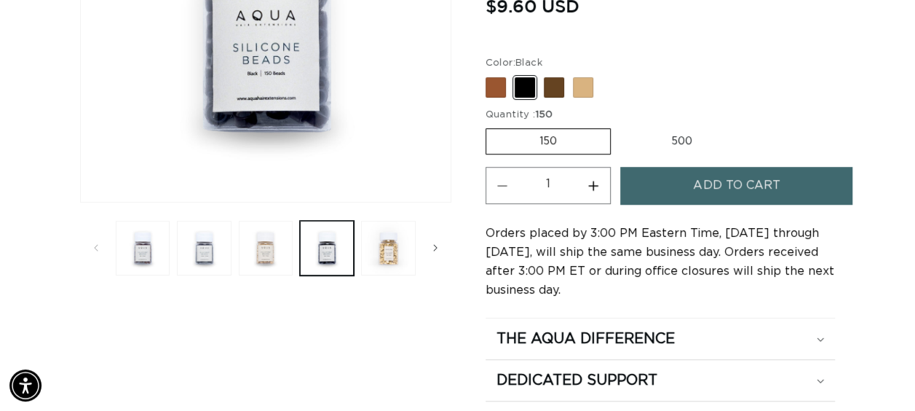
click at [587, 179] on button "Increase quantity for Silicone Beads" at bounding box center [593, 185] width 33 height 37
type input "4"
click at [692, 191] on button "Add to cart" at bounding box center [736, 185] width 232 height 37
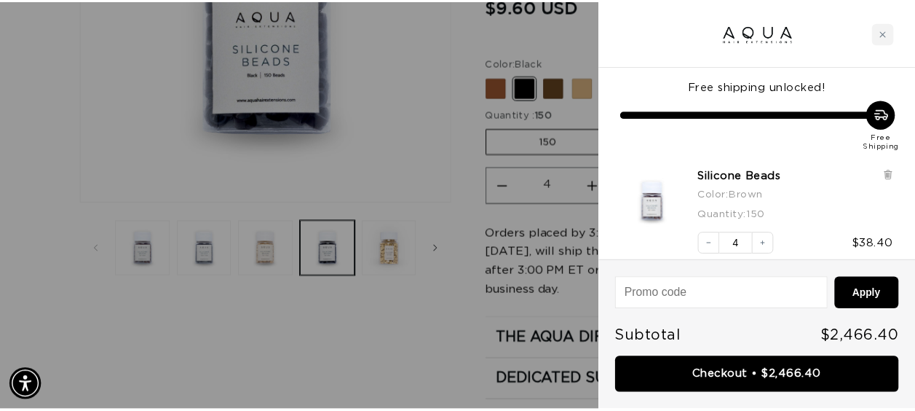
scroll to position [0, 823]
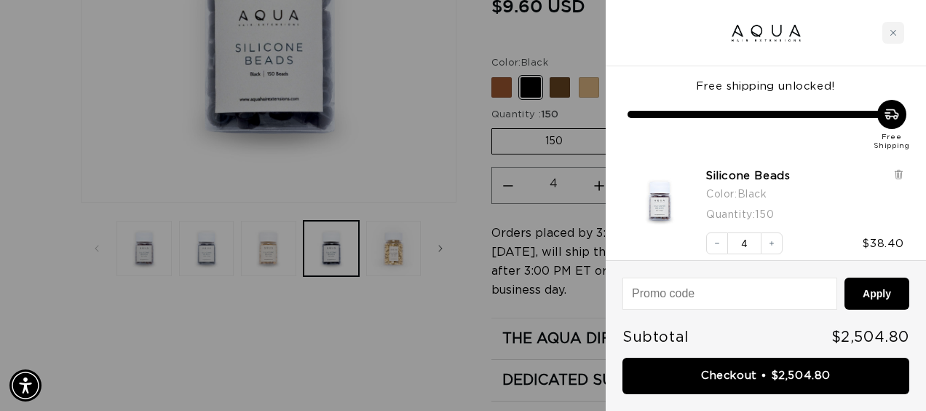
click at [542, 44] on div at bounding box center [463, 205] width 926 height 411
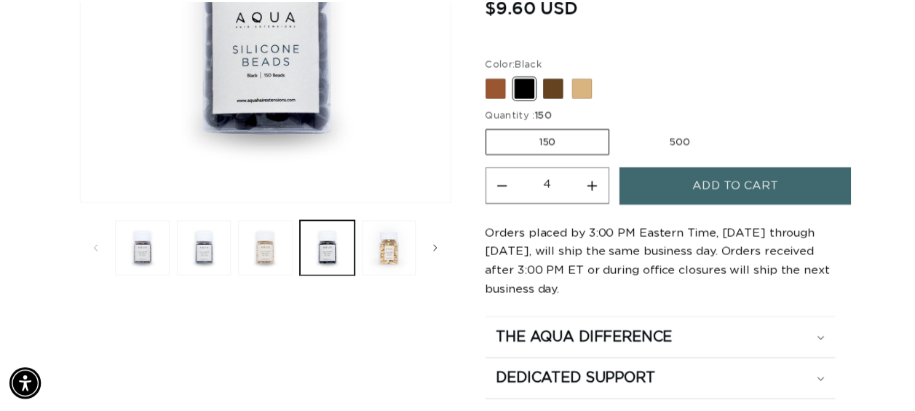
scroll to position [0, 811]
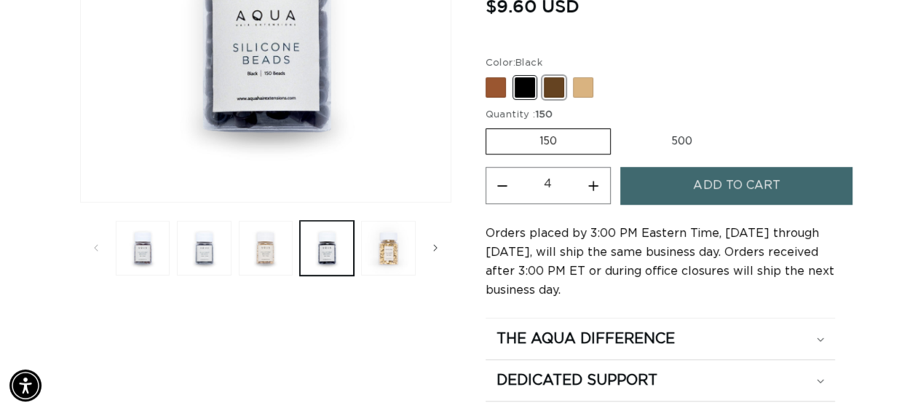
click at [553, 80] on span at bounding box center [554, 87] width 20 height 20
click at [490, 75] on input "Dark Brown Variant sold out or unavailable" at bounding box center [489, 74] width 1 height 1
radio input "true"
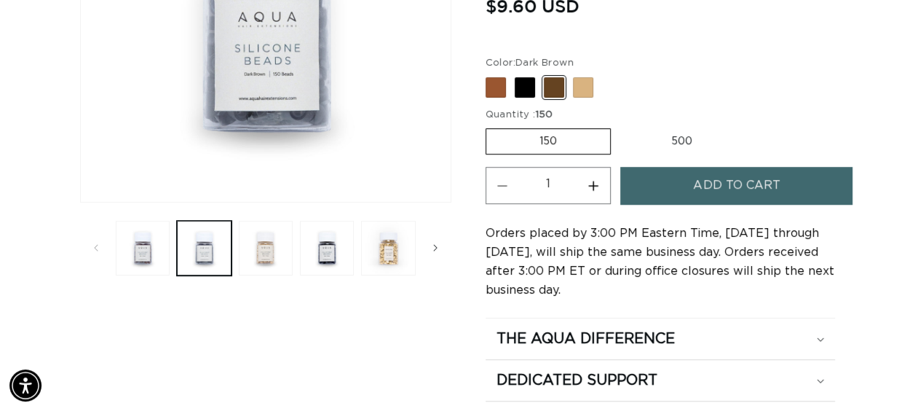
click at [588, 176] on button "Increase quantity for Silicone Beads" at bounding box center [593, 185] width 33 height 37
type input "4"
click at [656, 199] on button "Add to cart" at bounding box center [736, 185] width 232 height 37
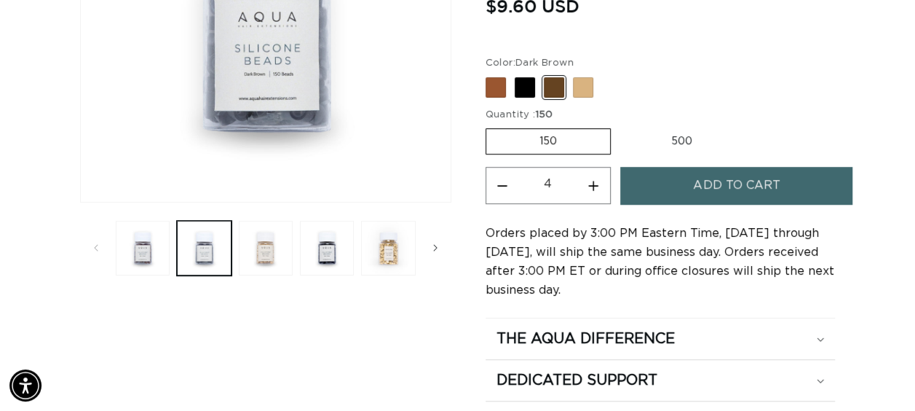
scroll to position [0, 1645]
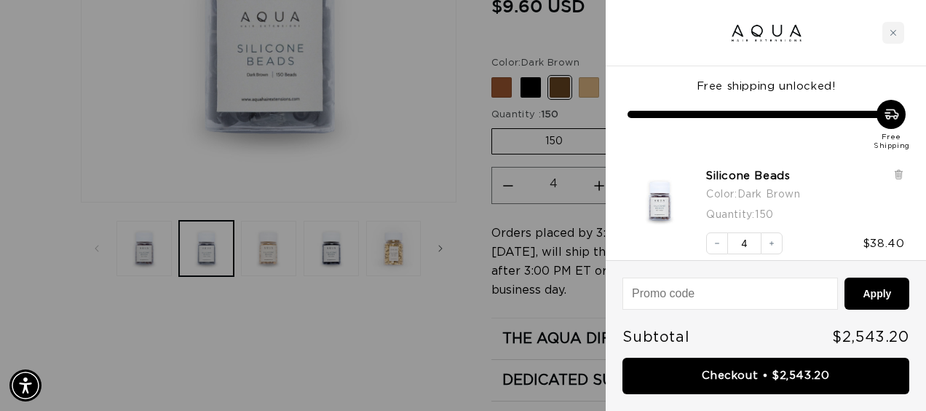
click at [590, 47] on div at bounding box center [463, 205] width 926 height 411
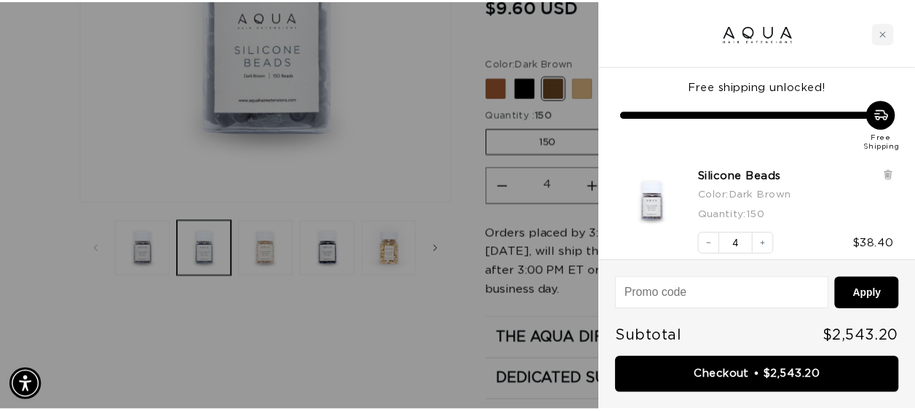
scroll to position [0, 0]
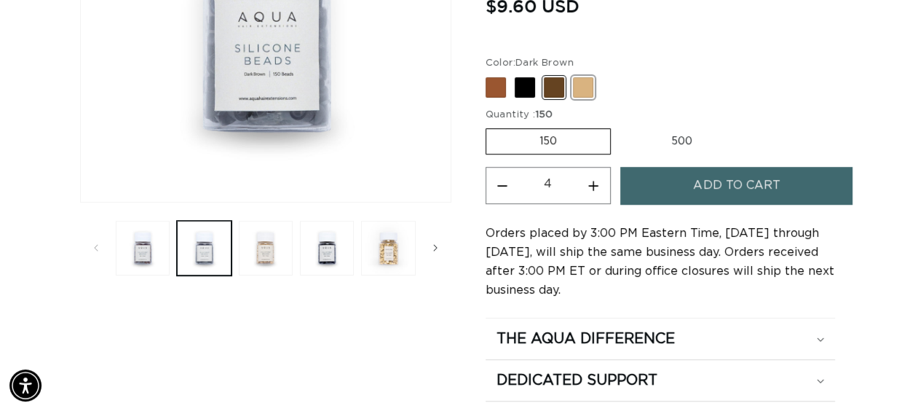
click at [584, 90] on span at bounding box center [583, 87] width 20 height 20
click at [490, 75] on input "Blonde Variant sold out or unavailable" at bounding box center [489, 74] width 1 height 1
radio input "true"
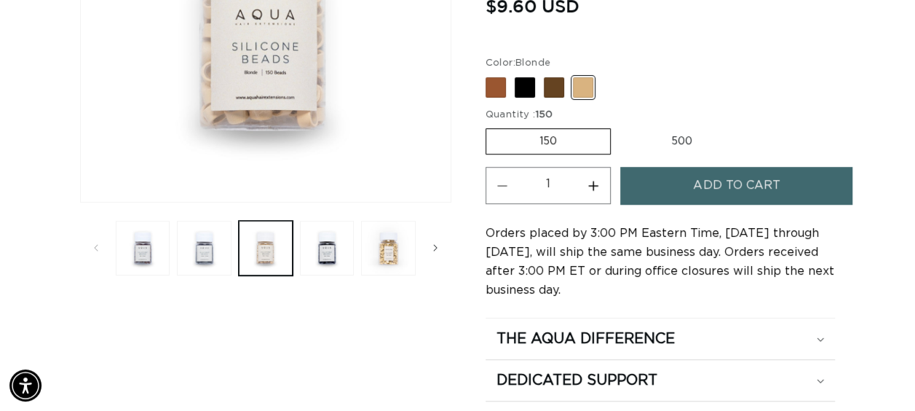
click at [598, 183] on button "Increase quantity for Silicone Beads" at bounding box center [593, 185] width 33 height 37
click at [506, 189] on button "Decrease quantity for Silicone Beads" at bounding box center [502, 185] width 33 height 37
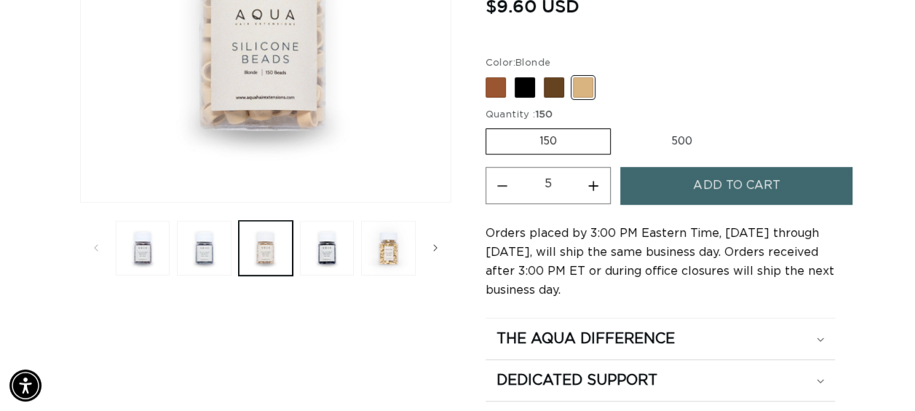
type input "4"
click at [679, 189] on button "Add to cart" at bounding box center [736, 185] width 232 height 37
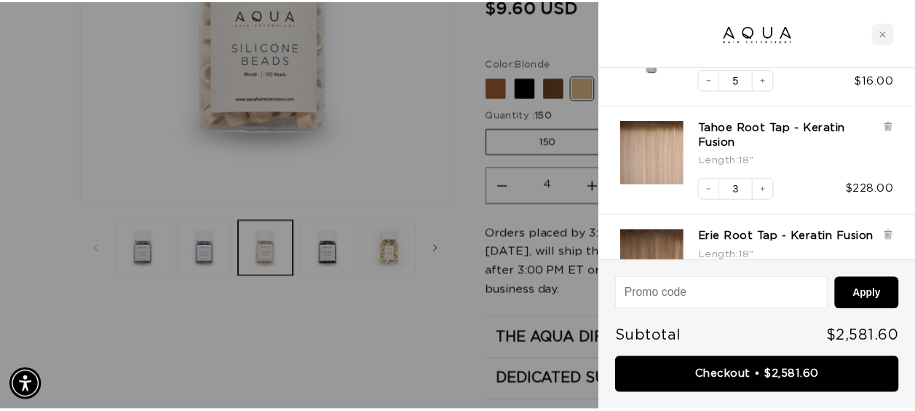
scroll to position [655, 0]
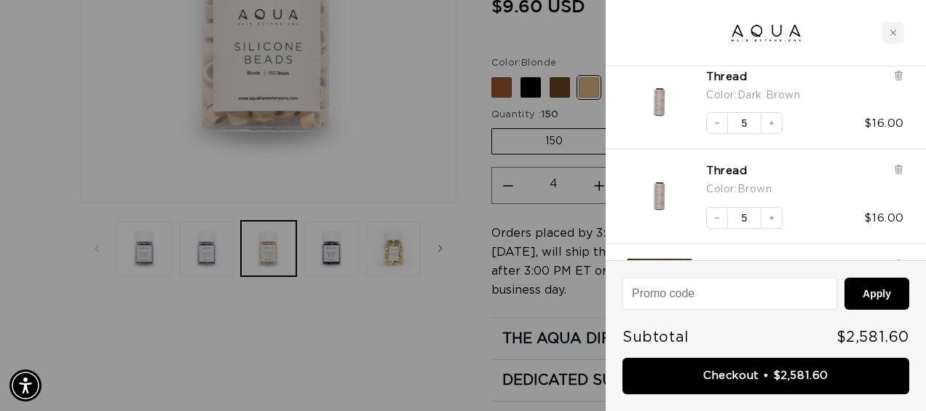
click at [574, 35] on div at bounding box center [463, 205] width 926 height 411
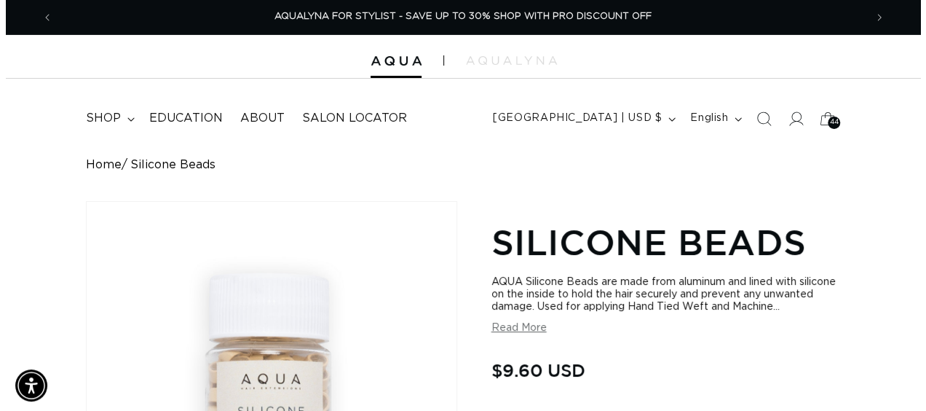
scroll to position [0, 0]
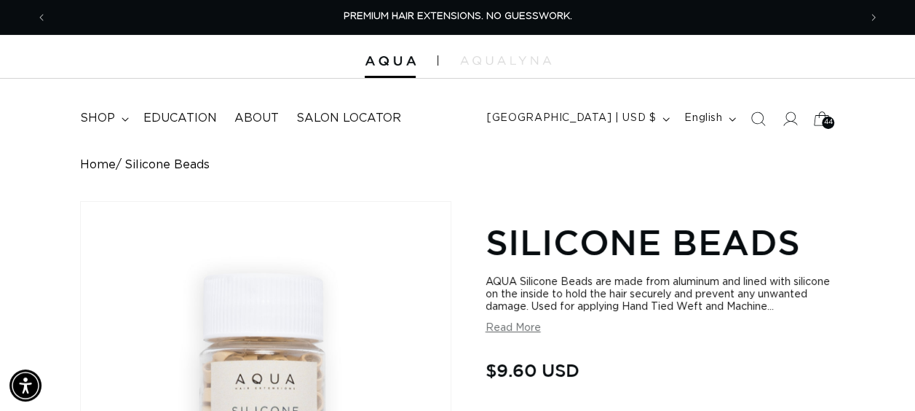
click at [812, 116] on icon at bounding box center [822, 118] width 34 height 34
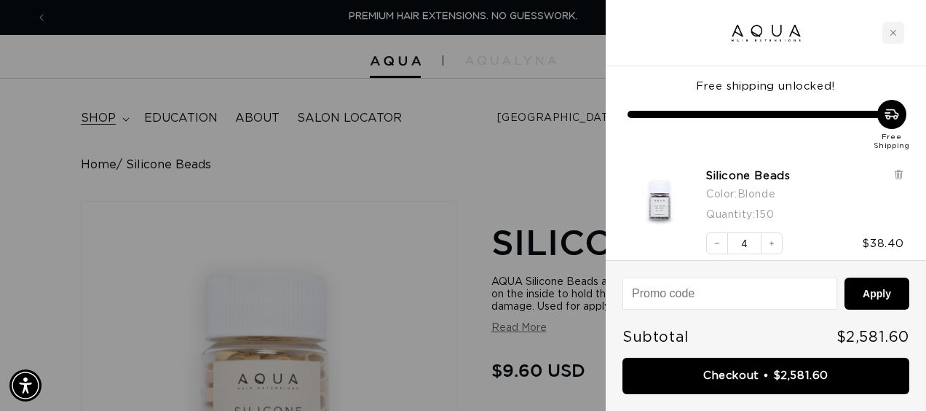
click at [116, 113] on div at bounding box center [463, 205] width 926 height 411
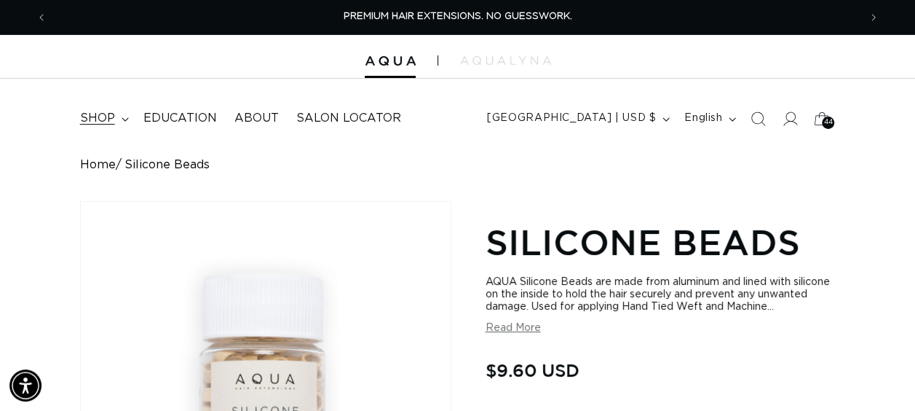
click at [115, 116] on summary "shop" at bounding box center [102, 118] width 63 height 33
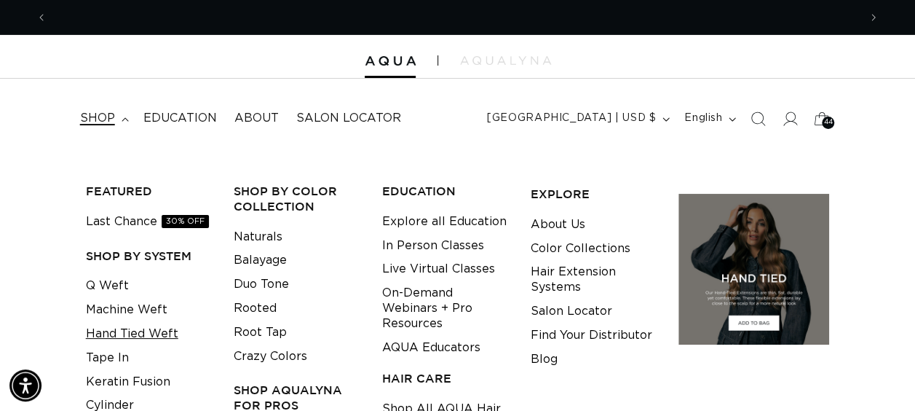
scroll to position [0, 811]
click at [134, 333] on link "Hand Tied Weft" at bounding box center [132, 334] width 92 height 24
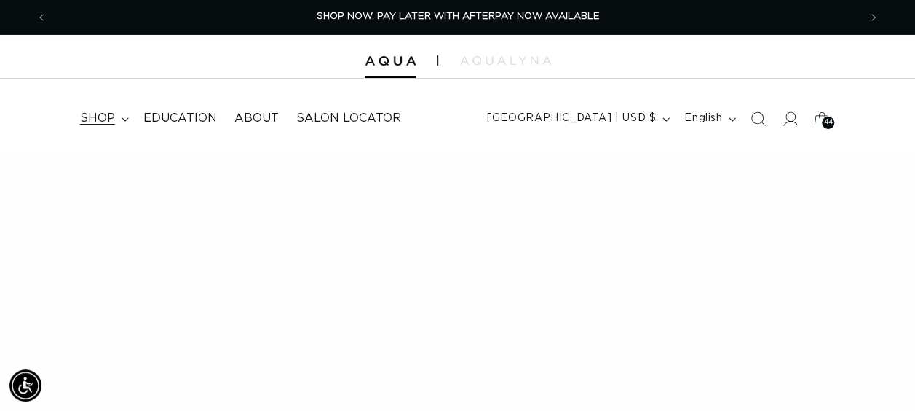
click at [116, 115] on summary "shop" at bounding box center [102, 118] width 63 height 33
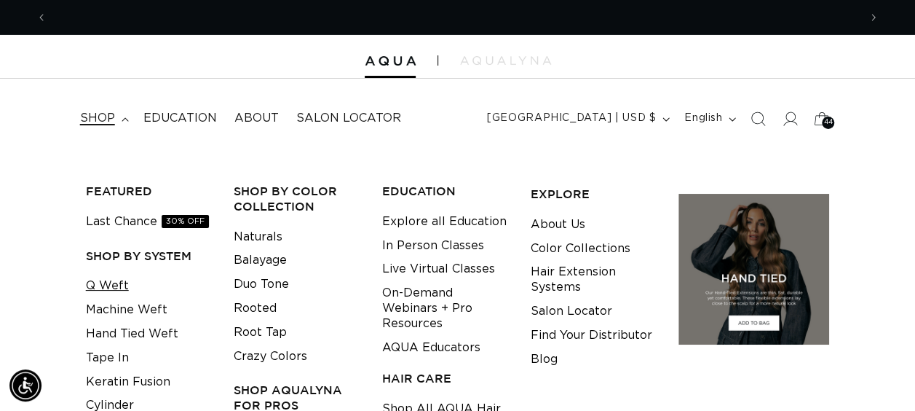
scroll to position [0, 1622]
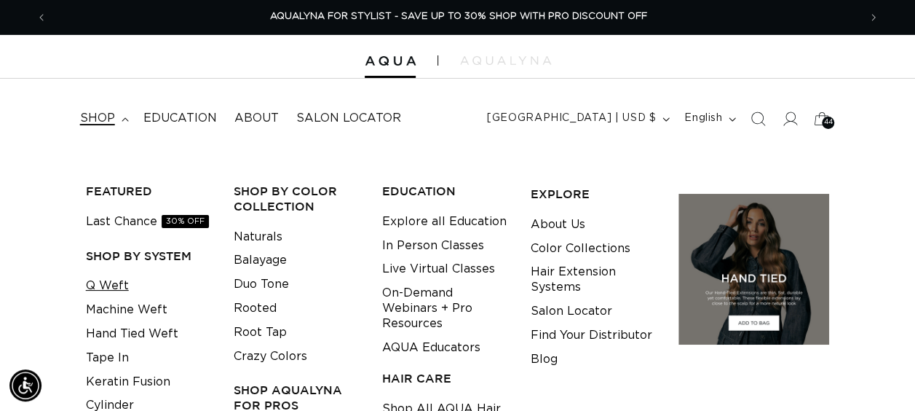
click at [115, 284] on link "Q Weft" at bounding box center [107, 286] width 43 height 24
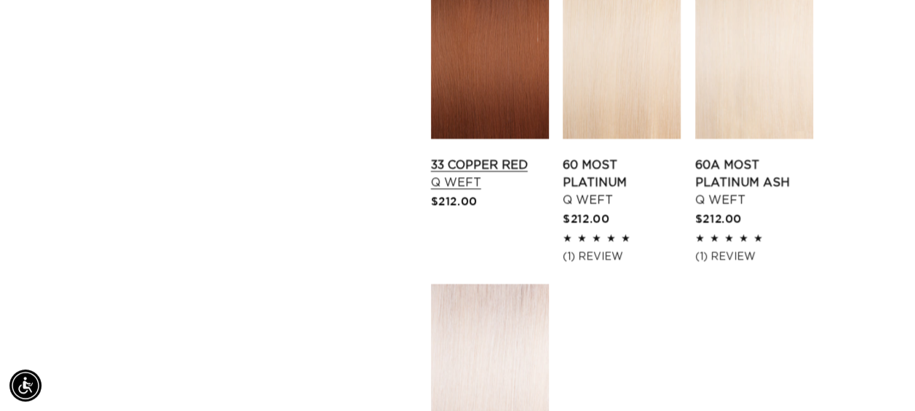
scroll to position [2038, 0]
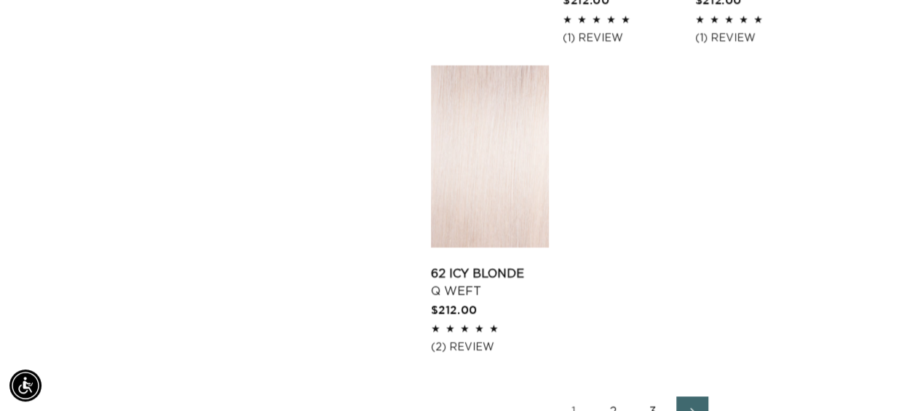
click at [611, 396] on link "2" at bounding box center [614, 412] width 32 height 32
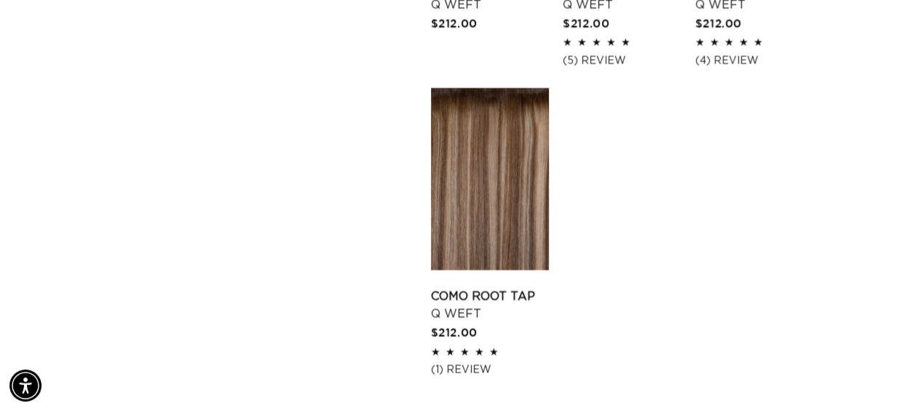
scroll to position [1674, 0]
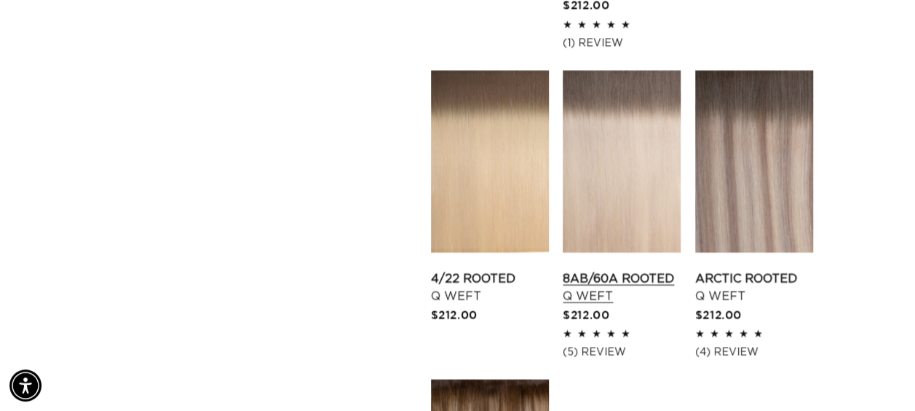
click at [646, 270] on link "8AB/60A Rooted Q Weft" at bounding box center [622, 287] width 118 height 35
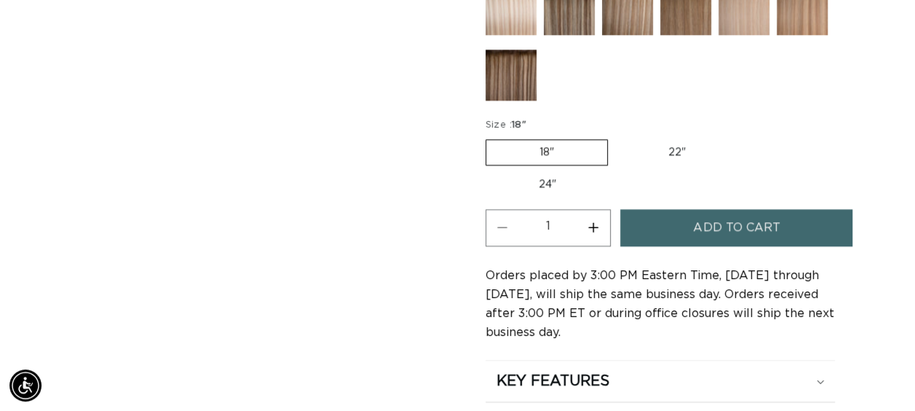
scroll to position [0, 811]
drag, startPoint x: 540, startPoint y: 182, endPoint x: 582, endPoint y: 133, distance: 64.5
click at [540, 181] on label "24" Variant sold out or unavailable" at bounding box center [547, 184] width 124 height 25
click at [746, 137] on input "24" Variant sold out or unavailable" at bounding box center [746, 136] width 1 height 1
radio input "true"
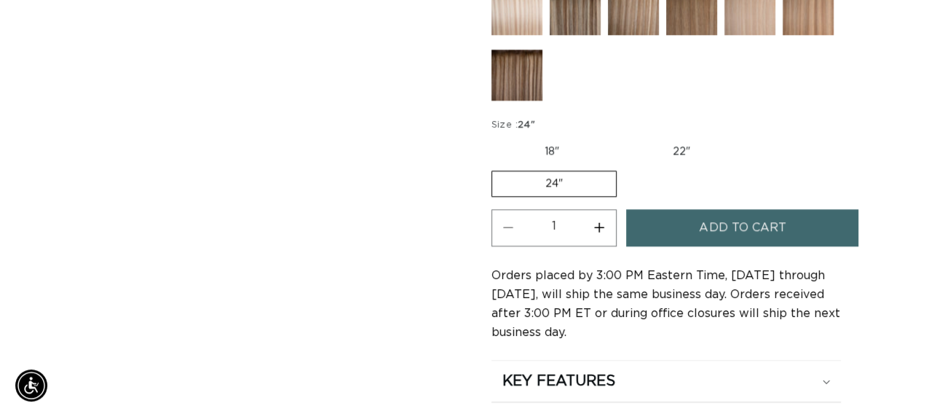
scroll to position [0, 811]
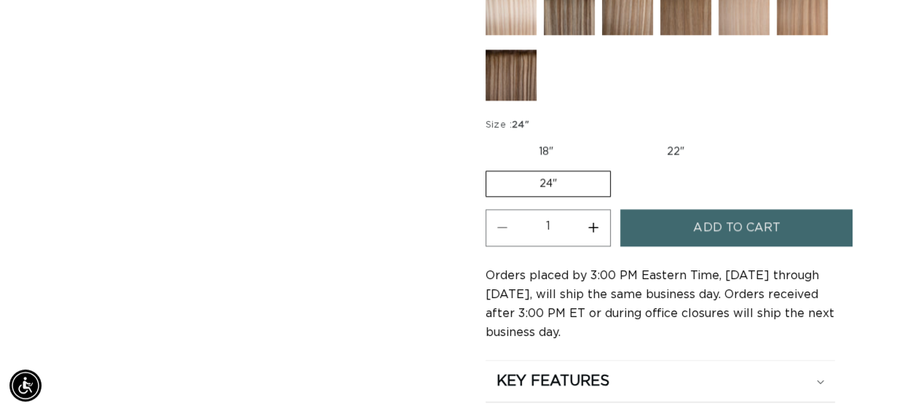
click at [712, 230] on span "Add to cart" at bounding box center [736, 227] width 87 height 37
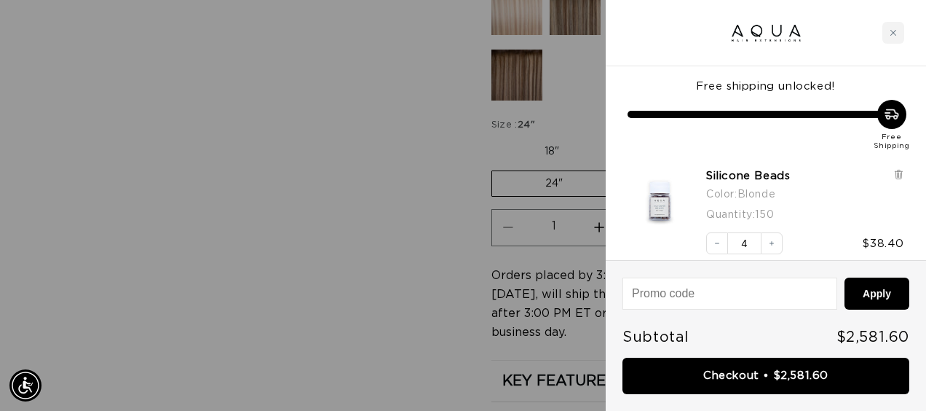
scroll to position [0, 1645]
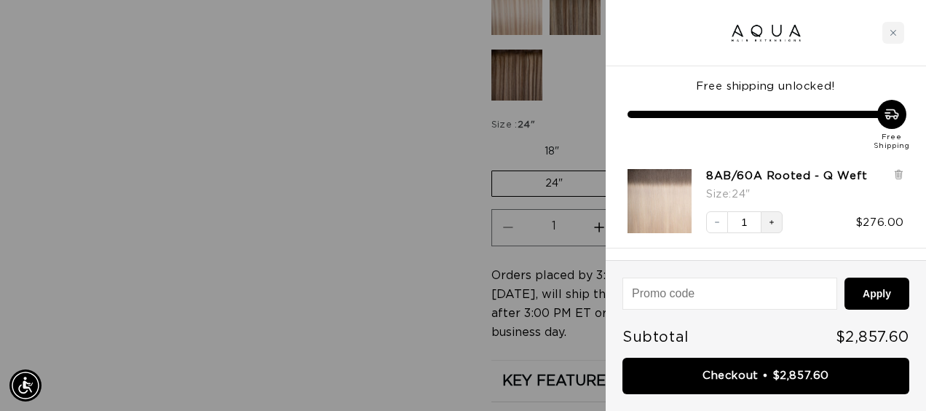
click at [767, 218] on icon "Increase quantity" at bounding box center [771, 222] width 9 height 9
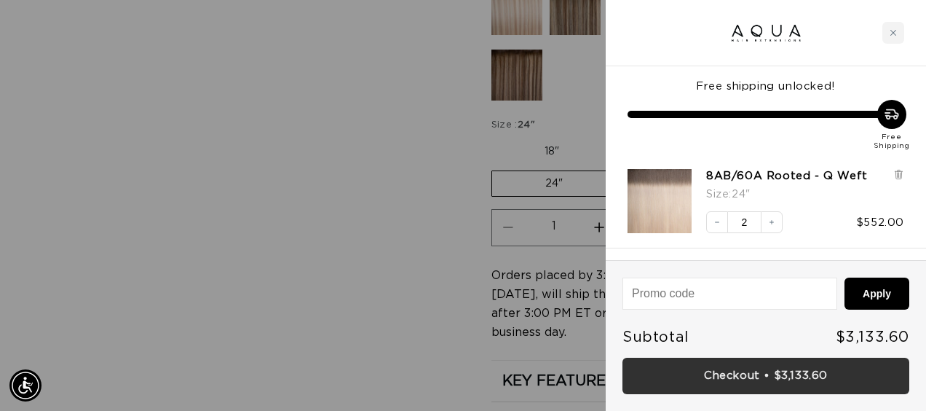
click at [786, 381] on link "Checkout • $3,133.60" at bounding box center [765, 375] width 287 height 37
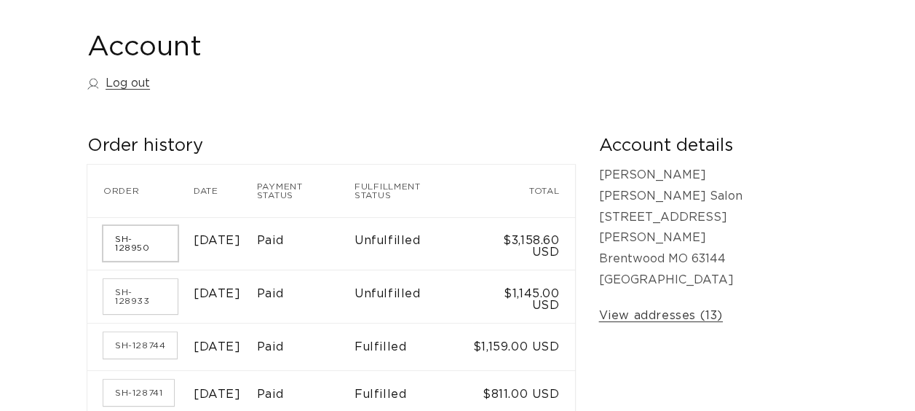
click at [159, 234] on link "SH-128950" at bounding box center [140, 243] width 74 height 35
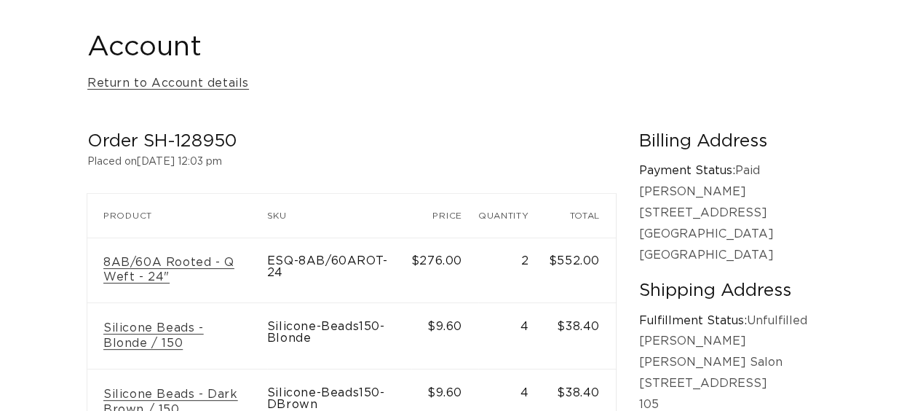
scroll to position [146, 0]
drag, startPoint x: 235, startPoint y: 137, endPoint x: 146, endPoint y: 143, distance: 89.0
click at [146, 143] on h2 "Order SH-128950" at bounding box center [351, 141] width 528 height 23
copy h2 "SH-128950"
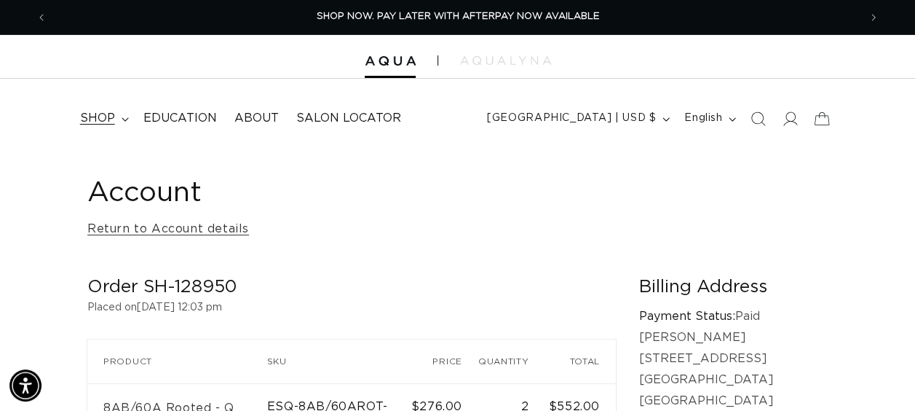
click at [115, 124] on summary "shop" at bounding box center [102, 118] width 63 height 33
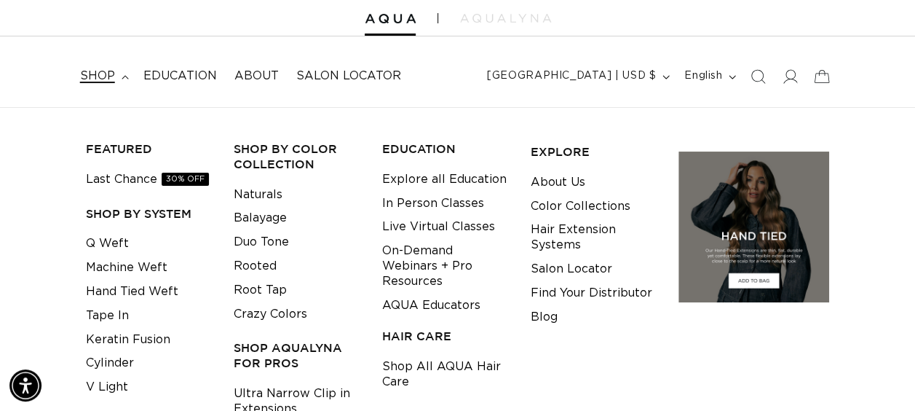
scroll to position [73, 0]
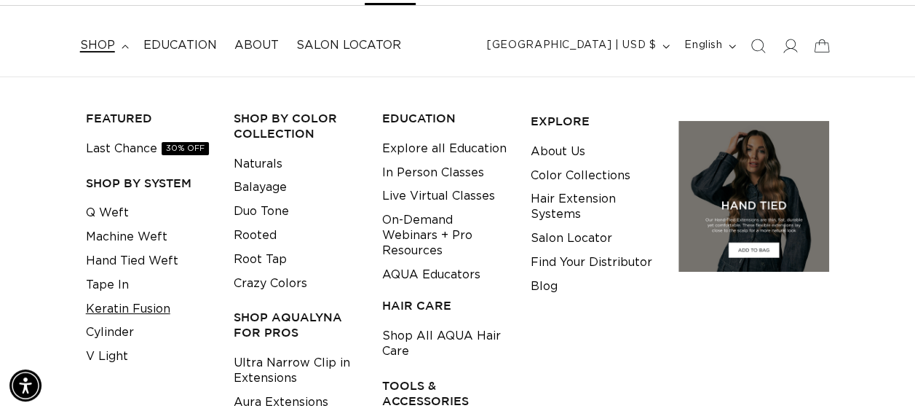
click at [146, 313] on link "Keratin Fusion" at bounding box center [128, 309] width 84 height 24
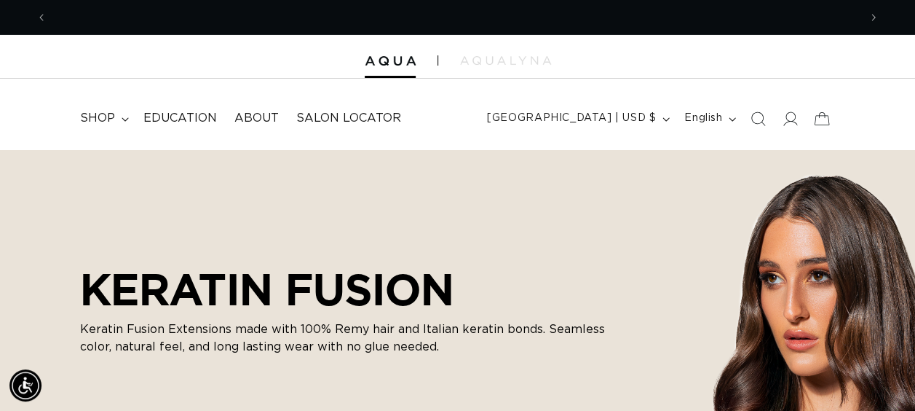
scroll to position [0, 1622]
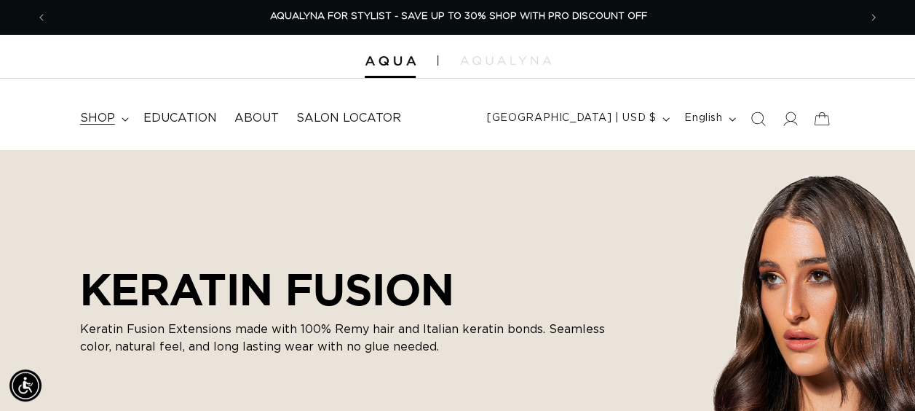
click at [110, 132] on summary "shop" at bounding box center [102, 118] width 63 height 33
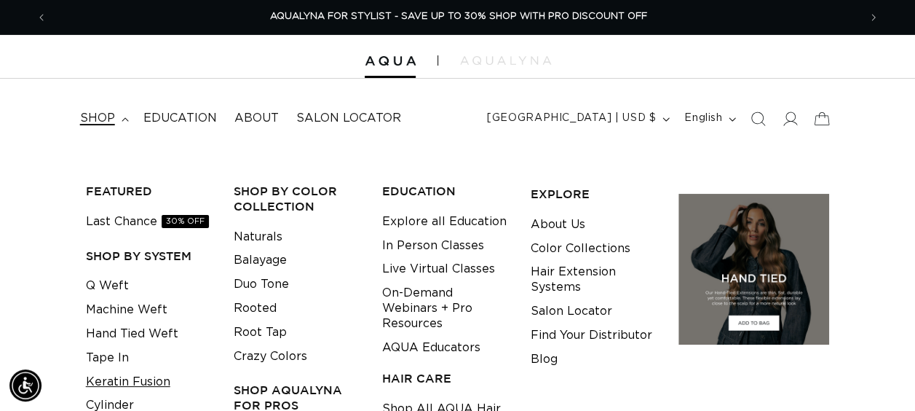
click at [126, 390] on link "Keratin Fusion" at bounding box center [128, 382] width 84 height 24
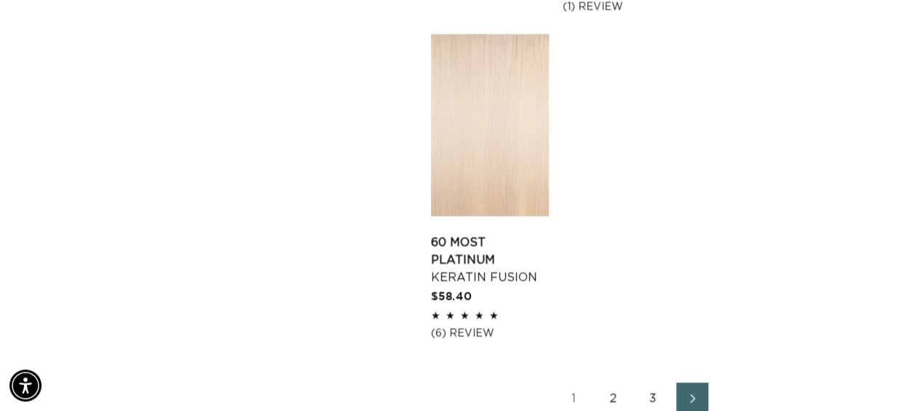
scroll to position [2329, 0]
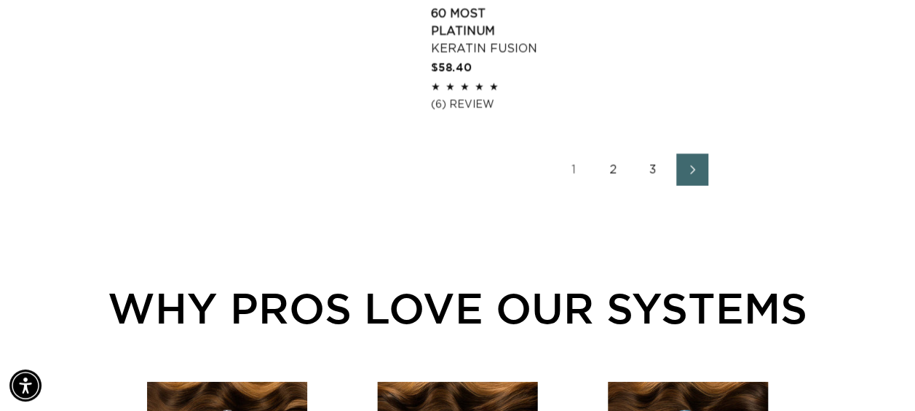
click at [613, 154] on link "2" at bounding box center [614, 170] width 32 height 32
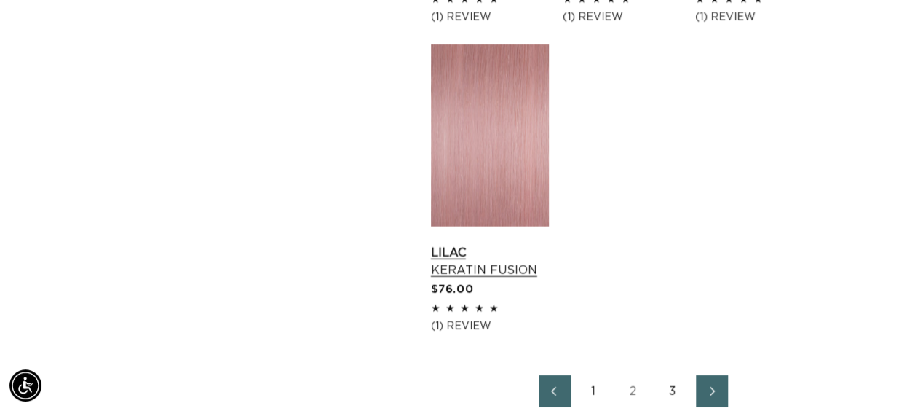
click at [510, 244] on link "Lilac Keratin Fusion" at bounding box center [490, 261] width 118 height 35
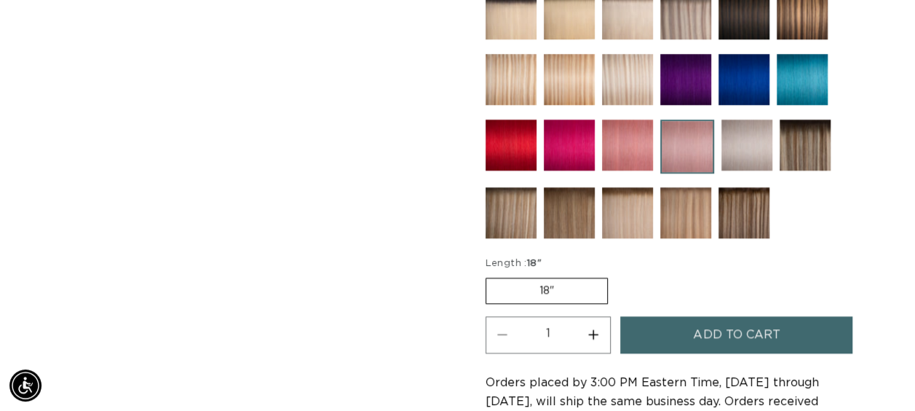
scroll to position [0, 811]
click at [592, 320] on button "Increase quantity for Lilac - Keratin Fusion" at bounding box center [593, 334] width 33 height 37
click at [592, 326] on button "Increase quantity for Lilac - Keratin Fusion" at bounding box center [593, 334] width 33 height 37
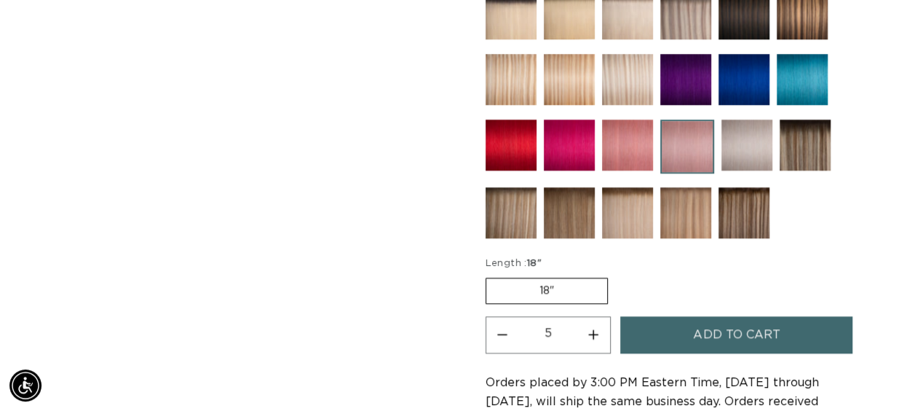
click at [498, 328] on button "Decrease quantity for Lilac - Keratin Fusion" at bounding box center [502, 334] width 33 height 37
type input "4"
click at [693, 342] on span "Add to cart" at bounding box center [736, 334] width 87 height 37
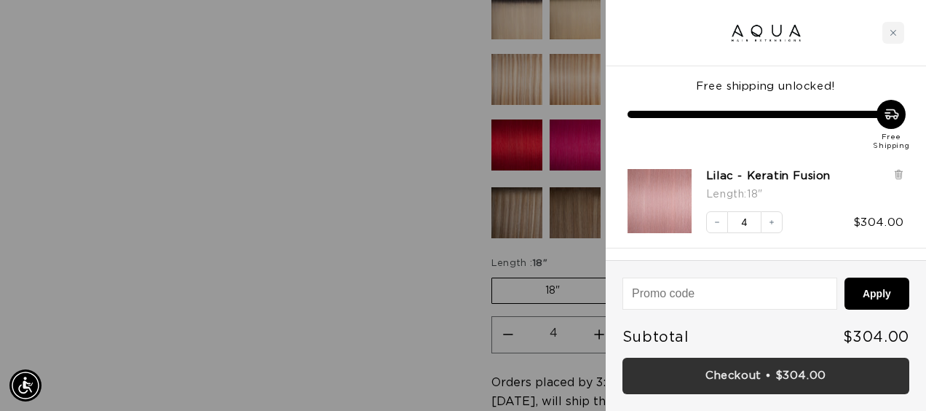
scroll to position [0, 0]
click at [762, 373] on link "Checkout • $304.00" at bounding box center [765, 375] width 287 height 37
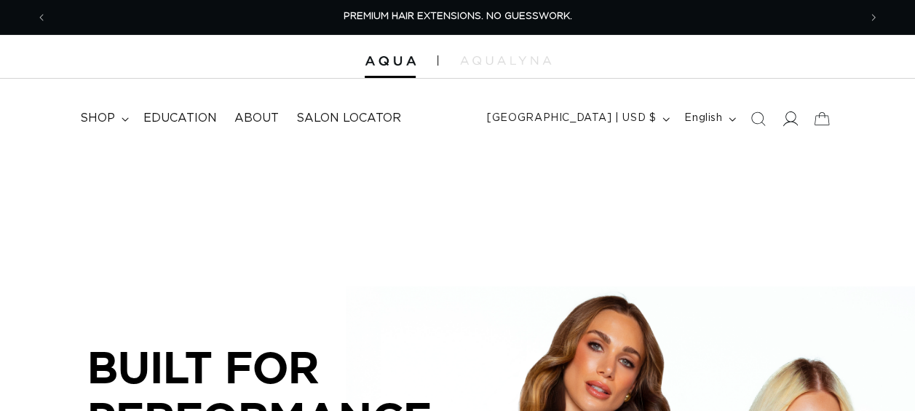
click at [793, 118] on icon at bounding box center [789, 118] width 15 height 15
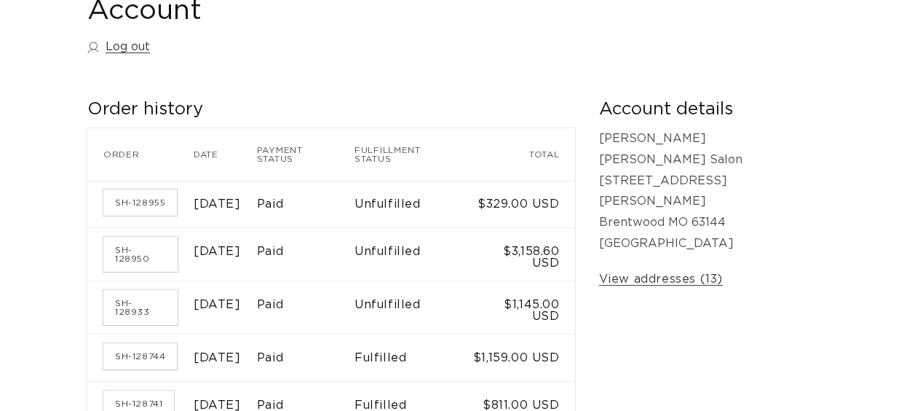
scroll to position [218, 0]
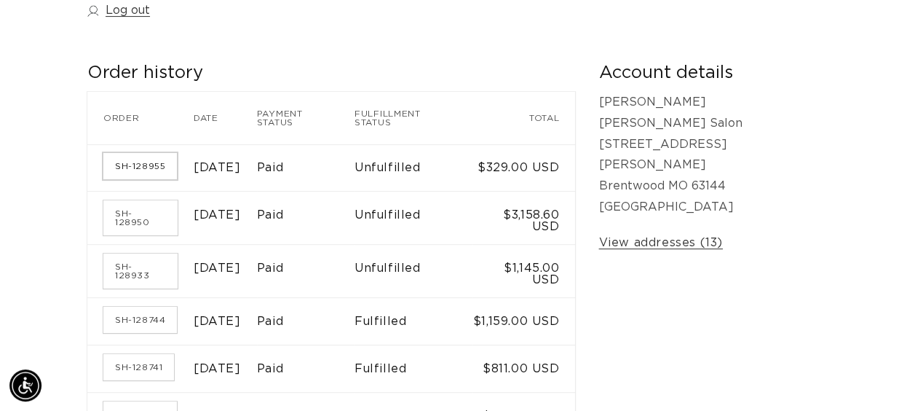
click at [150, 156] on link "SH-128955" at bounding box center [140, 166] width 74 height 26
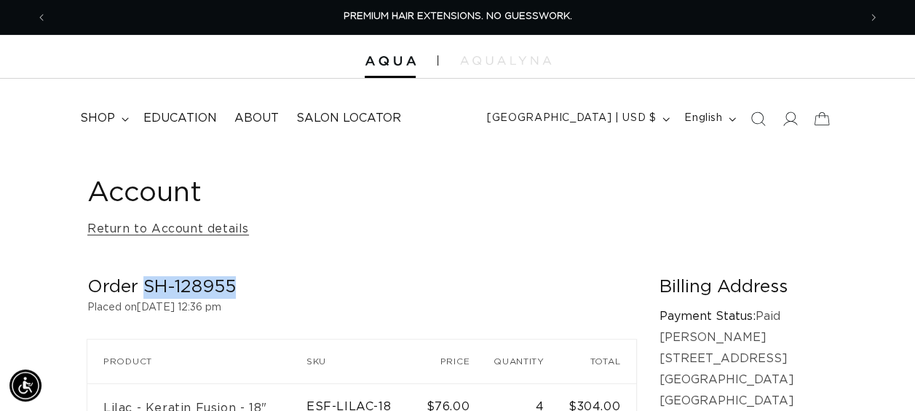
drag, startPoint x: 237, startPoint y: 284, endPoint x: 146, endPoint y: 291, distance: 92.0
click at [146, 291] on h2 "Order SH-128955" at bounding box center [361, 287] width 549 height 23
copy h2 "SH-128955"
